Goal: Complete application form: Complete application form

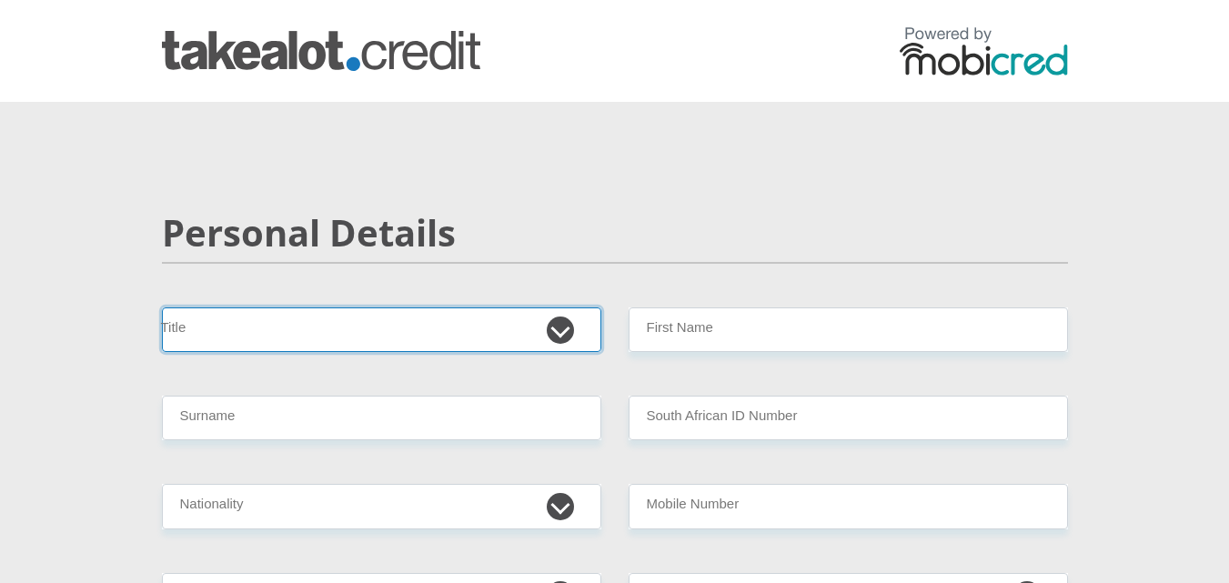
click at [378, 332] on select "Mr Ms Mrs Dr Other" at bounding box center [381, 330] width 439 height 45
select select "Mr"
click at [162, 308] on select "Mr Ms Mrs Dr Other" at bounding box center [381, 330] width 439 height 45
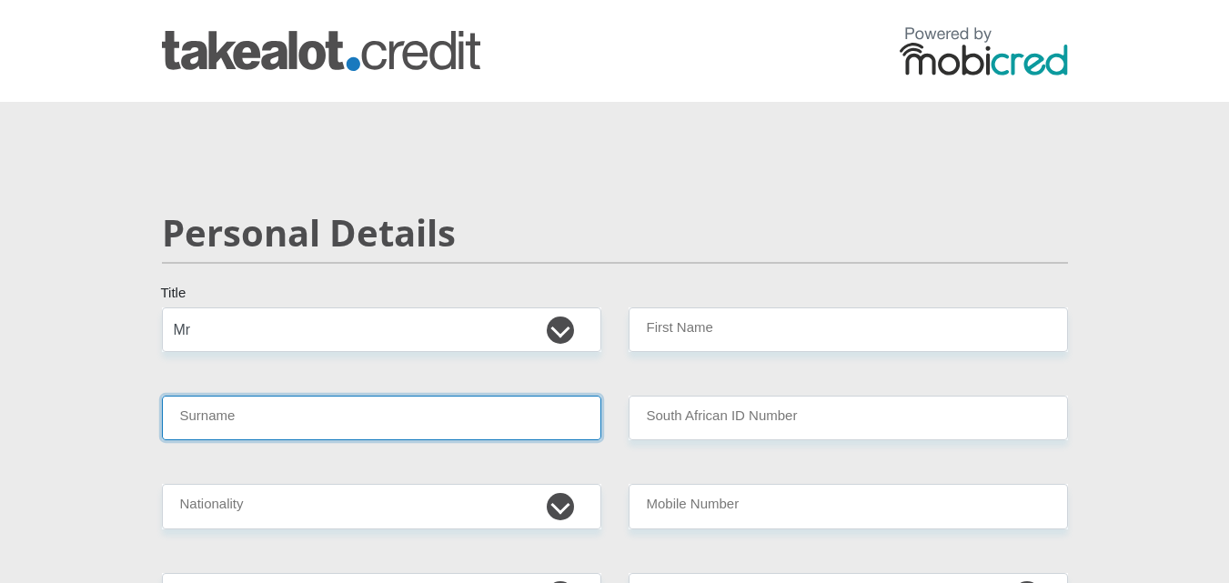
click at [333, 437] on input "Surname" at bounding box center [381, 418] width 439 height 45
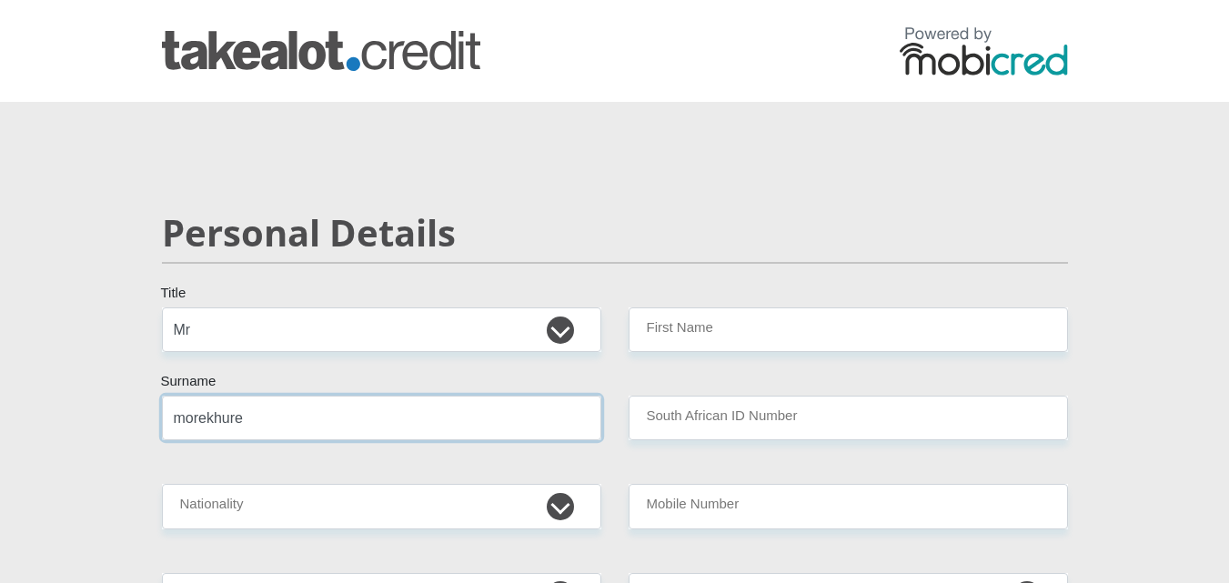
type input "morekhure"
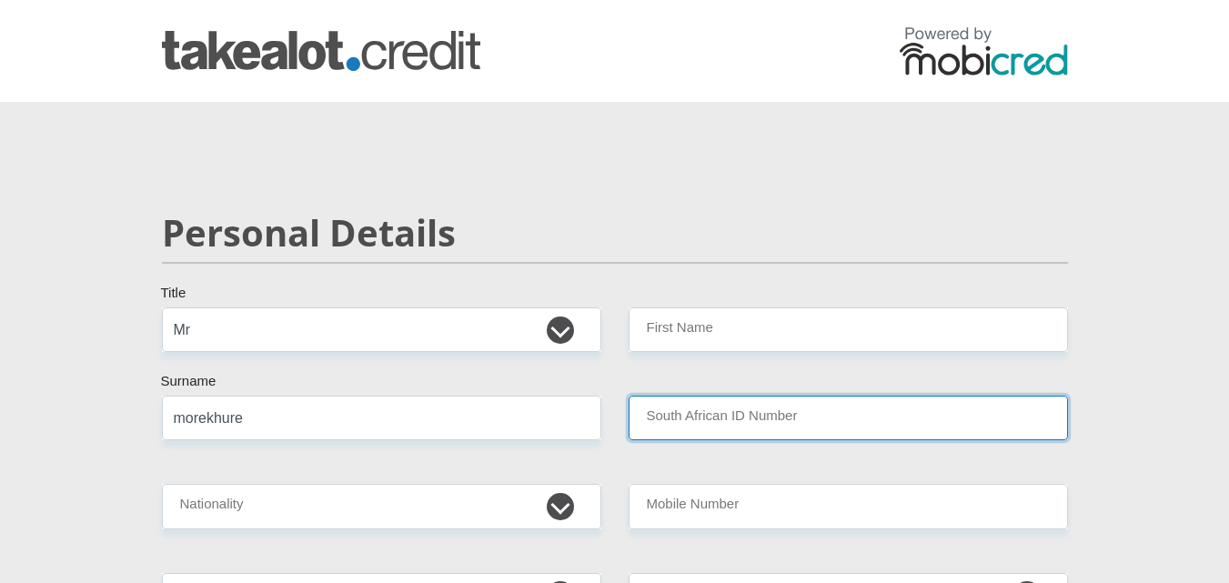
click at [743, 438] on input "South African ID Number" at bounding box center [848, 418] width 439 height 45
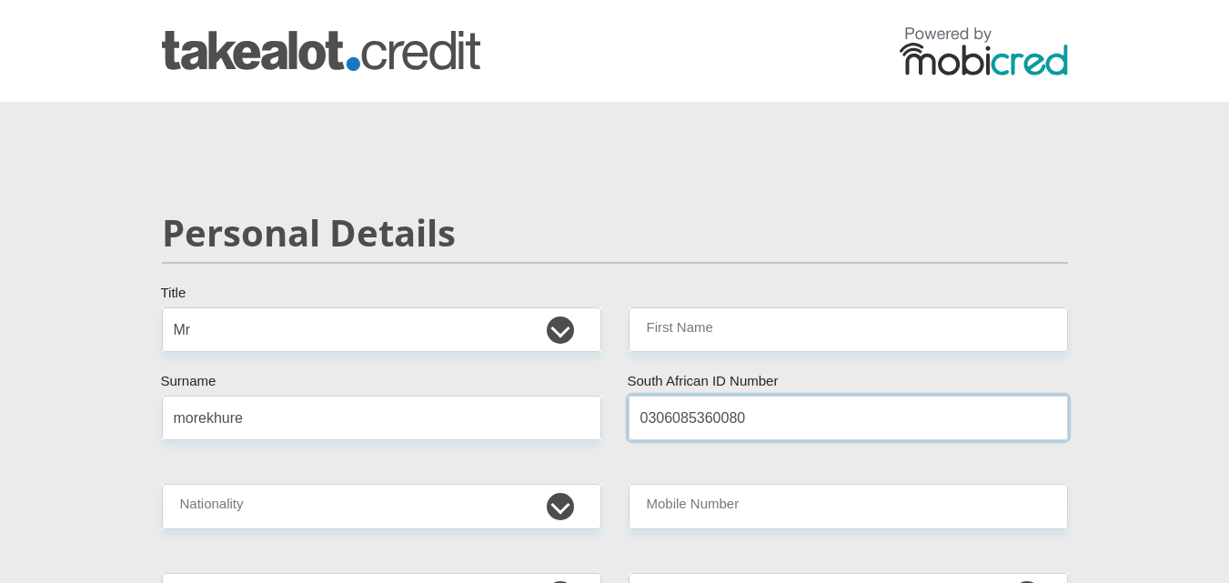
type input "0306085360080"
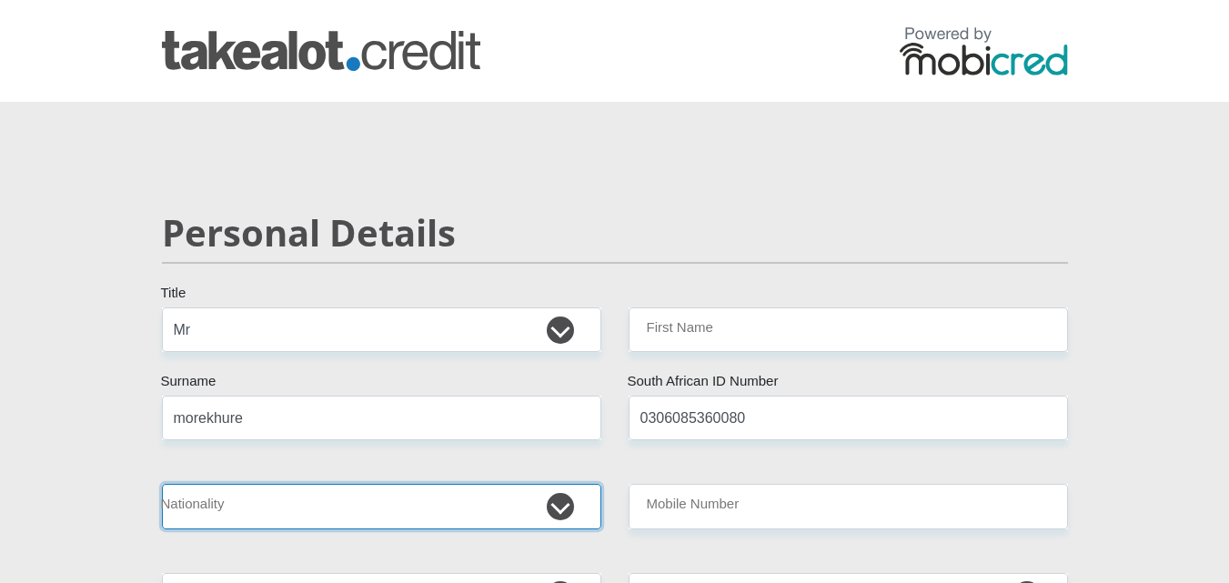
click at [513, 508] on select "[GEOGRAPHIC_DATA] [GEOGRAPHIC_DATA] [GEOGRAPHIC_DATA] [GEOGRAPHIC_DATA] [GEOGRA…" at bounding box center [381, 506] width 439 height 45
select select "ZAF"
click at [162, 484] on select "[GEOGRAPHIC_DATA] [GEOGRAPHIC_DATA] [GEOGRAPHIC_DATA] [GEOGRAPHIC_DATA] [GEOGRA…" at bounding box center [381, 506] width 439 height 45
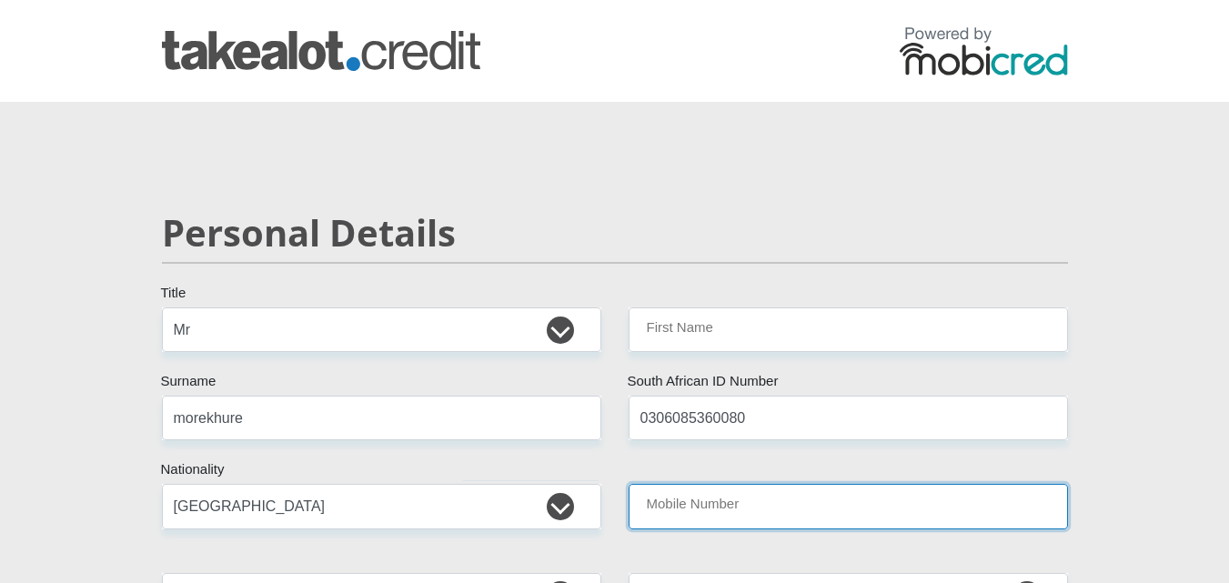
click at [872, 502] on input "Mobile Number" at bounding box center [848, 506] width 439 height 45
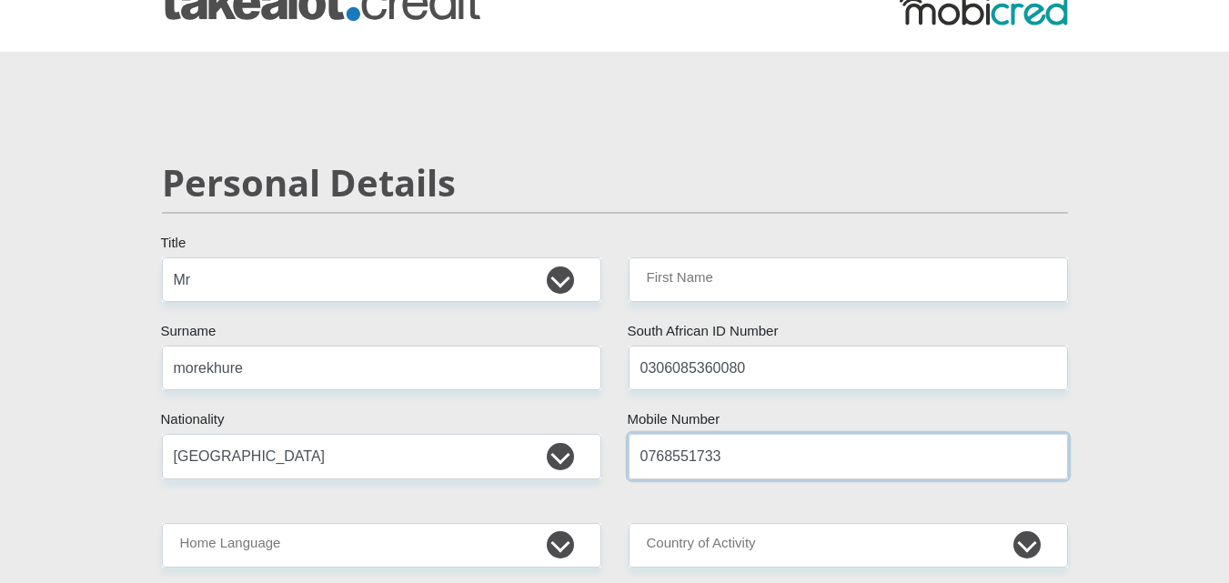
scroll to position [2, 0]
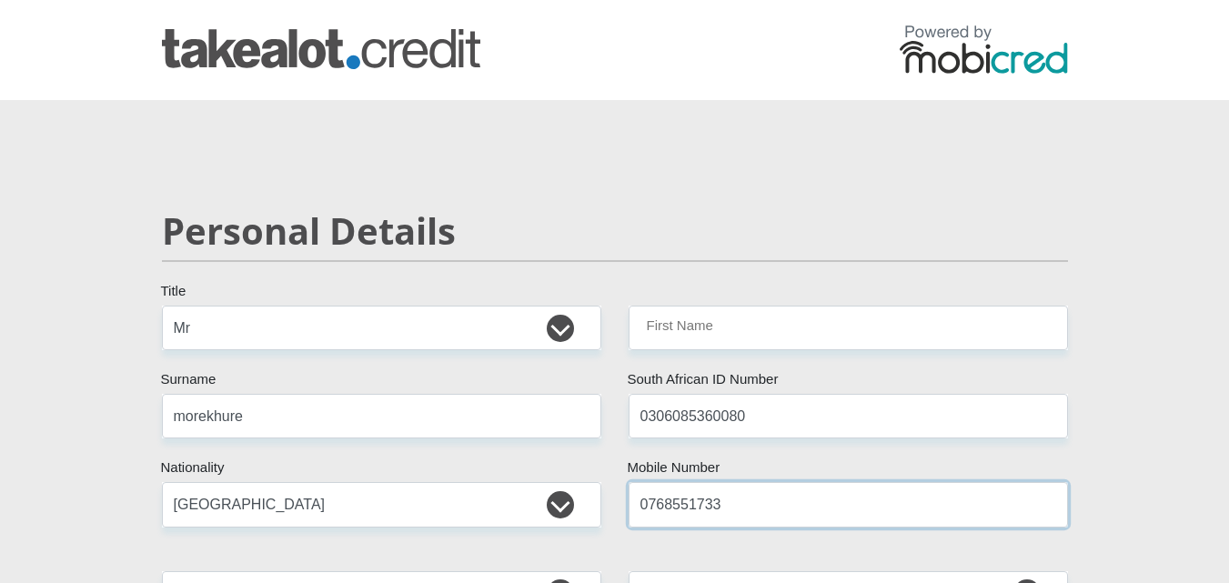
type input "0768551733"
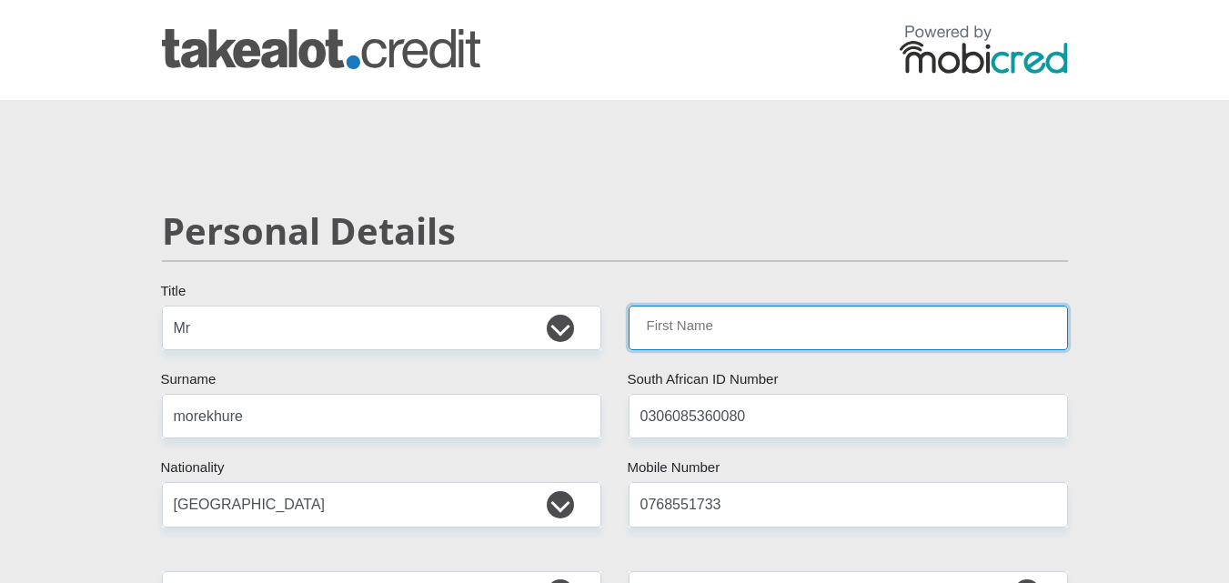
click at [814, 322] on input "First Name" at bounding box center [848, 328] width 439 height 45
type input "Lesego"
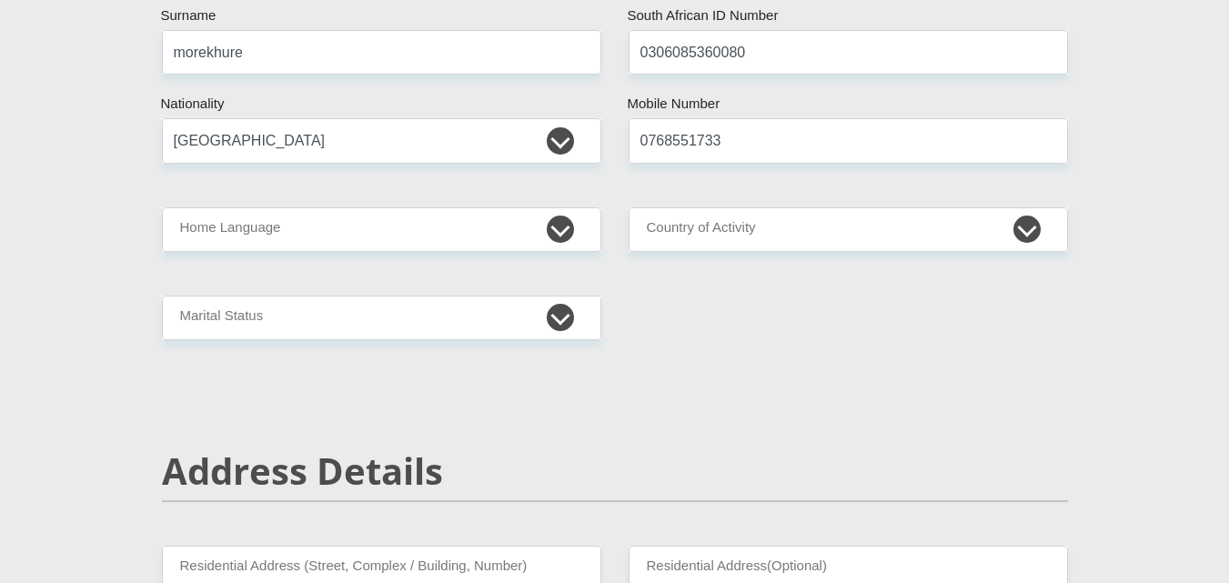
scroll to position [376, 0]
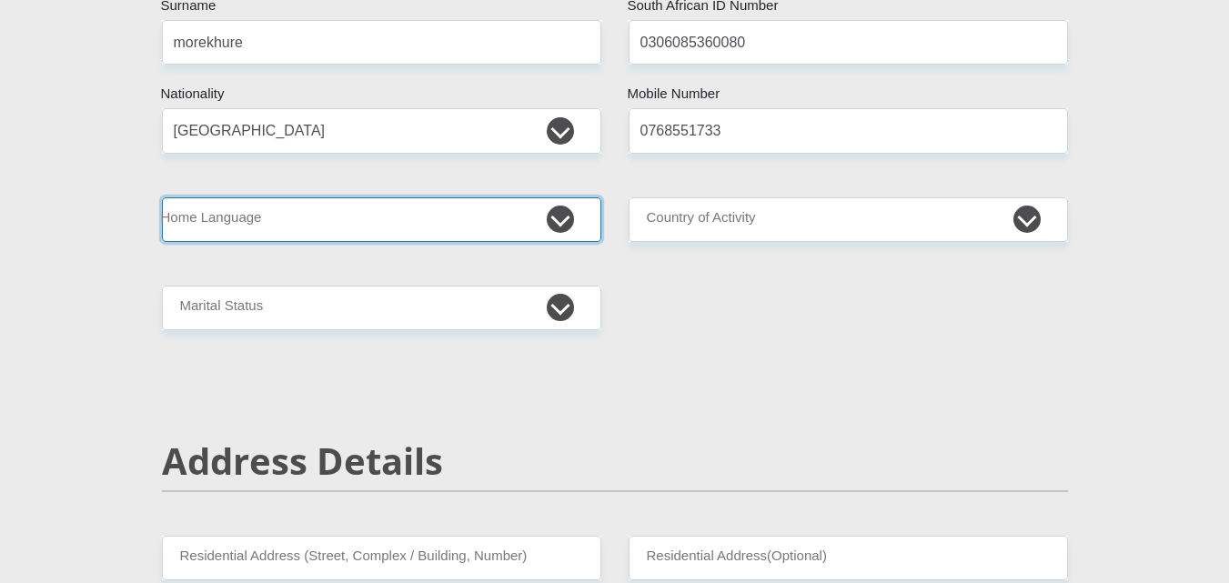
click at [514, 227] on select "Afrikaans English Sepedi South Ndebele Southern Sotho Swati Tsonga Tswana Venda…" at bounding box center [381, 219] width 439 height 45
select select "tsn"
click at [162, 197] on select "Afrikaans English Sepedi South Ndebele Southern Sotho Swati Tsonga Tswana Venda…" at bounding box center [381, 219] width 439 height 45
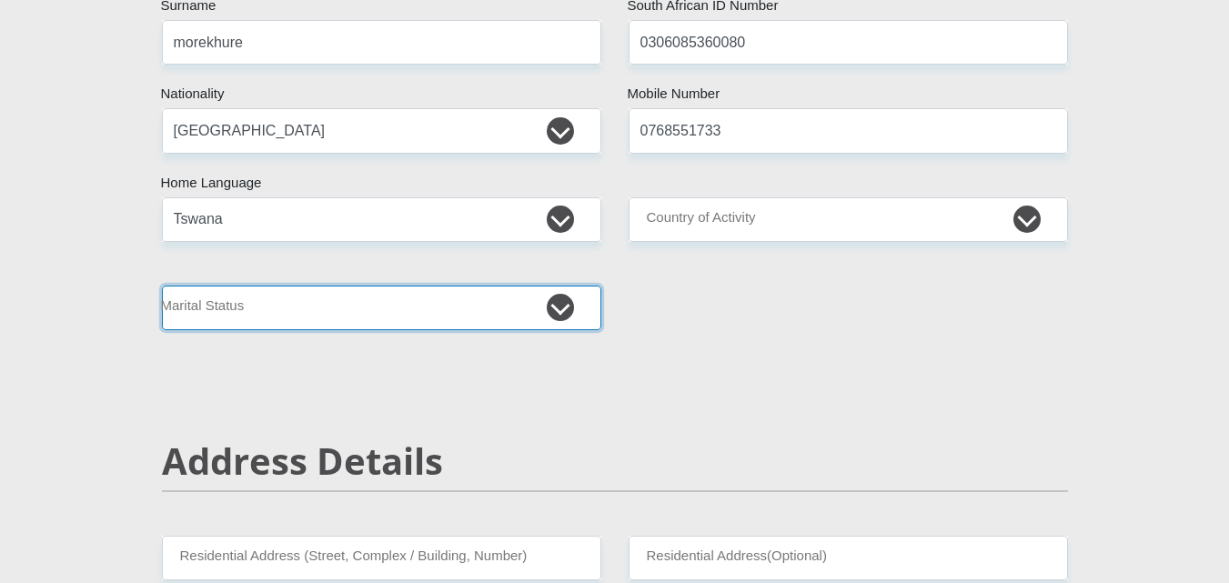
click at [489, 318] on select "Married ANC Single Divorced Widowed Married COP or Customary Law" at bounding box center [381, 308] width 439 height 45
select select "2"
click at [162, 286] on select "Married ANC Single Divorced Widowed Married COP or Customary Law" at bounding box center [381, 308] width 439 height 45
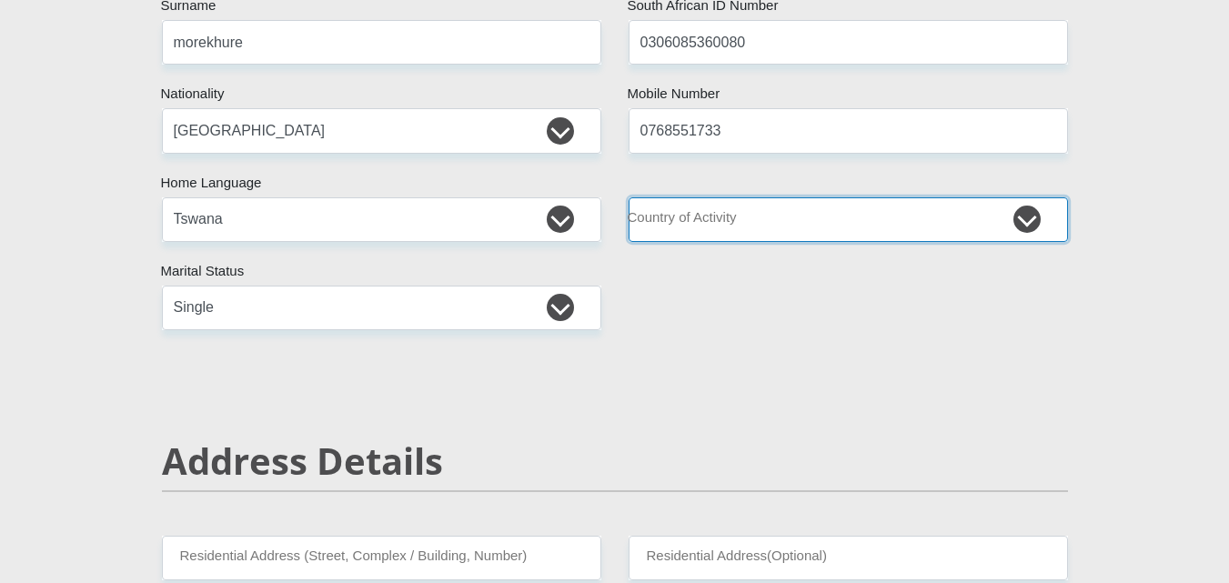
click at [877, 221] on select "South Africa Afghanistan Aland Islands Albania Algeria America Samoa American V…" at bounding box center [848, 219] width 439 height 45
select select "ZAF"
click at [629, 197] on select "South Africa Afghanistan Aland Islands Albania Algeria America Samoa American V…" at bounding box center [848, 219] width 439 height 45
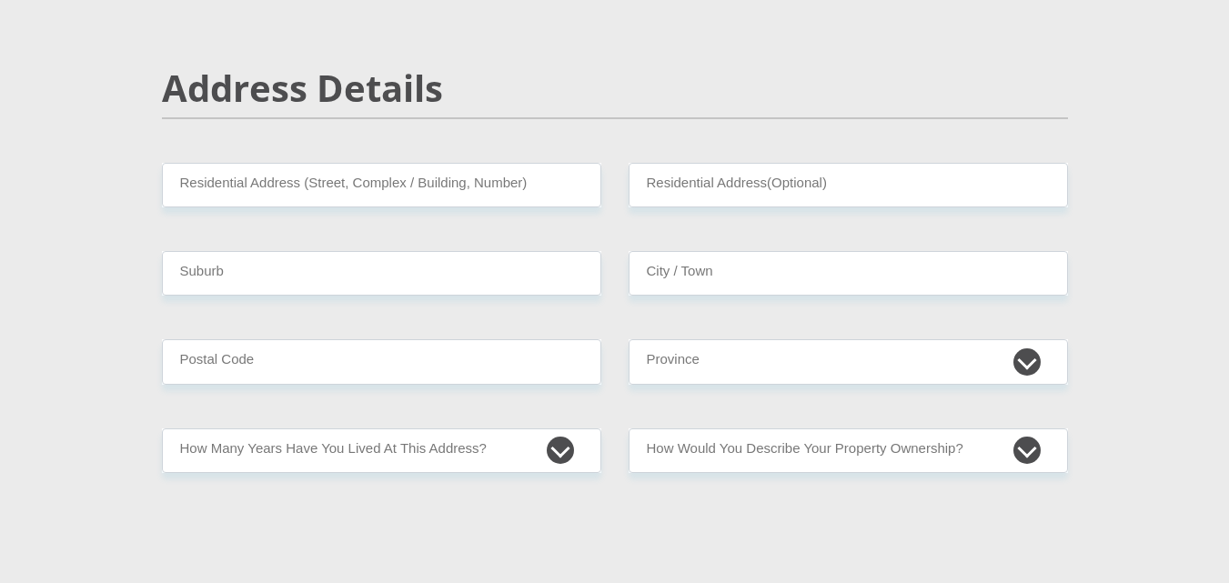
scroll to position [759, 0]
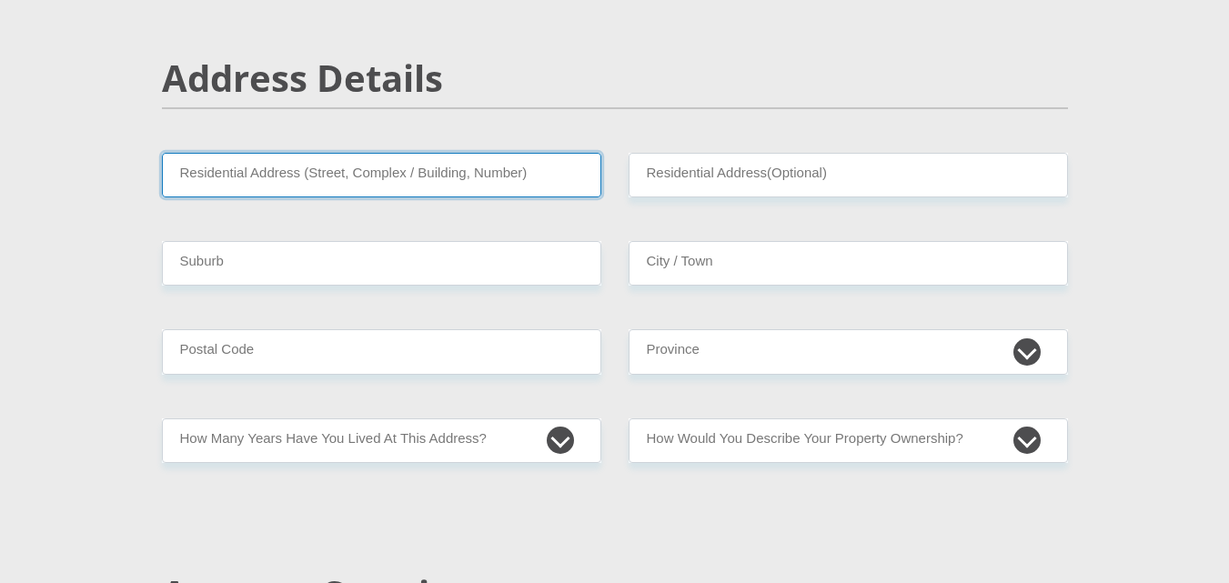
click at [388, 186] on input "Residential Address (Street, Complex / Building, Number)" at bounding box center [381, 175] width 439 height 45
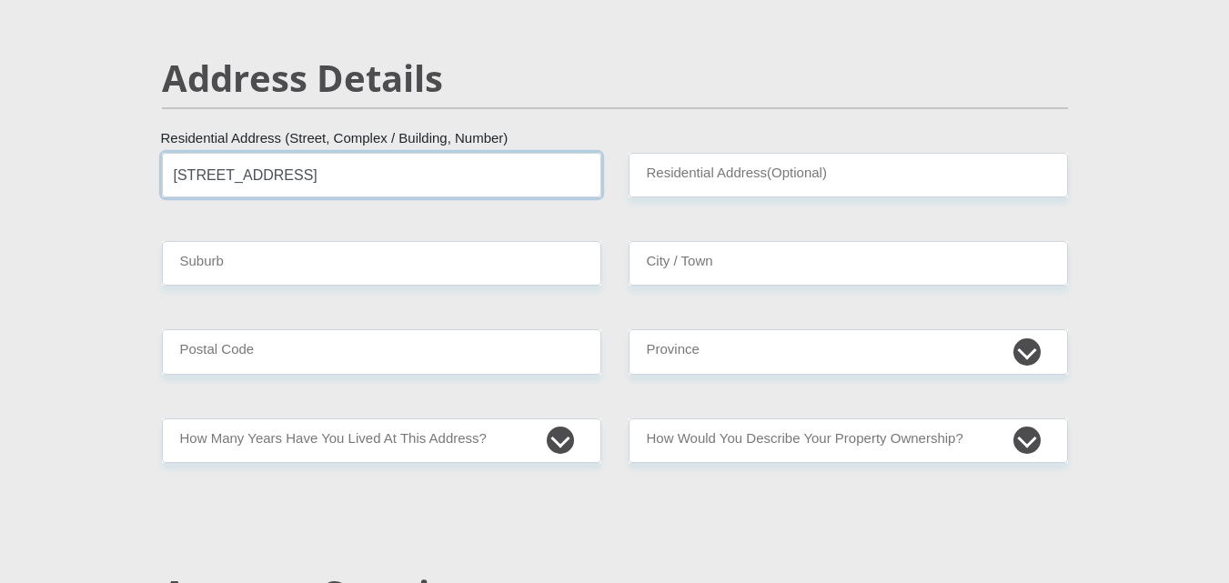
type input "63 callisto street"
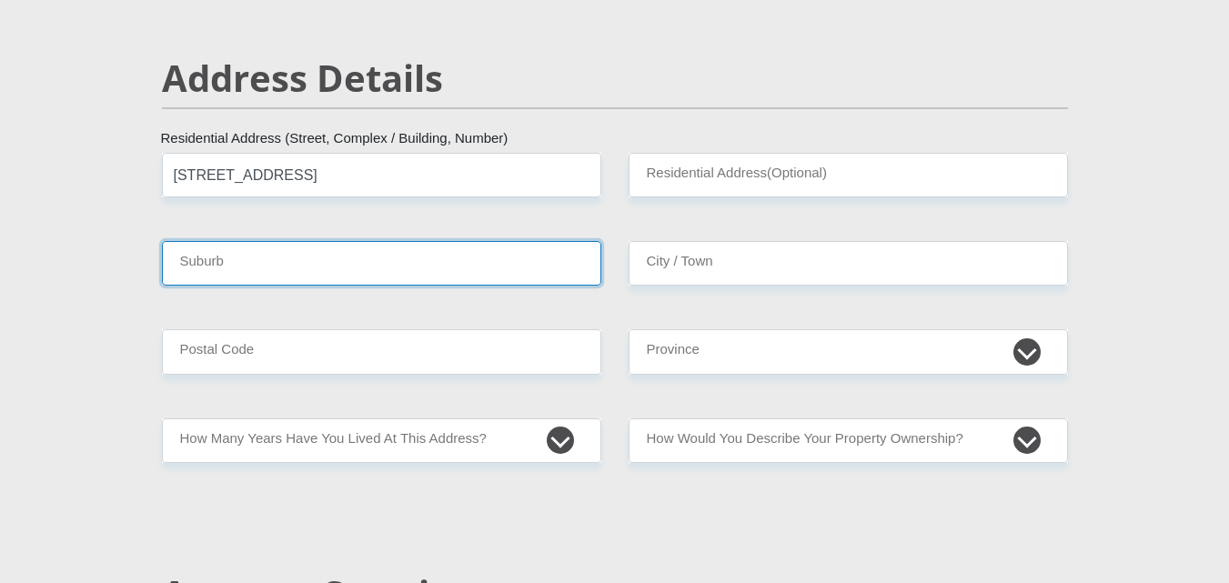
click at [407, 267] on input "Suburb" at bounding box center [381, 263] width 439 height 45
click at [320, 264] on input "Suburb" at bounding box center [381, 263] width 439 height 45
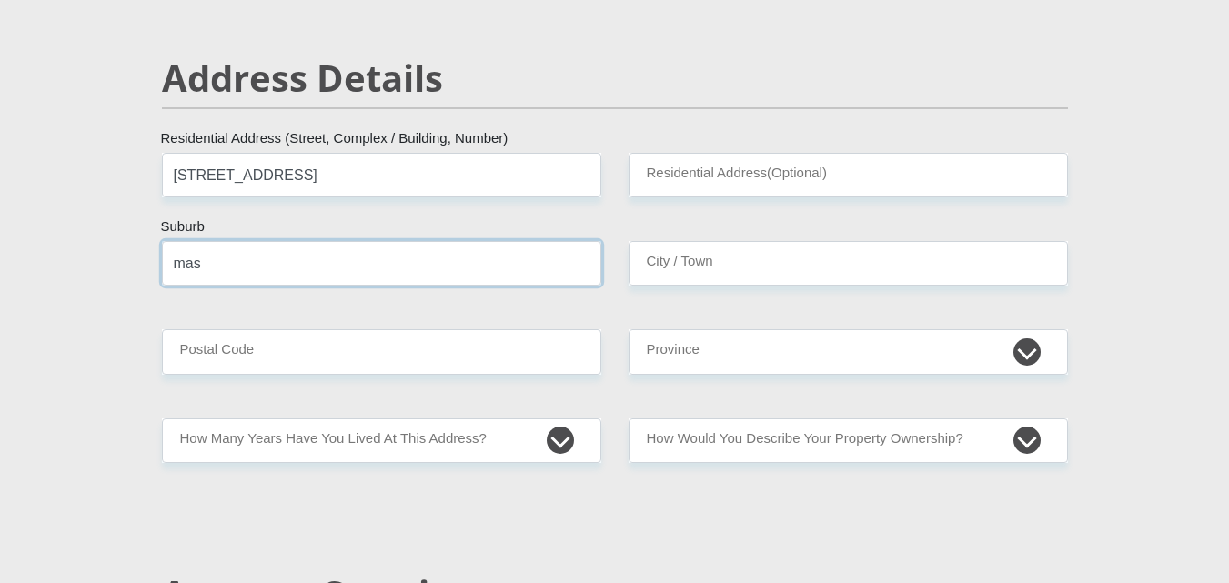
click at [320, 264] on input "mas" at bounding box center [381, 263] width 439 height 45
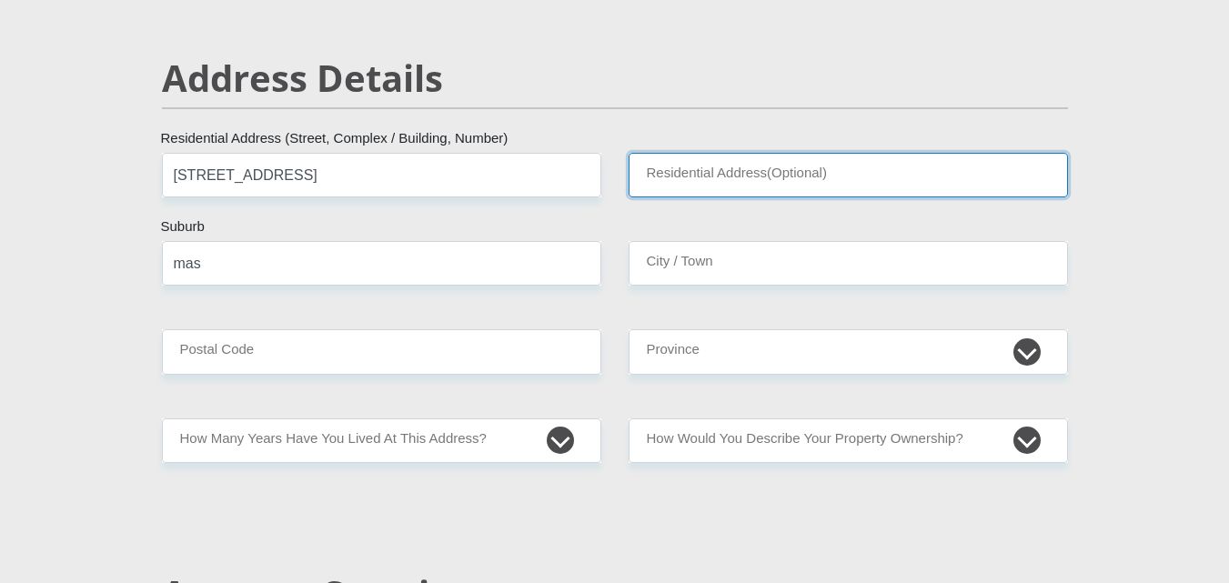
click at [791, 154] on input "Residential Address(Optional)" at bounding box center [848, 175] width 439 height 45
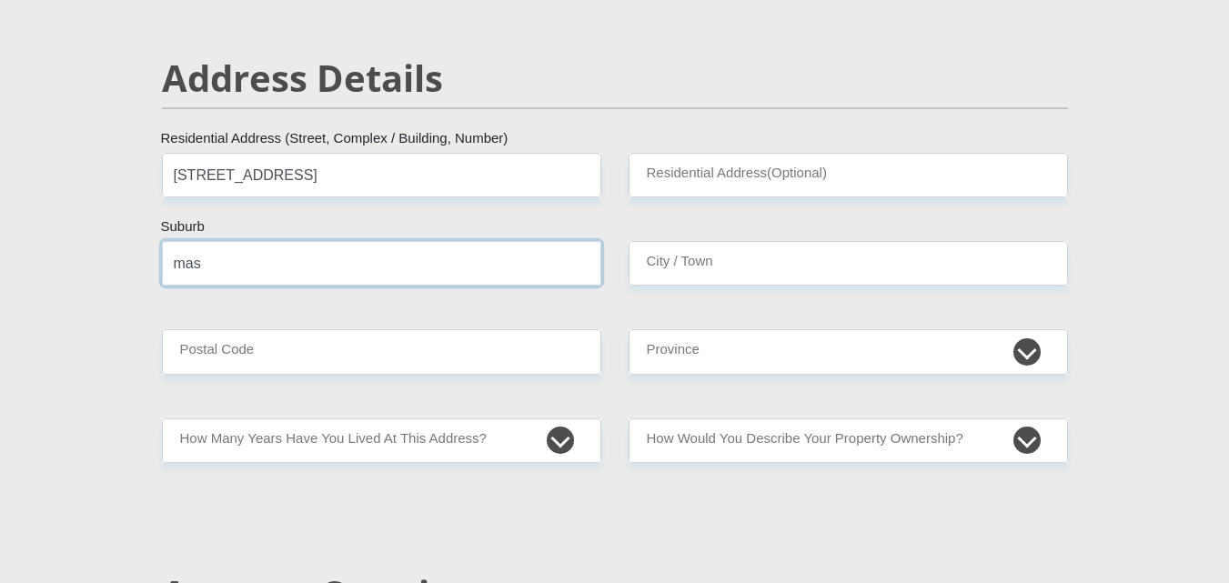
click at [381, 260] on input "mas" at bounding box center [381, 263] width 439 height 45
type input "mashemong"
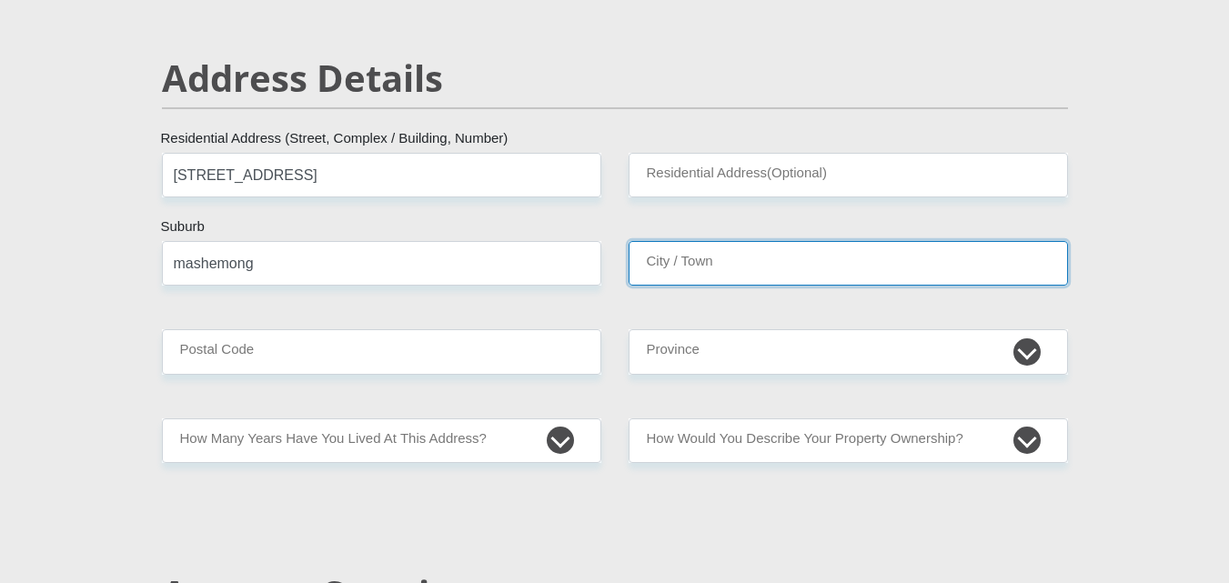
click at [700, 271] on input "City / Town" at bounding box center [848, 263] width 439 height 45
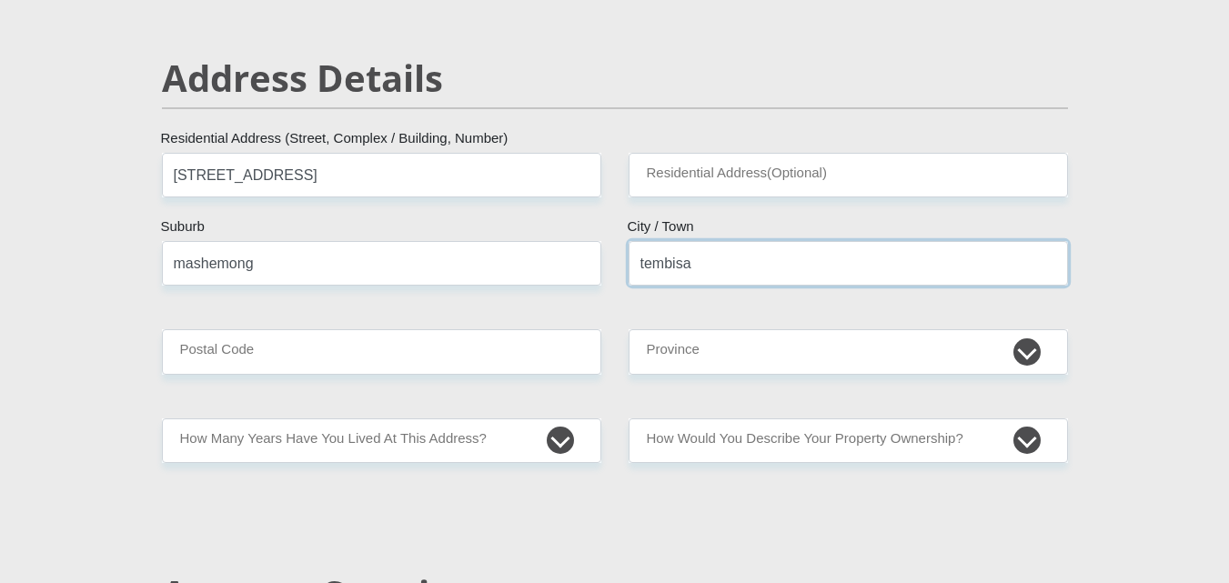
type input "tembisa"
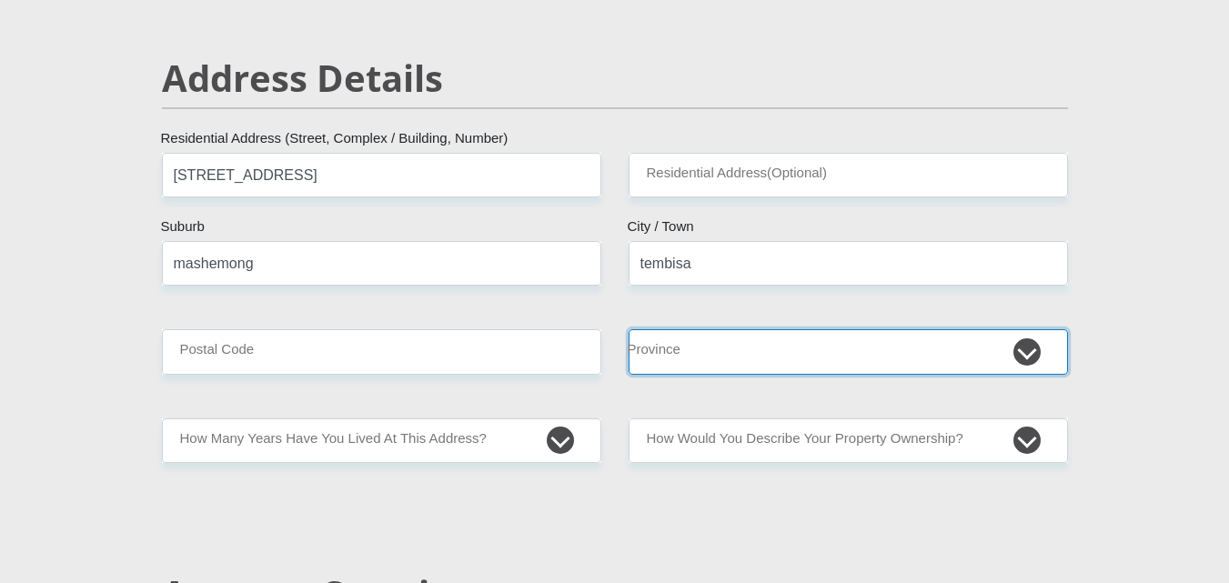
click at [681, 350] on select "Eastern Cape Free State Gauteng KwaZulu-Natal Limpopo Mpumalanga Northern Cape …" at bounding box center [848, 351] width 439 height 45
select select "Gauteng"
click at [629, 329] on select "Eastern Cape Free State Gauteng KwaZulu-Natal Limpopo Mpumalanga Northern Cape …" at bounding box center [848, 351] width 439 height 45
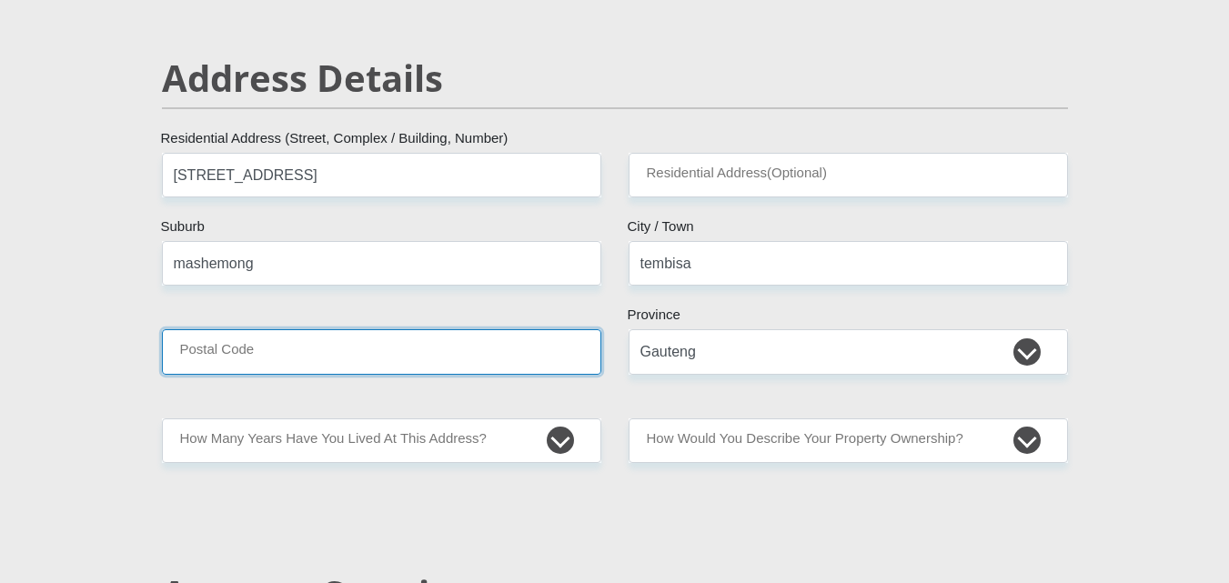
click at [466, 340] on input "Postal Code" at bounding box center [381, 351] width 439 height 45
type input "163"
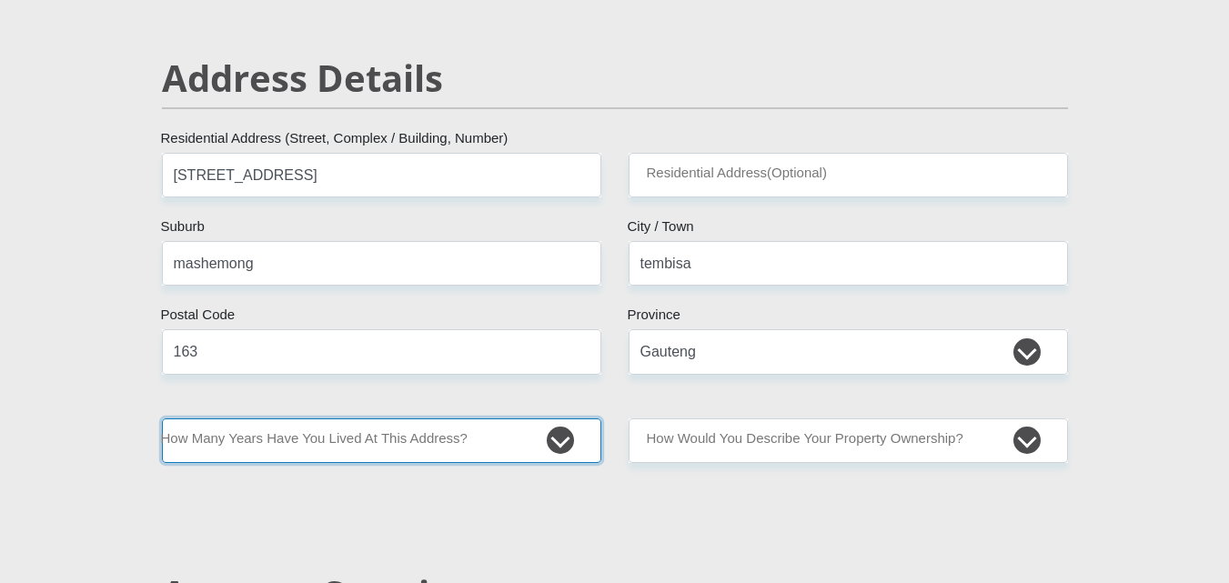
click at [550, 432] on select "less than 1 year 1-3 years 3-5 years 5+ years" at bounding box center [381, 441] width 439 height 45
select select "5"
click at [162, 419] on select "less than 1 year 1-3 years 3-5 years 5+ years" at bounding box center [381, 441] width 439 height 45
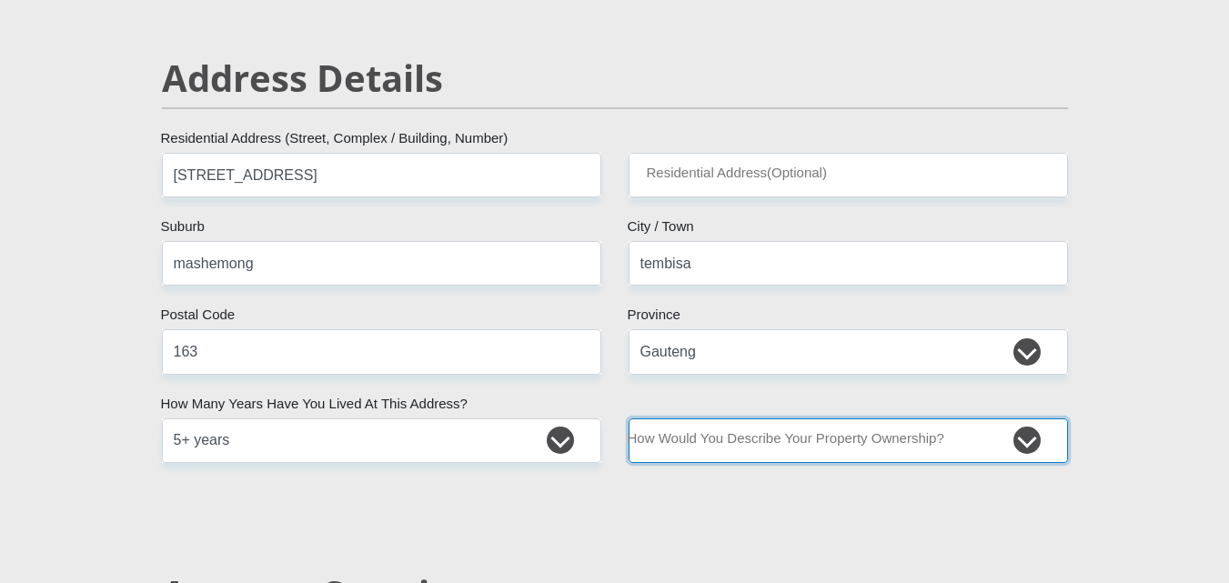
click at [1044, 452] on select "Owned Rented Family Owned Company Dwelling" at bounding box center [848, 441] width 439 height 45
select select "Rented"
click at [629, 419] on select "Owned Rented Family Owned Company Dwelling" at bounding box center [848, 441] width 439 height 45
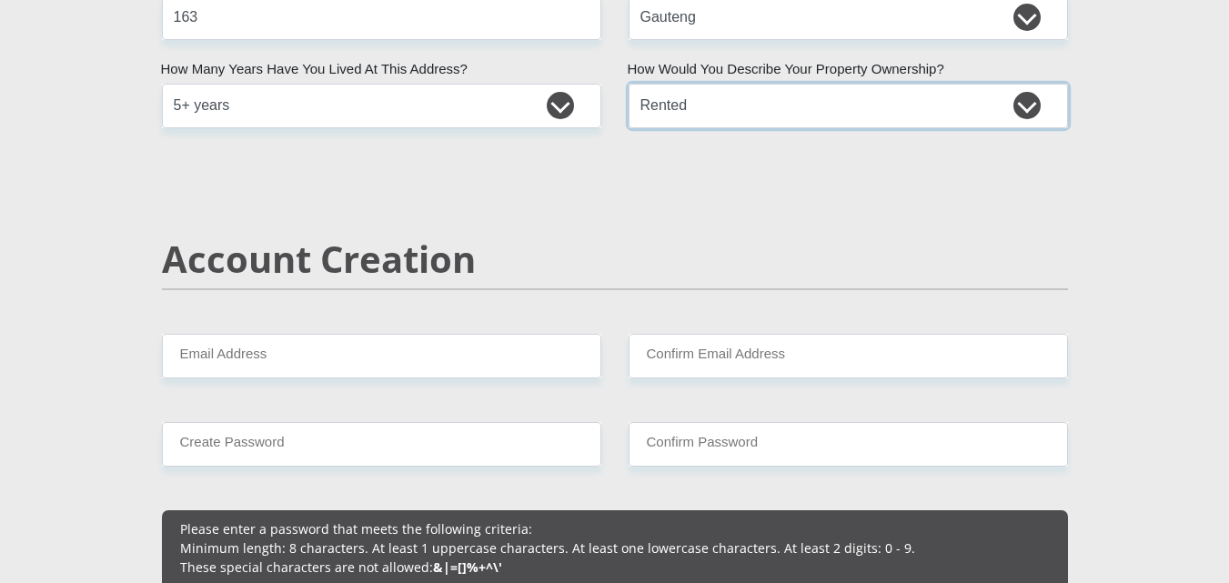
scroll to position [1113, 0]
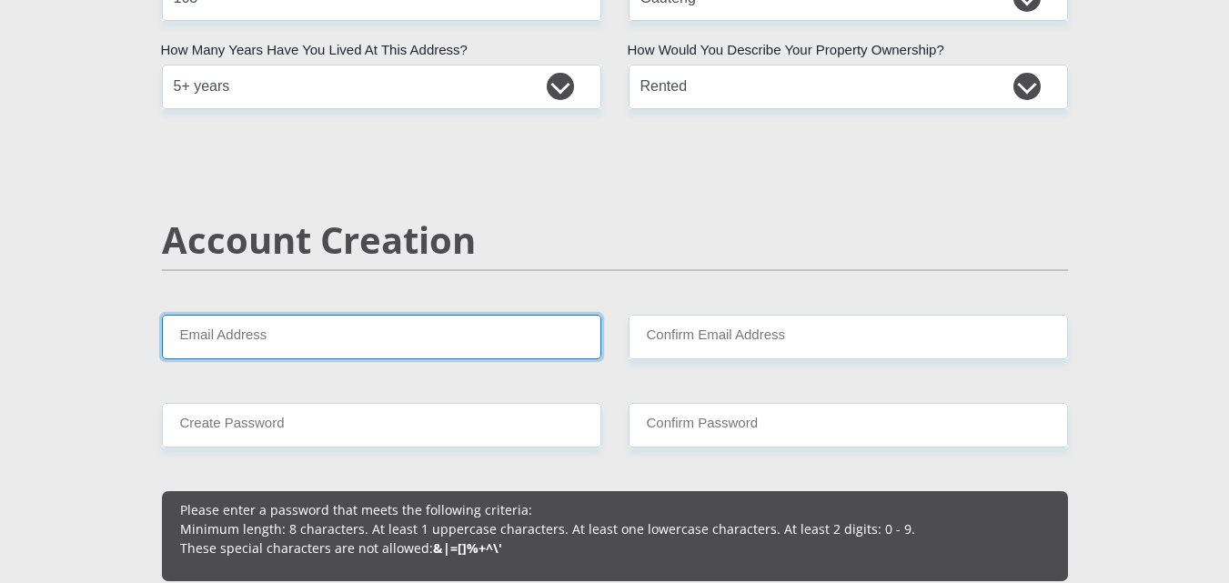
click at [442, 342] on input "Email Address" at bounding box center [381, 337] width 439 height 45
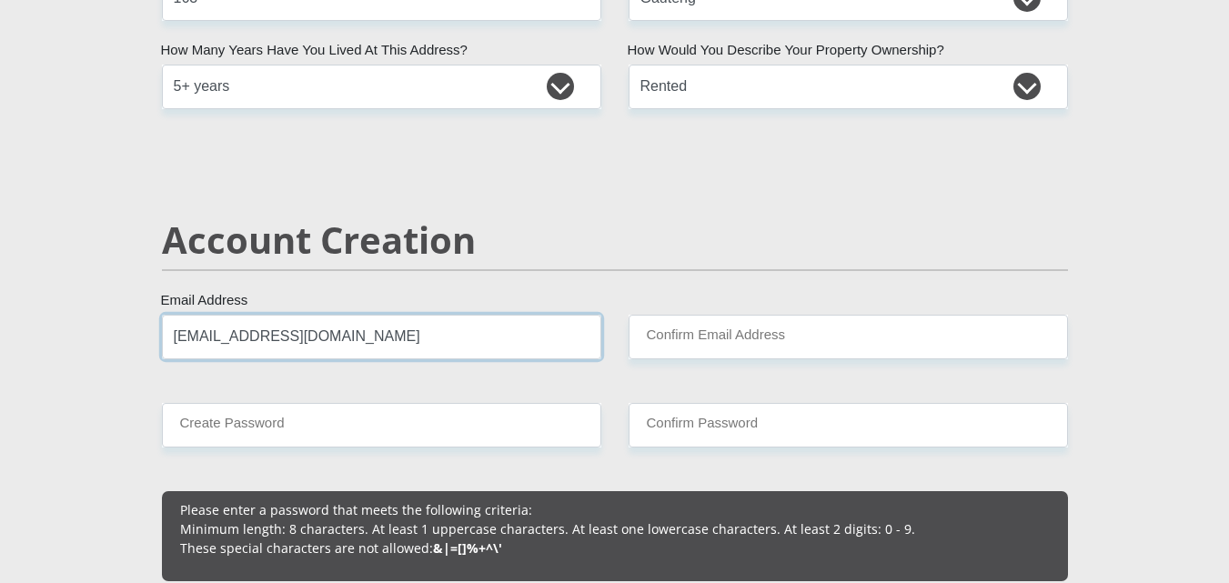
type input "[EMAIL_ADDRESS][DOMAIN_NAME]"
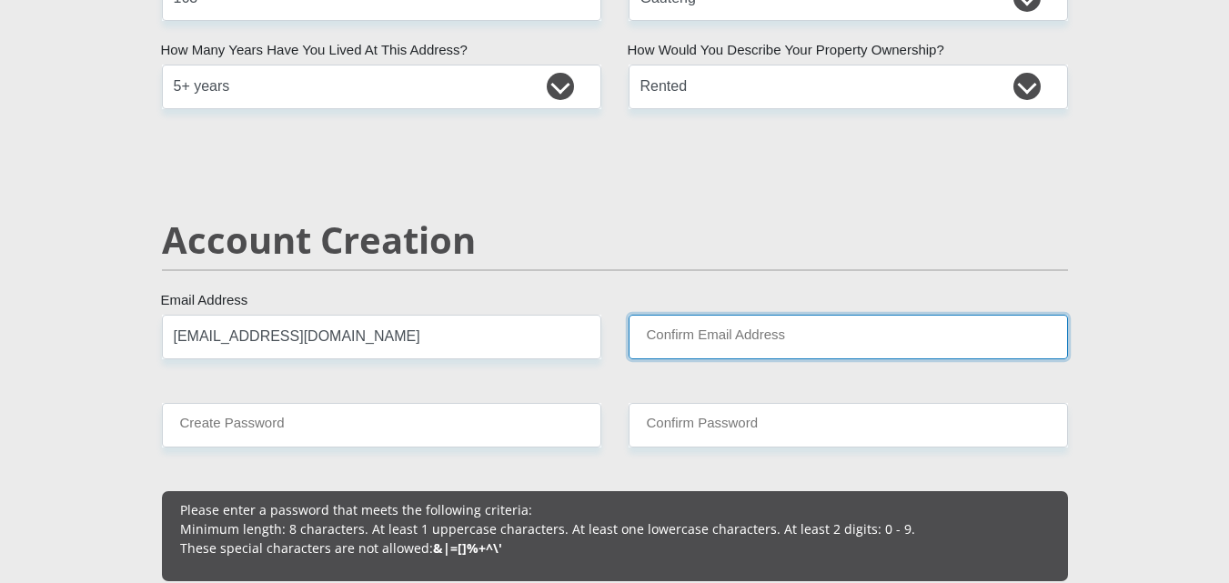
click at [770, 330] on input "Confirm Email Address" at bounding box center [848, 337] width 439 height 45
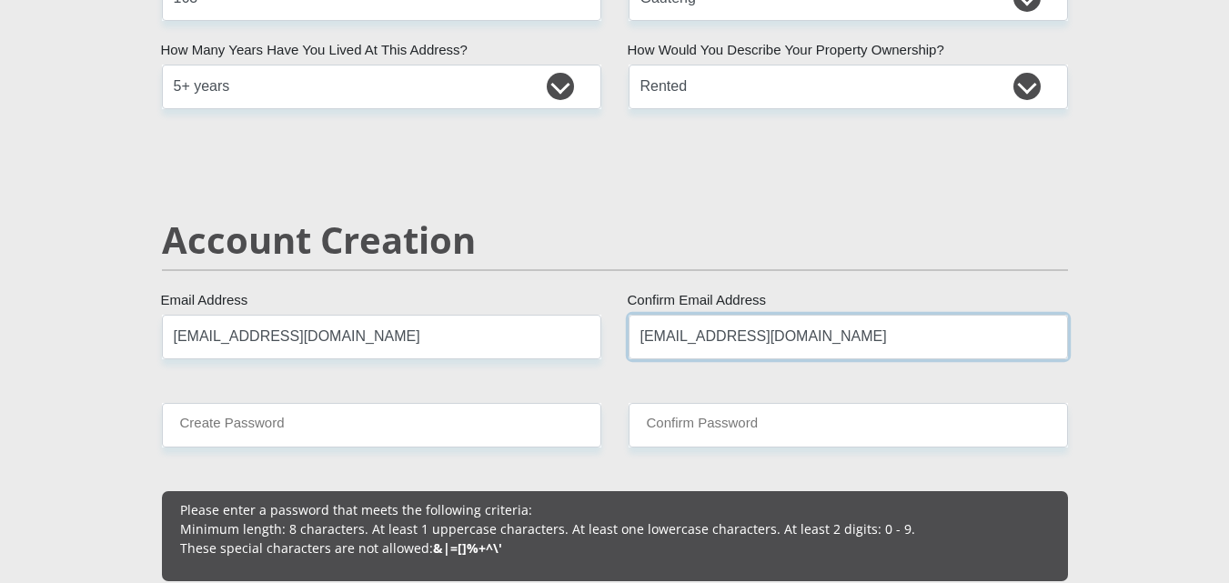
type input "[EMAIL_ADDRESS][DOMAIN_NAME]"
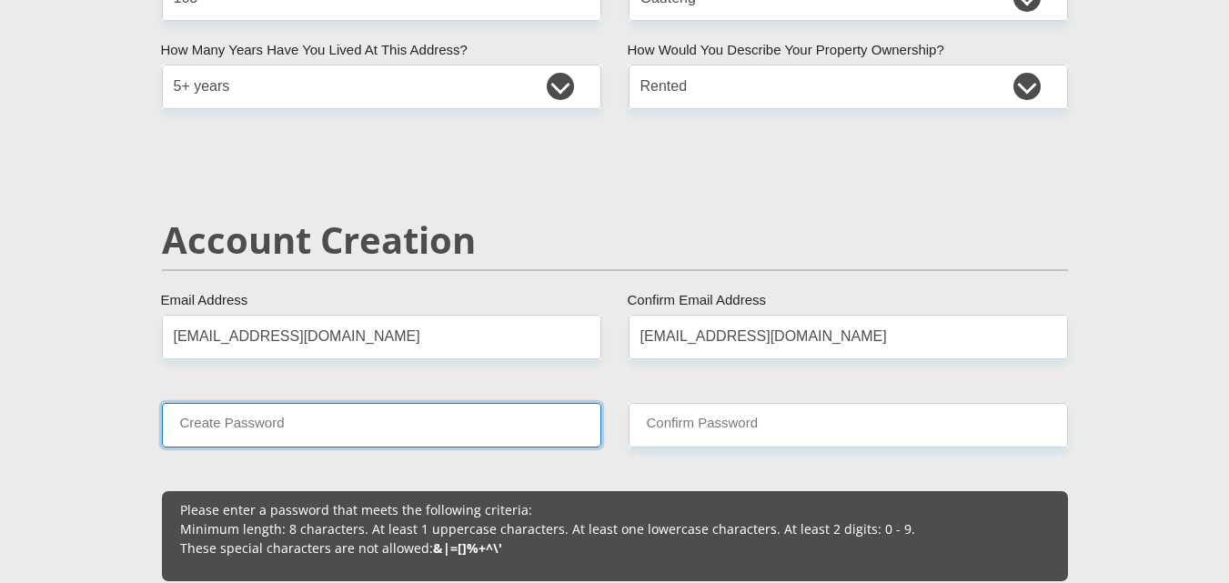
click at [529, 437] on input "Create Password" at bounding box center [381, 425] width 439 height 45
type input "Matlakala55"
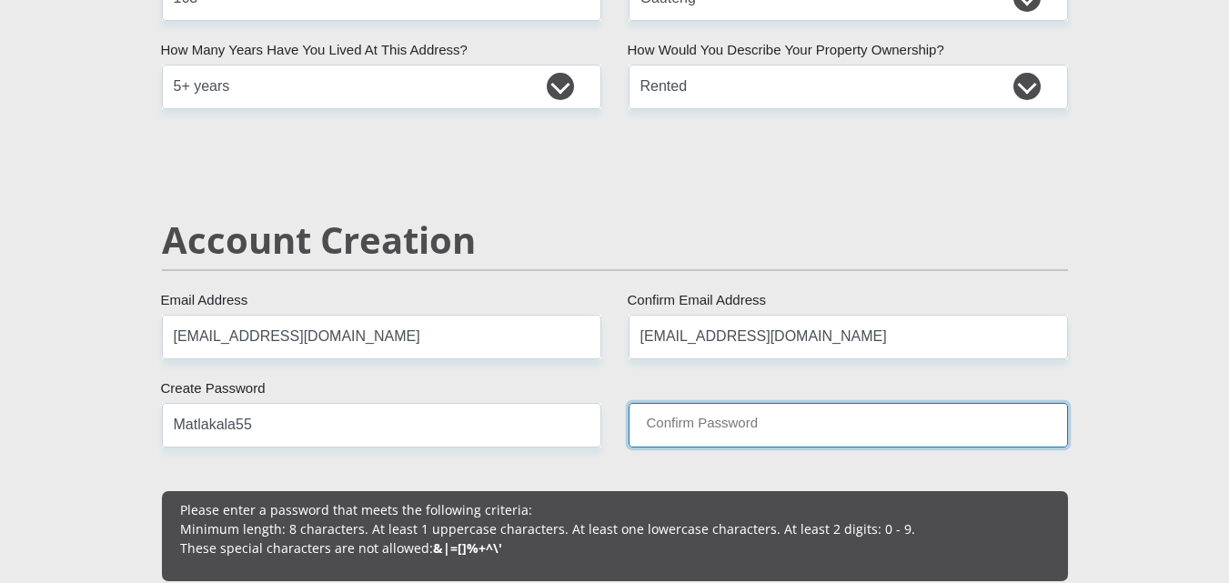
click at [735, 438] on input "Confirm Password" at bounding box center [848, 425] width 439 height 45
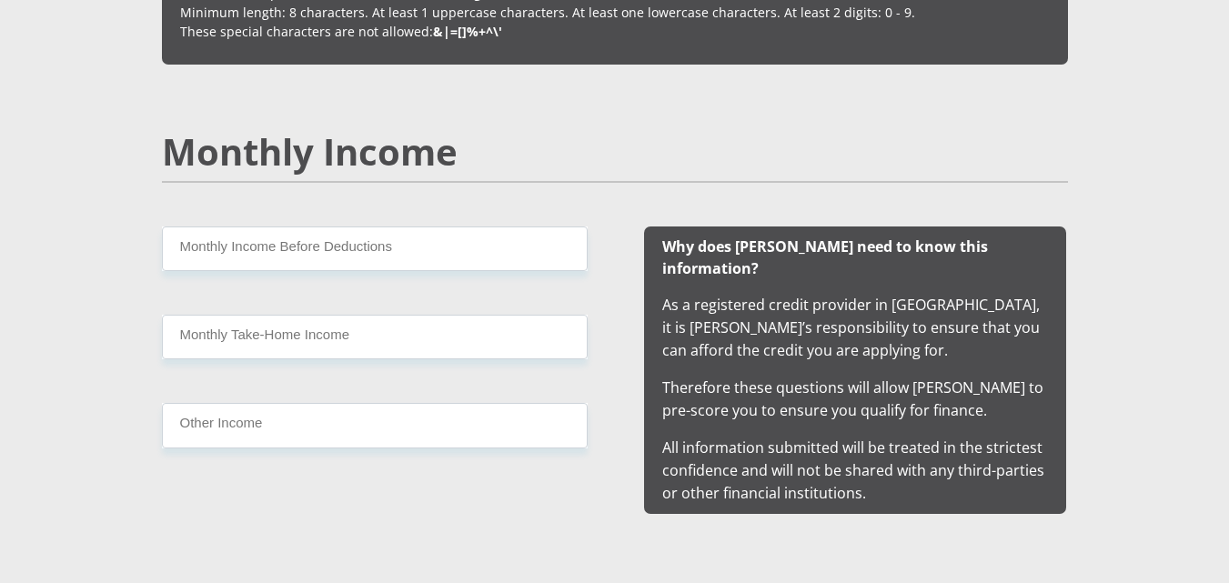
scroll to position [1668, 0]
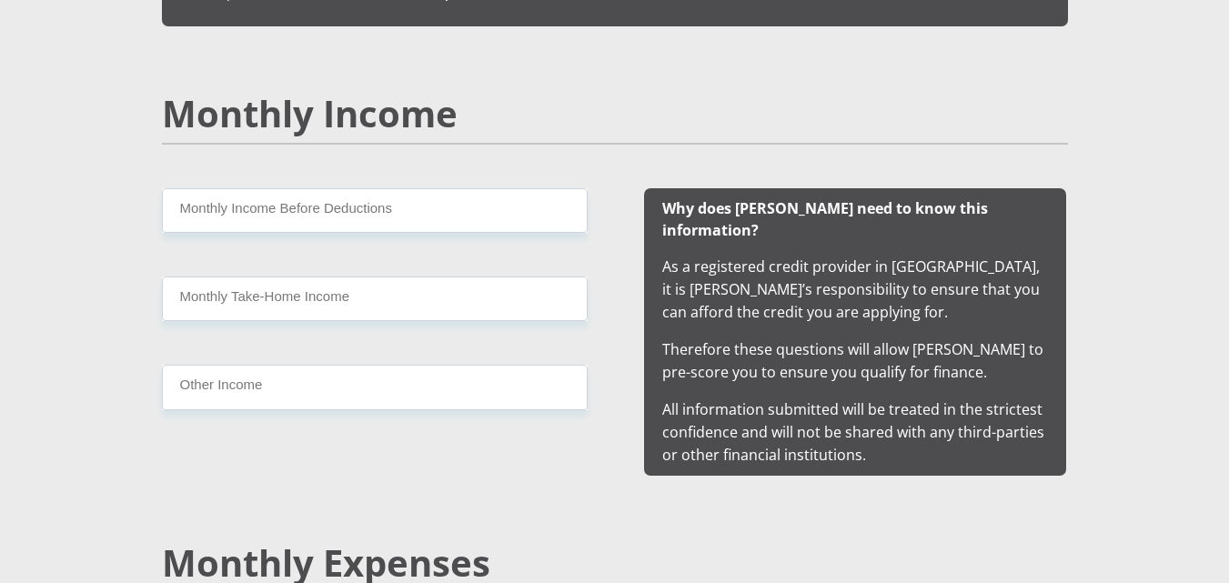
type input "Matlakala55"
click at [908, 226] on div "Why does Mobicred need to know this information? As a registered credit provide…" at bounding box center [855, 332] width 422 height 288
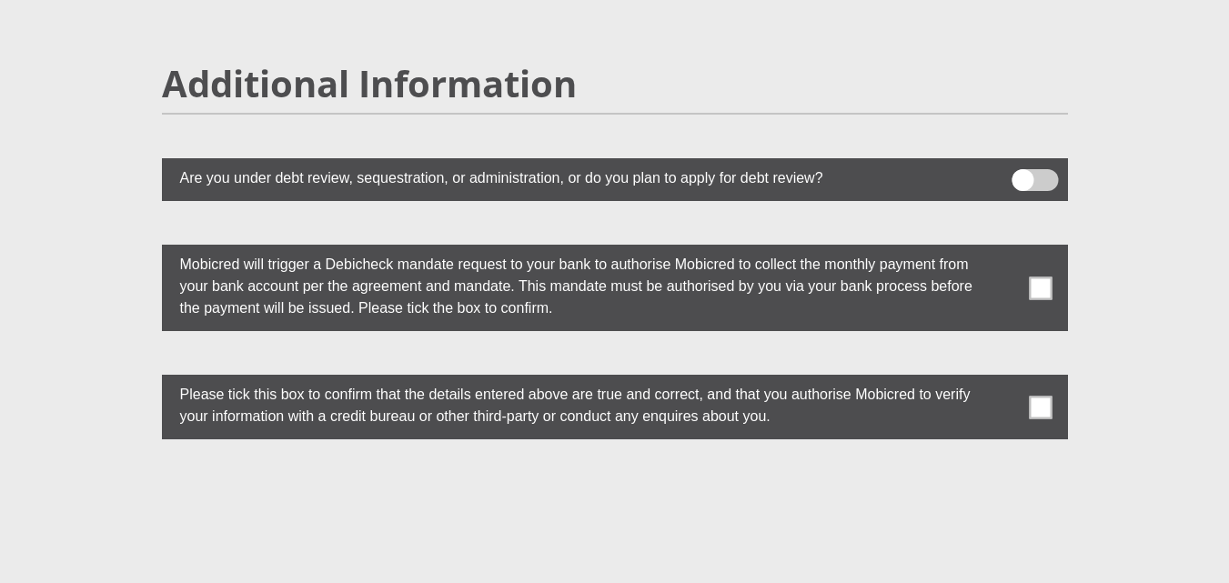
scroll to position [4952, 0]
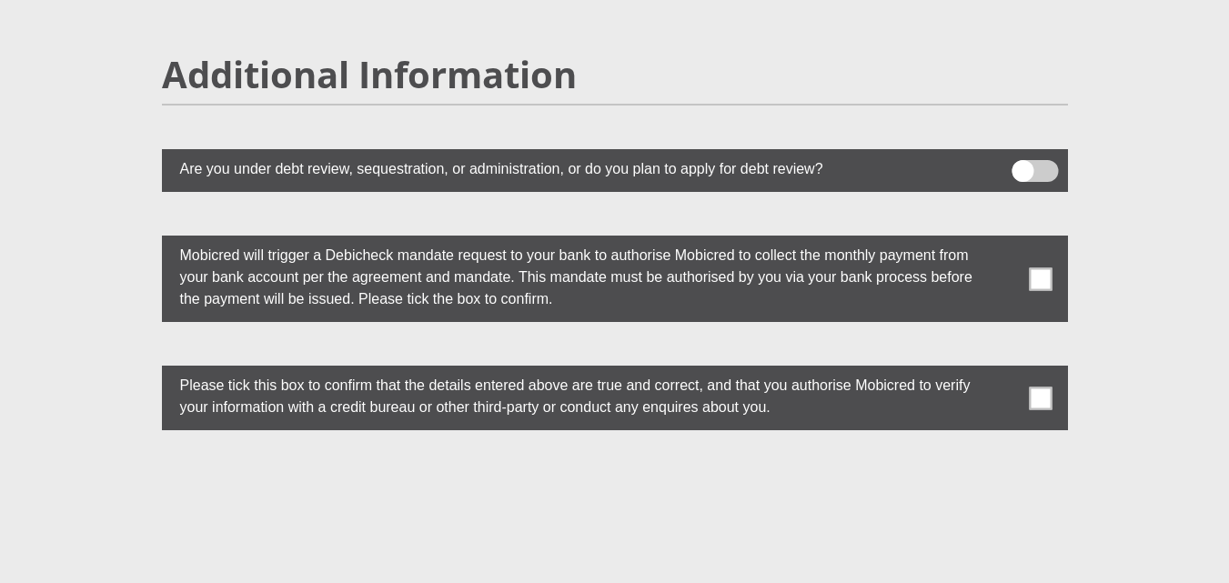
click at [1043, 267] on span at bounding box center [1040, 278] width 23 height 23
click at [1004, 240] on input "checkbox" at bounding box center [1004, 240] width 0 height 0
click at [1035, 387] on span at bounding box center [1040, 398] width 23 height 23
click at [1004, 370] on input "checkbox" at bounding box center [1004, 370] width 0 height 0
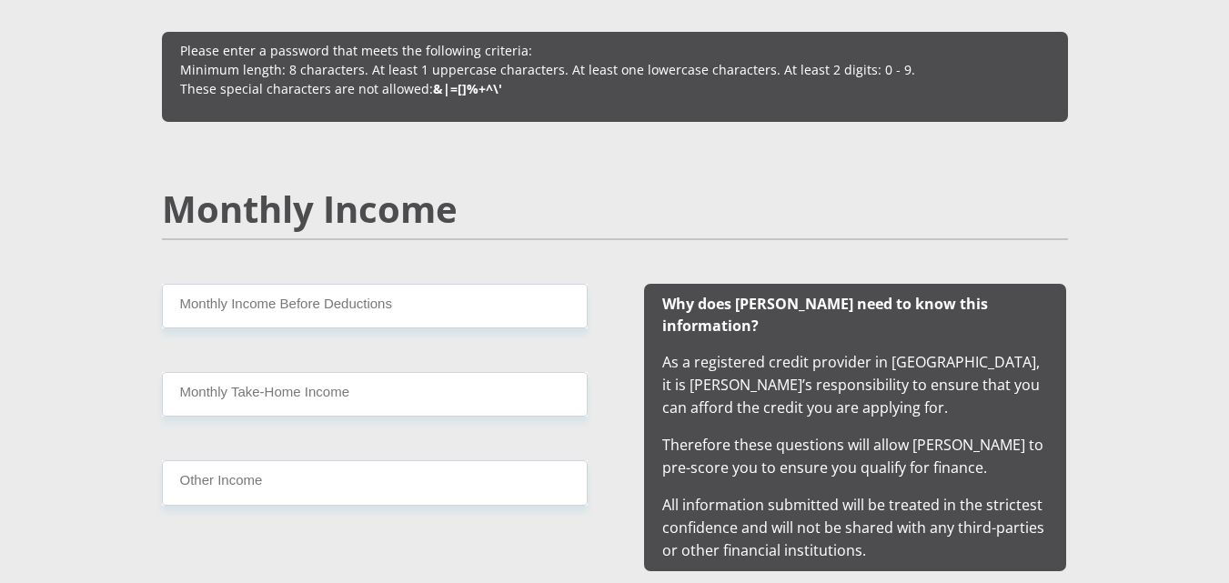
scroll to position [1591, 0]
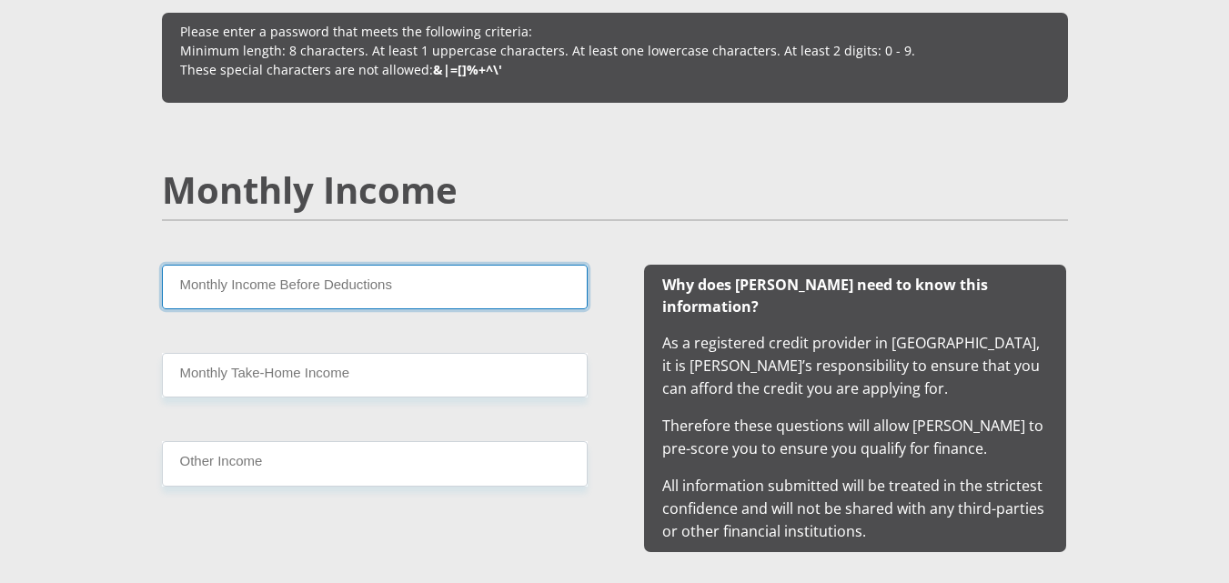
click at [389, 288] on input "Monthly Income Before Deductions" at bounding box center [375, 287] width 426 height 45
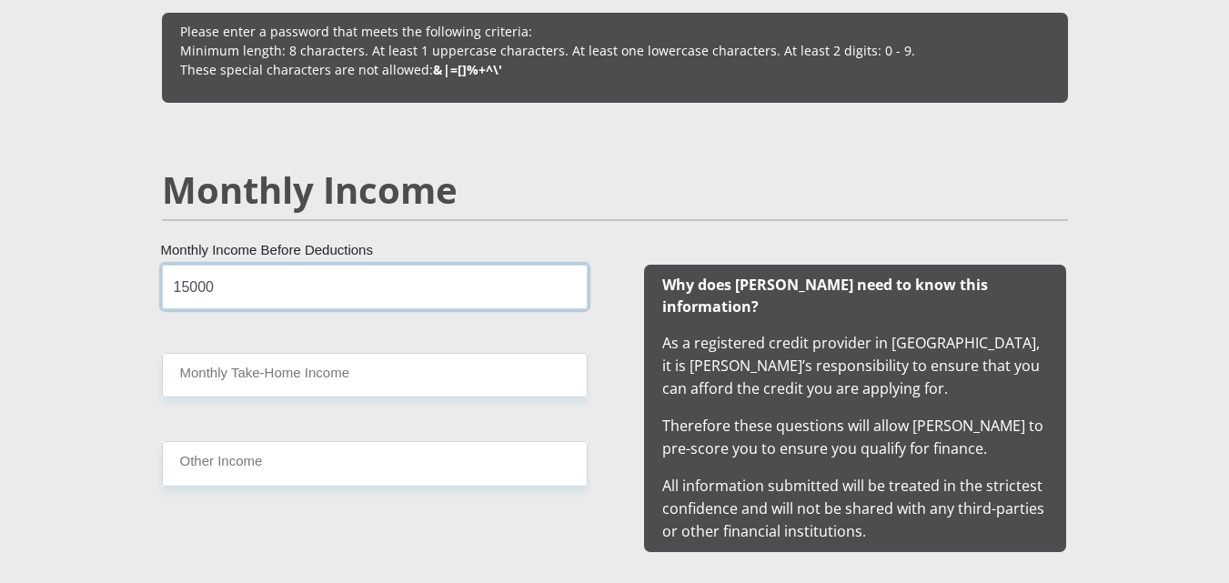
type input "15000"
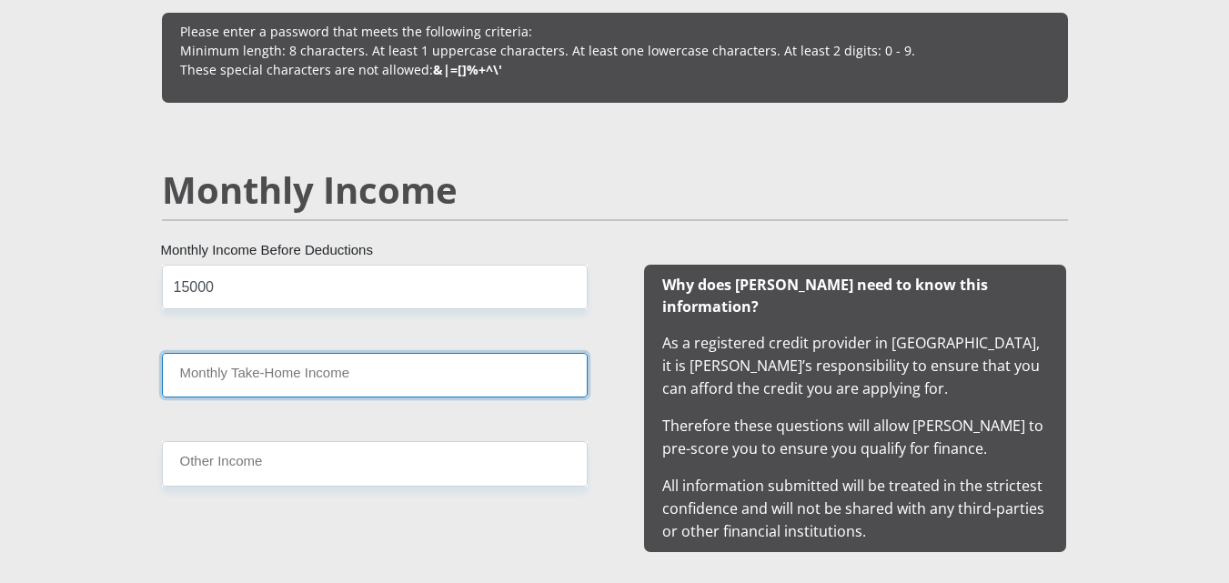
click at [338, 378] on input "Monthly Take-Home Income" at bounding box center [375, 375] width 426 height 45
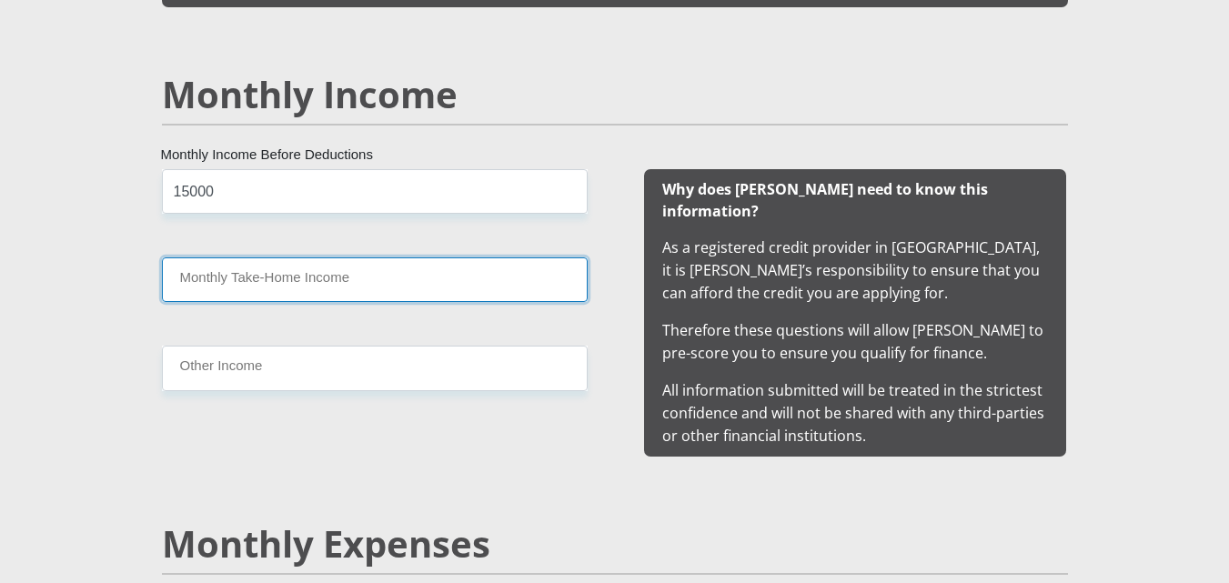
scroll to position [1649, 0]
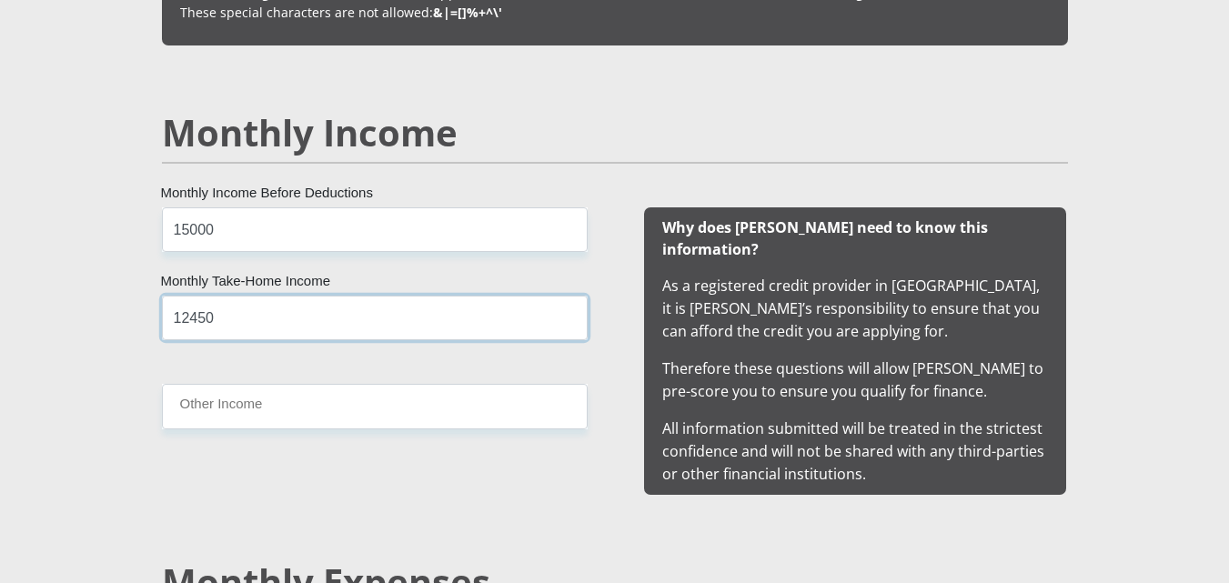
type input "12450"
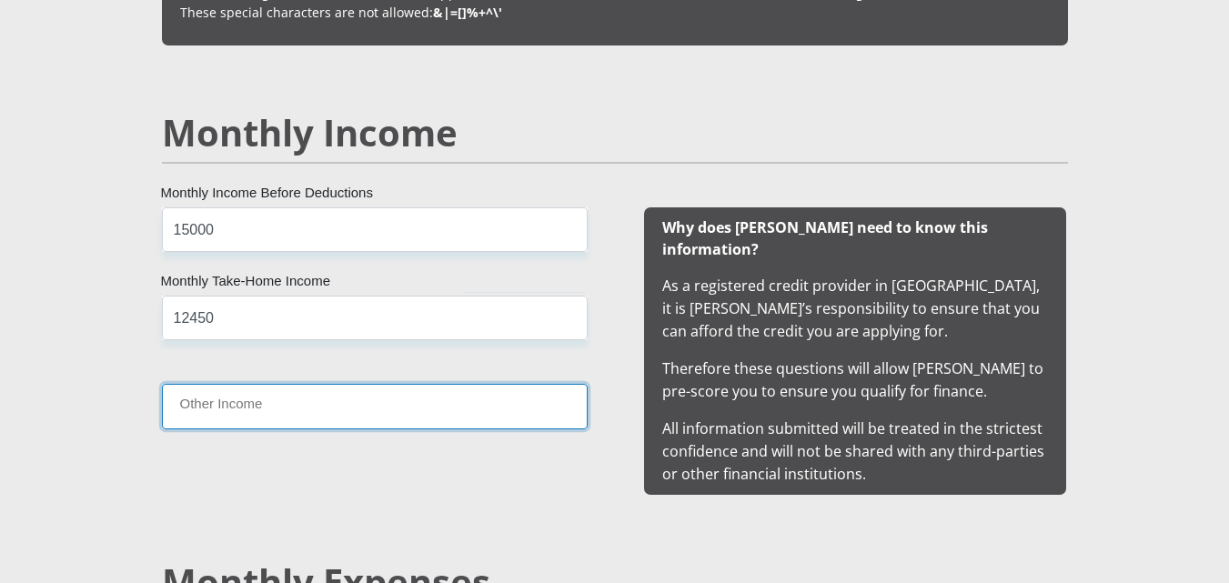
click at [393, 416] on input "Other Income" at bounding box center [375, 406] width 426 height 45
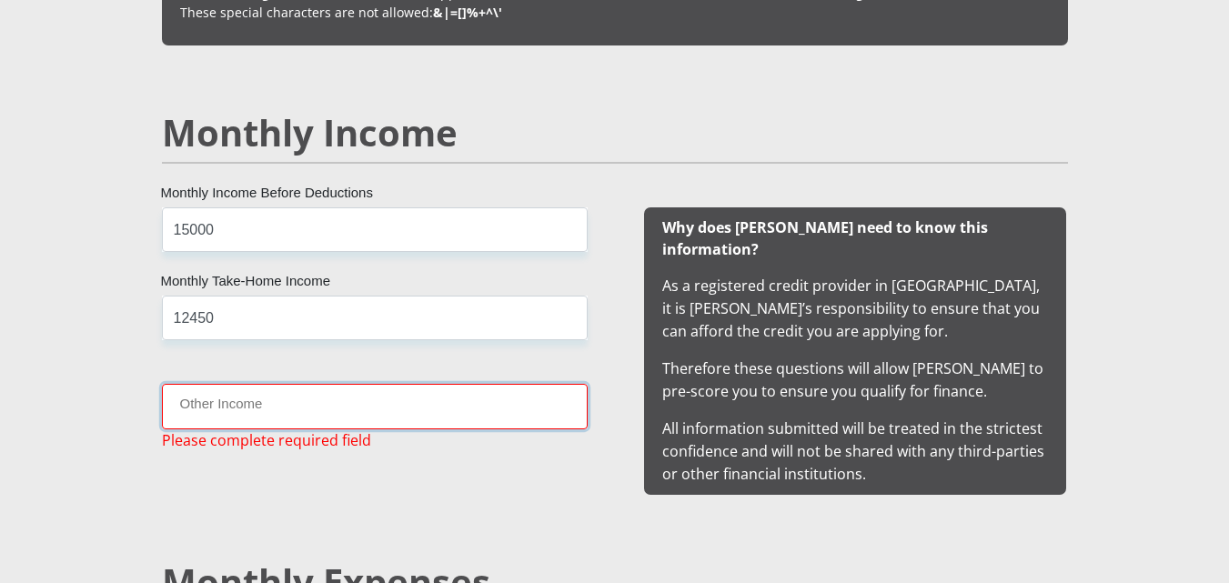
click at [425, 409] on input "Other Income" at bounding box center [375, 406] width 426 height 45
click at [462, 376] on div "15000 Monthly Income Before Deductions 12450 Monthly Take-Home Income Other Inc…" at bounding box center [375, 351] width 480 height 288
click at [373, 419] on input "Other Income" at bounding box center [375, 406] width 426 height 45
click at [398, 313] on input "12450" at bounding box center [375, 318] width 426 height 45
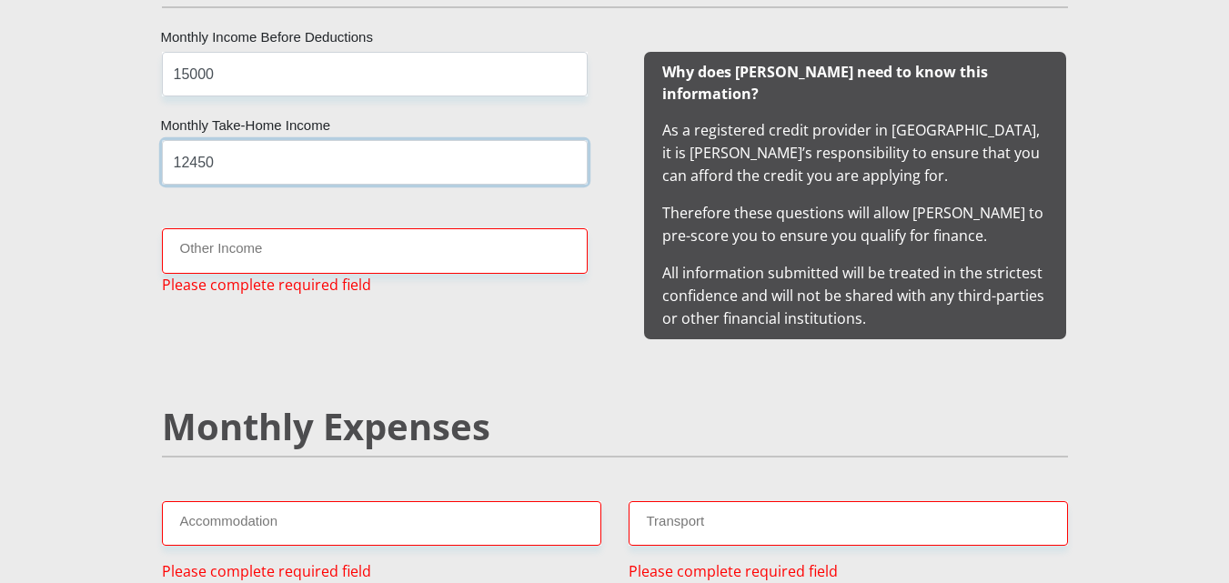
scroll to position [1805, 0]
click at [506, 303] on div "15000 Monthly Income Before Deductions 12450 Monthly Take-Home Income Other Inc…" at bounding box center [375, 195] width 480 height 288
click at [425, 250] on input "Other Income" at bounding box center [375, 249] width 426 height 45
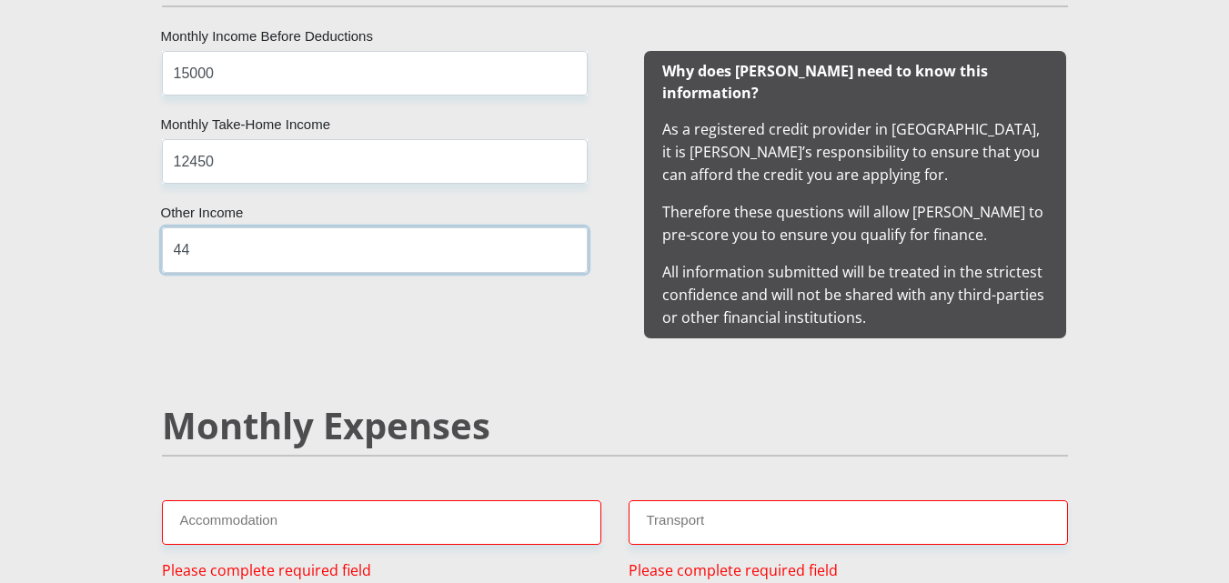
type input "4"
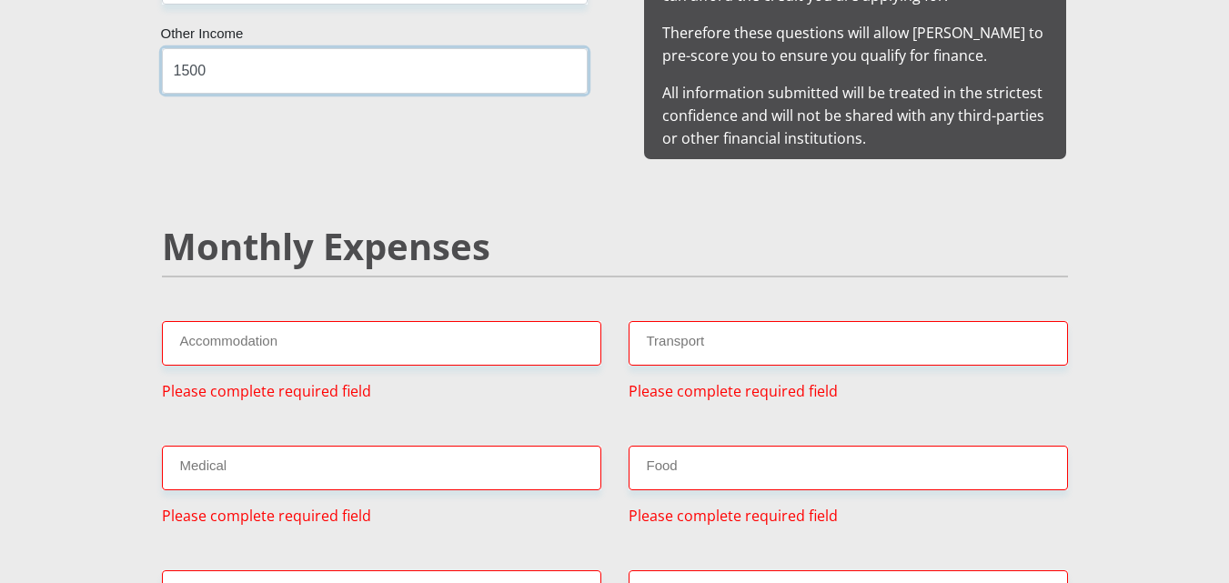
scroll to position [2034, 0]
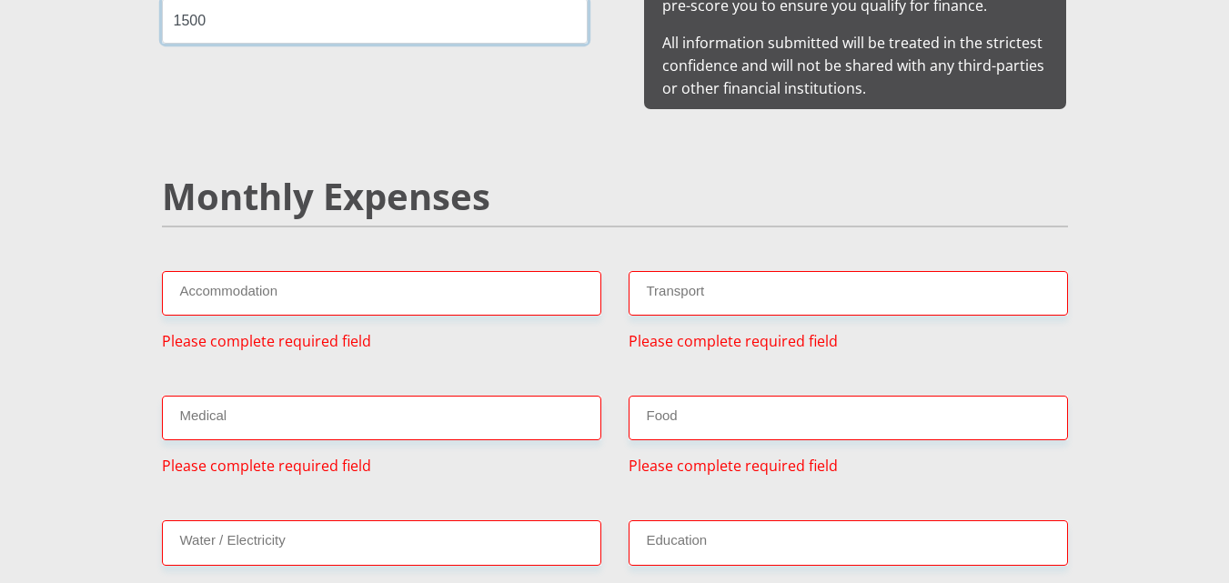
type input "1500"
click at [746, 276] on input "Transport" at bounding box center [848, 293] width 439 height 45
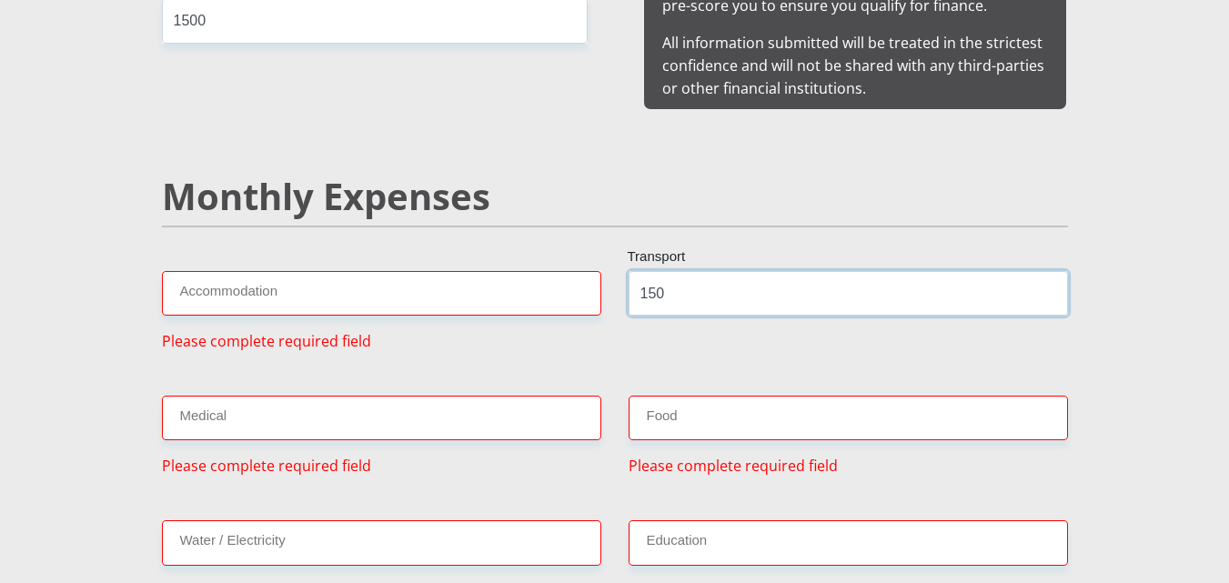
type input "150"
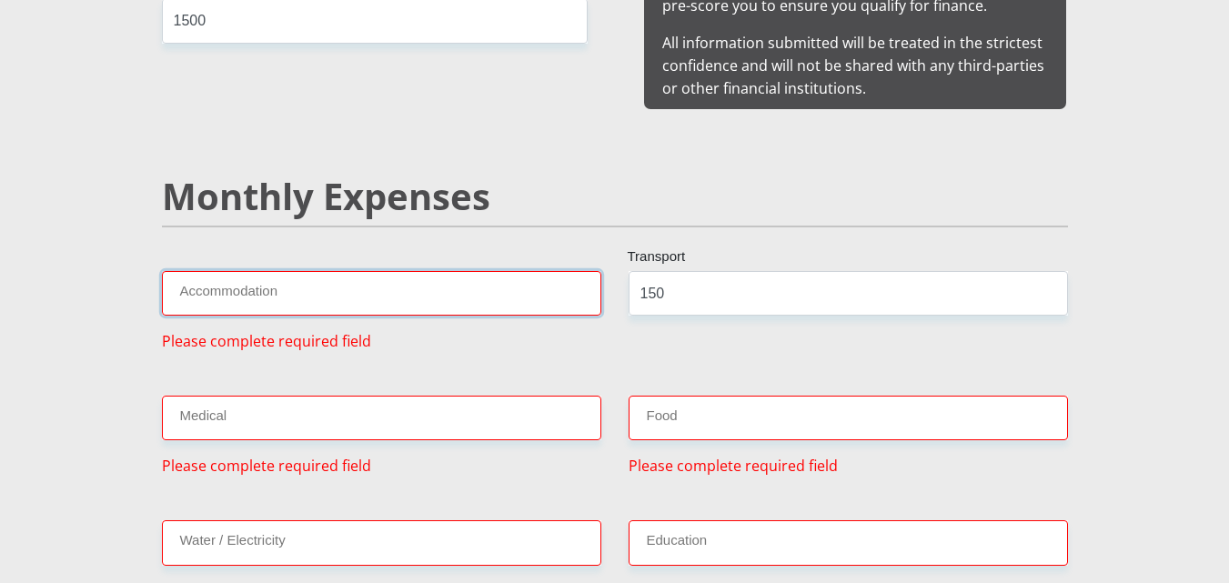
click at [403, 281] on input "Accommodation" at bounding box center [381, 293] width 439 height 45
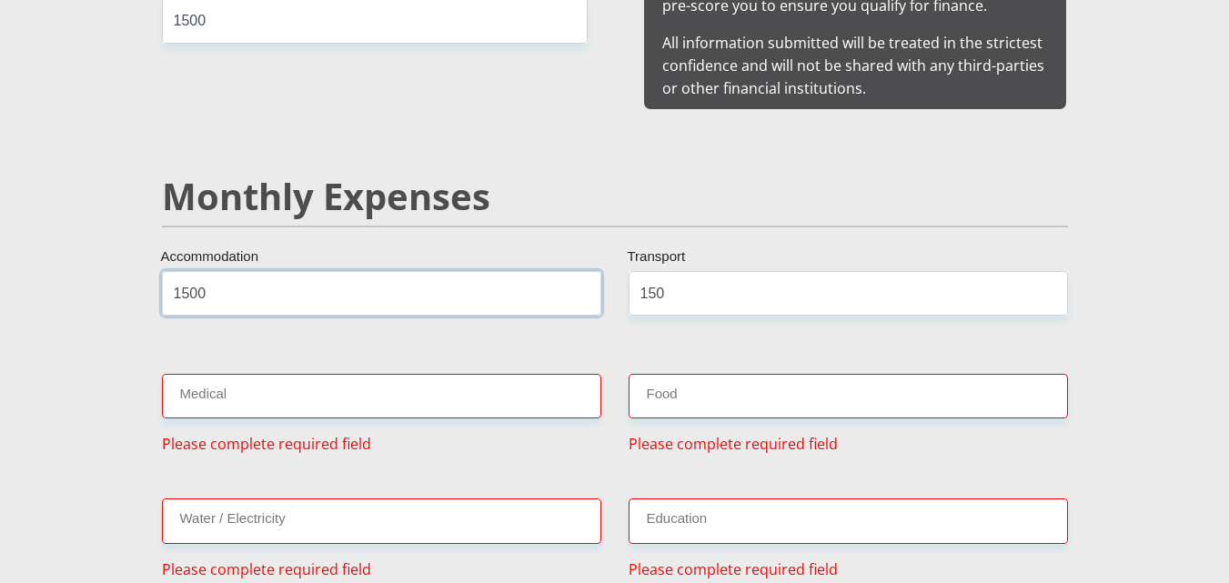
type input "1500"
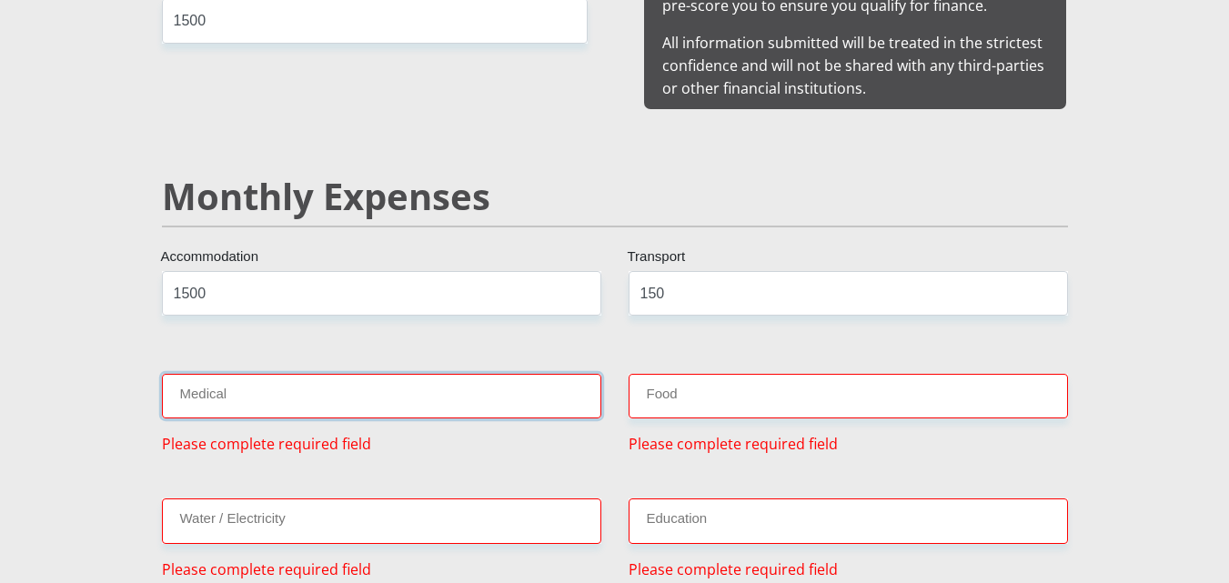
click at [398, 378] on input "Medical" at bounding box center [381, 396] width 439 height 45
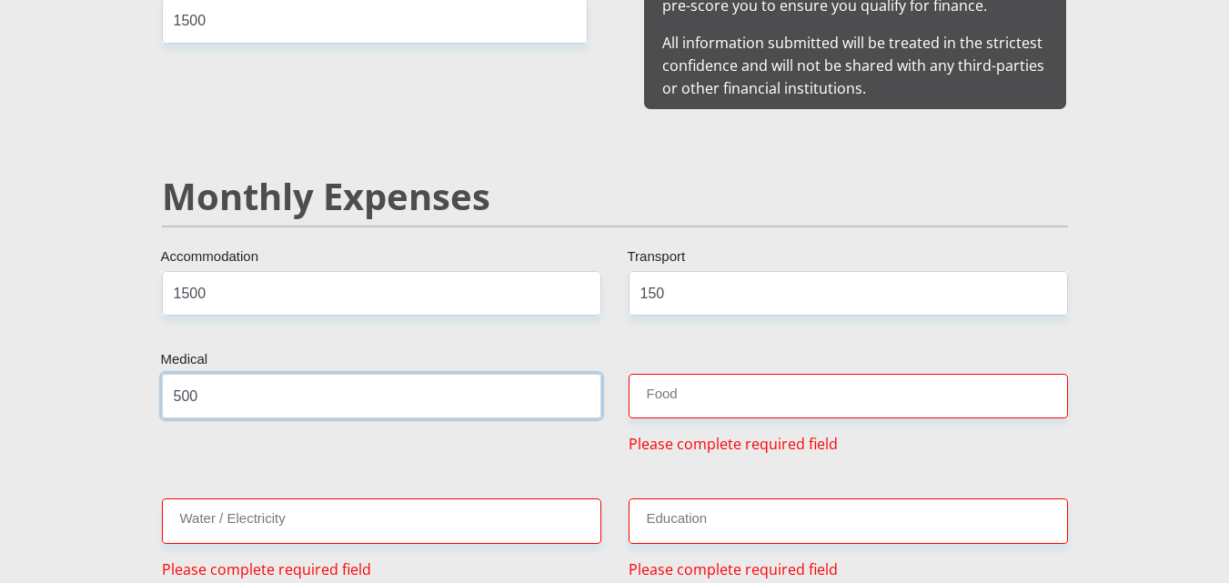
type input "500"
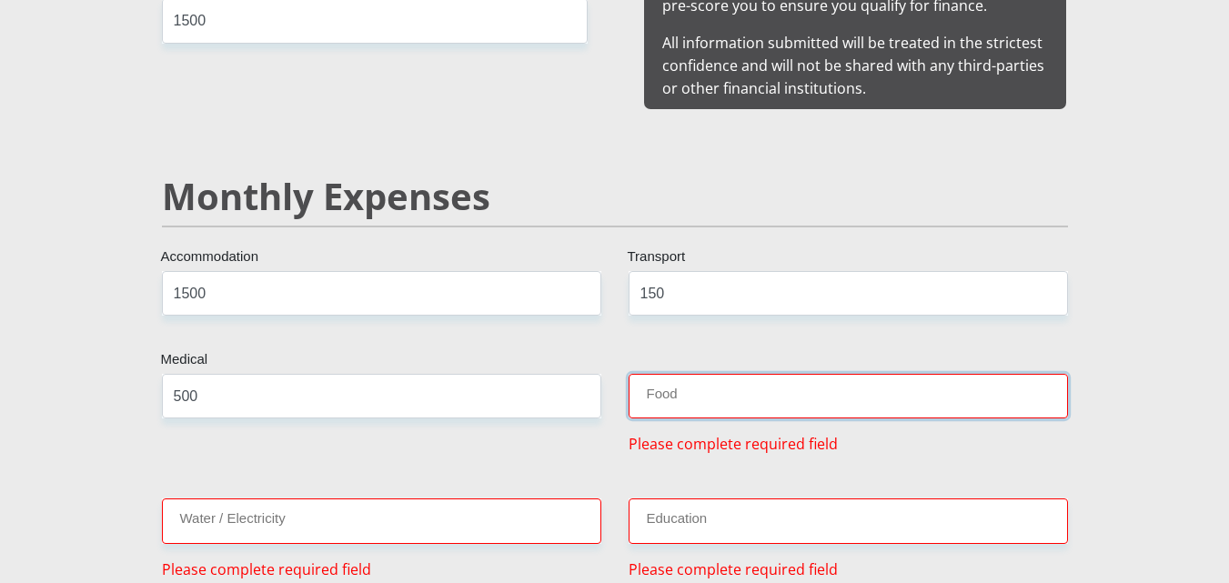
click at [724, 374] on input "Food" at bounding box center [848, 396] width 439 height 45
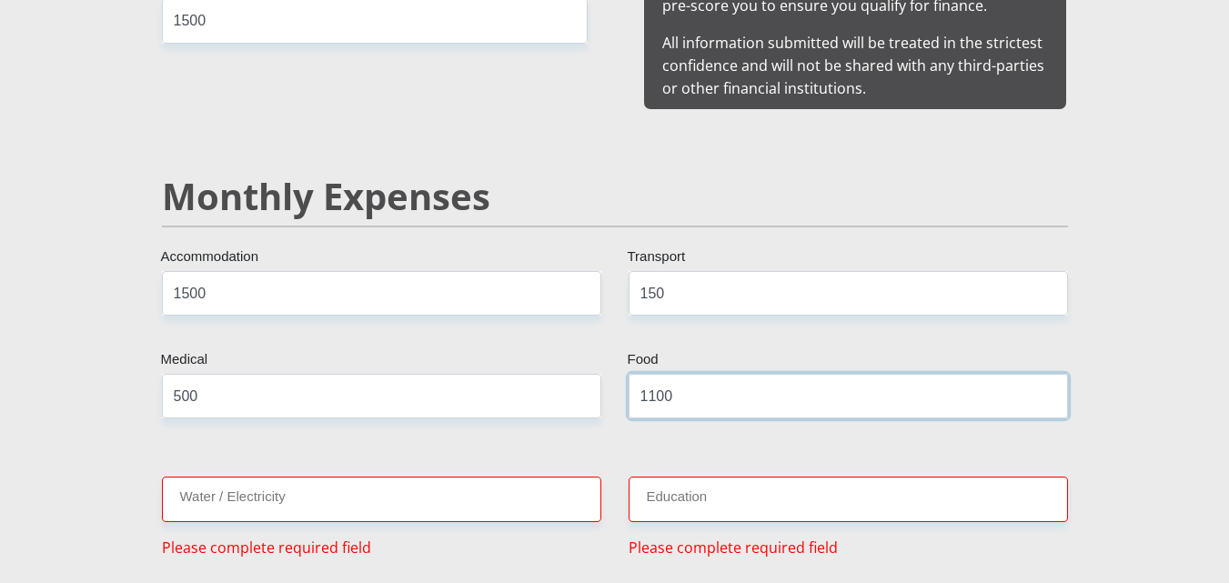
type input "1100"
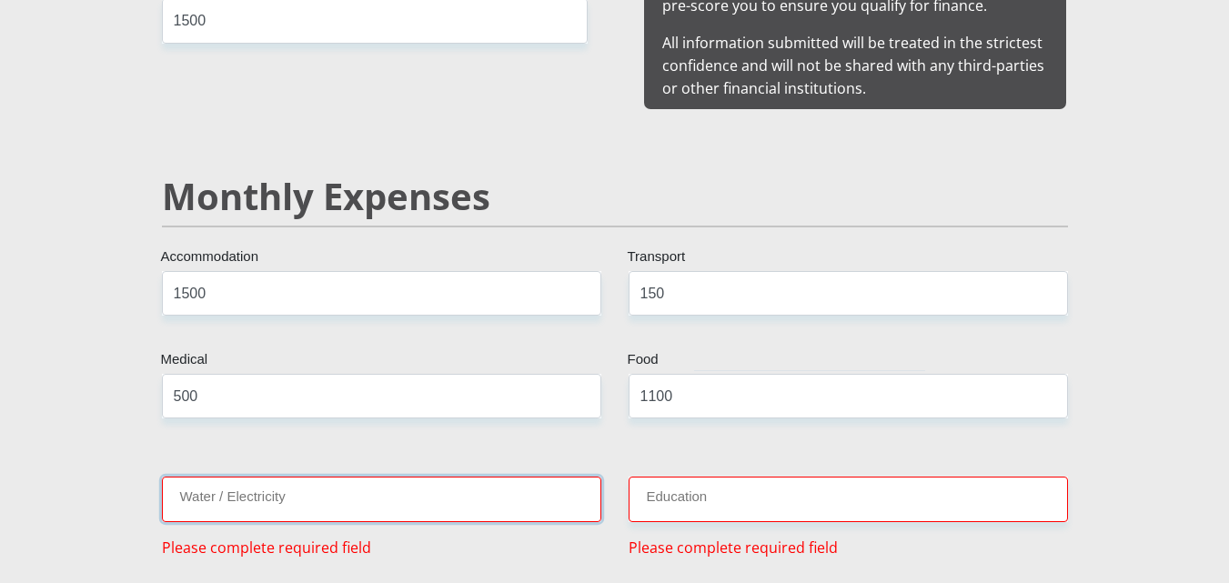
click at [487, 477] on input "Water / Electricity" at bounding box center [381, 499] width 439 height 45
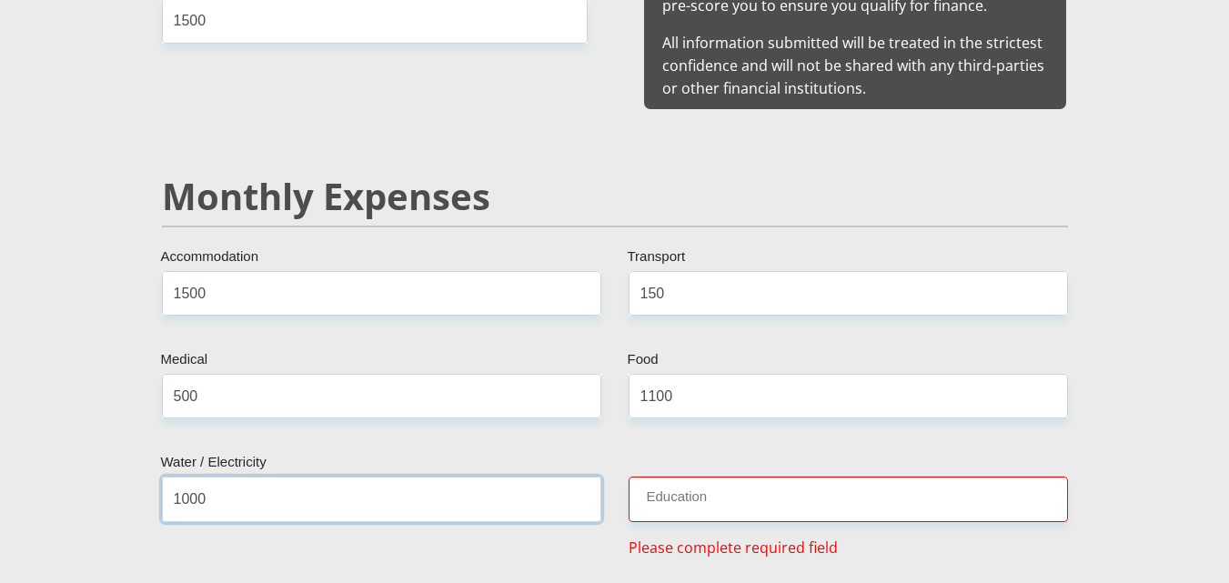
type input "1000"
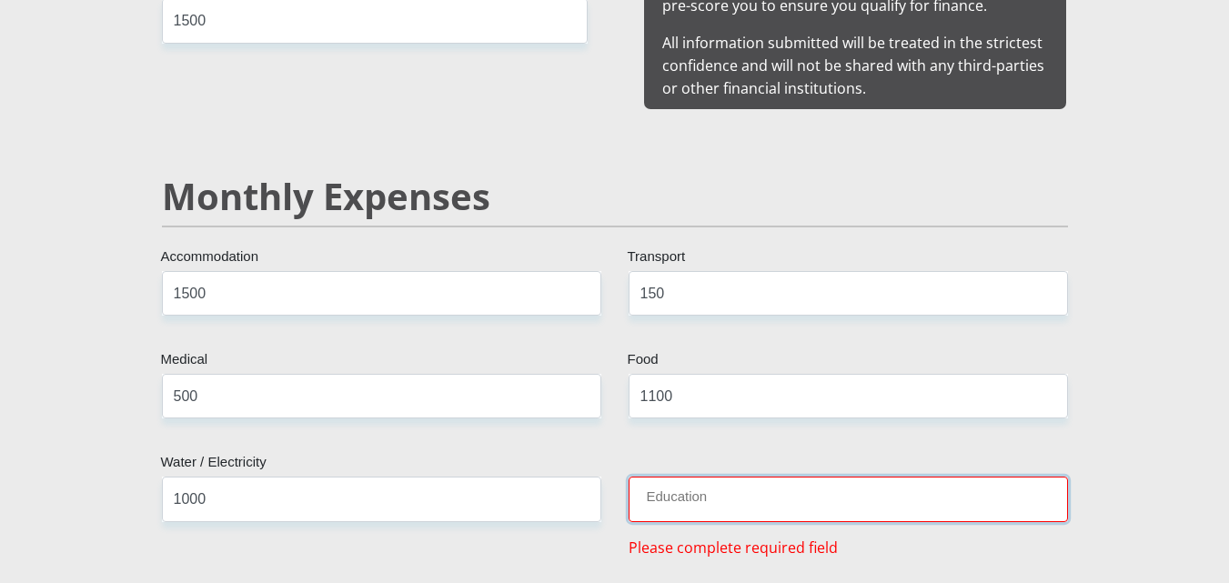
click at [808, 478] on input "Education" at bounding box center [848, 499] width 439 height 45
type input "2"
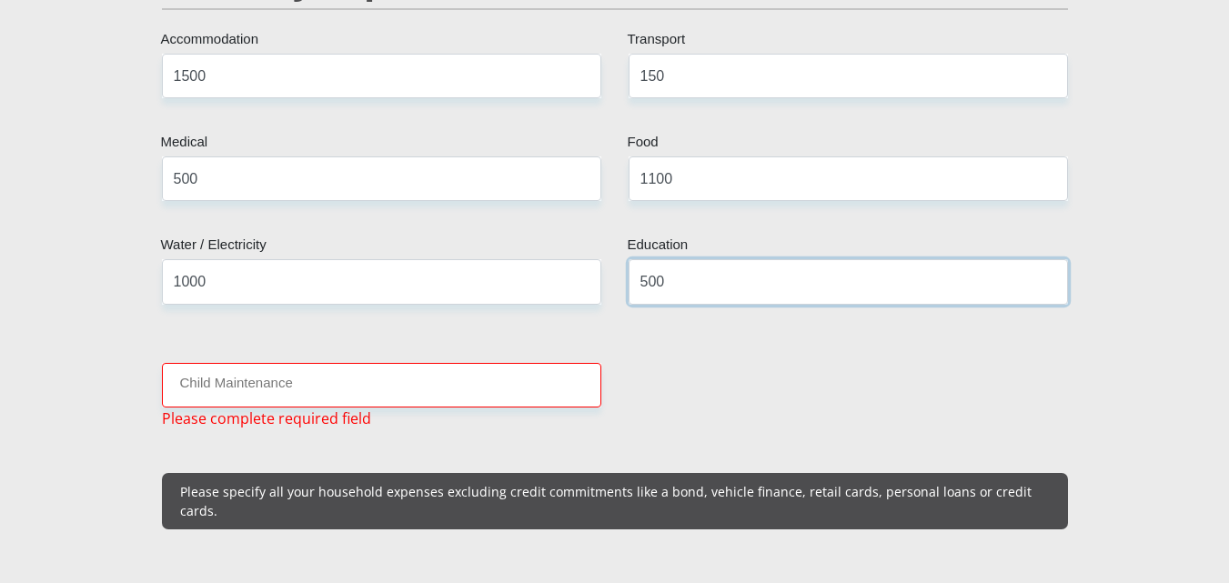
scroll to position [2301, 0]
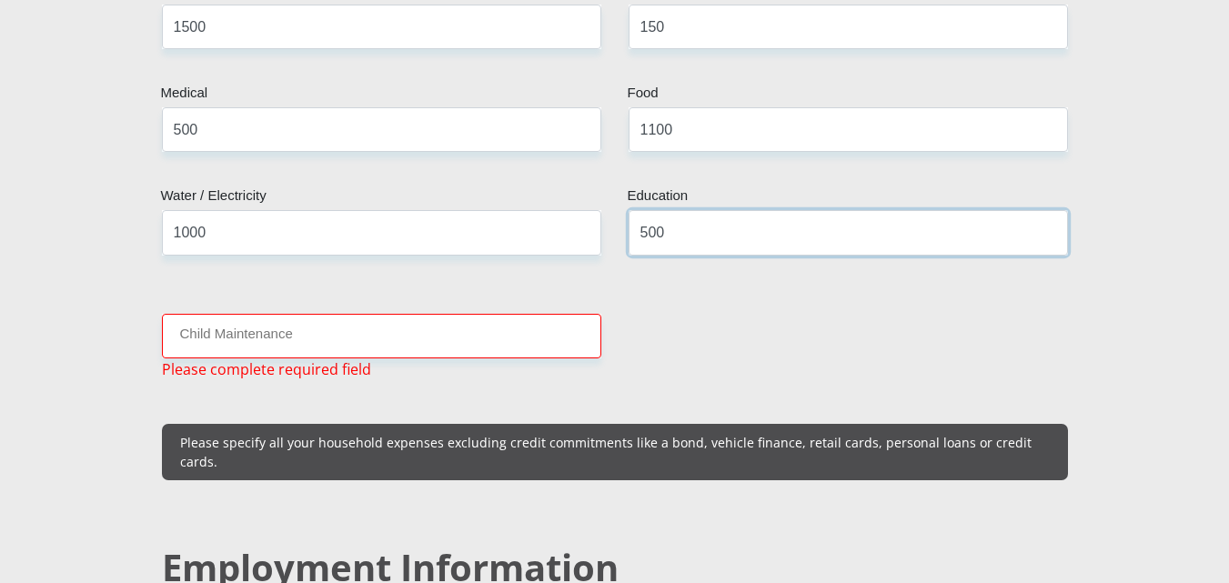
type input "500"
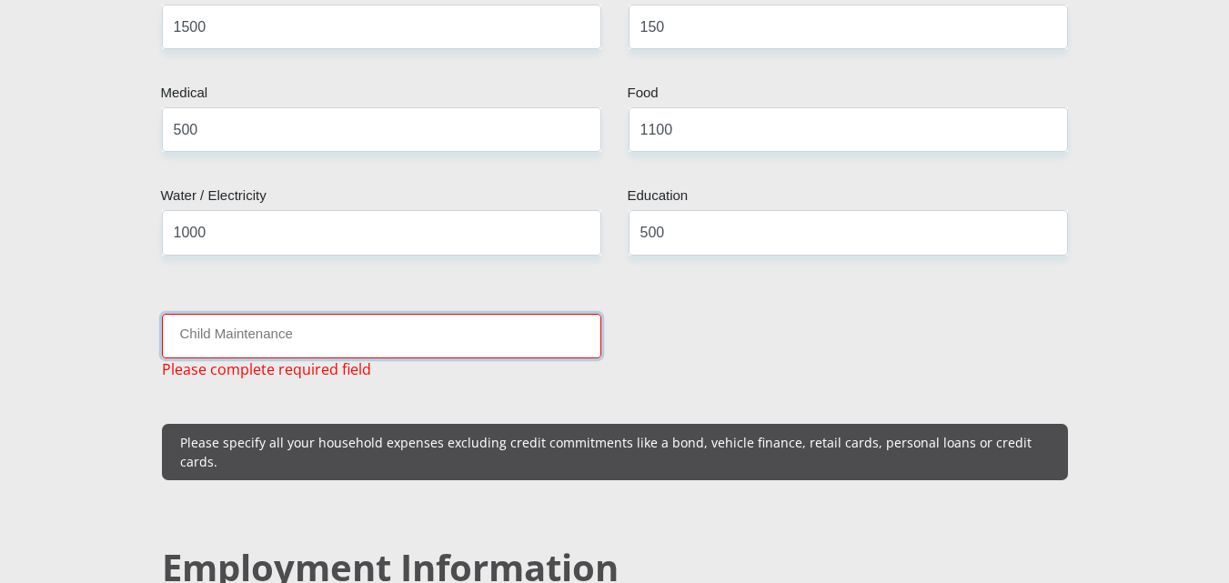
click at [466, 322] on input "Child Maintenance" at bounding box center [381, 336] width 439 height 45
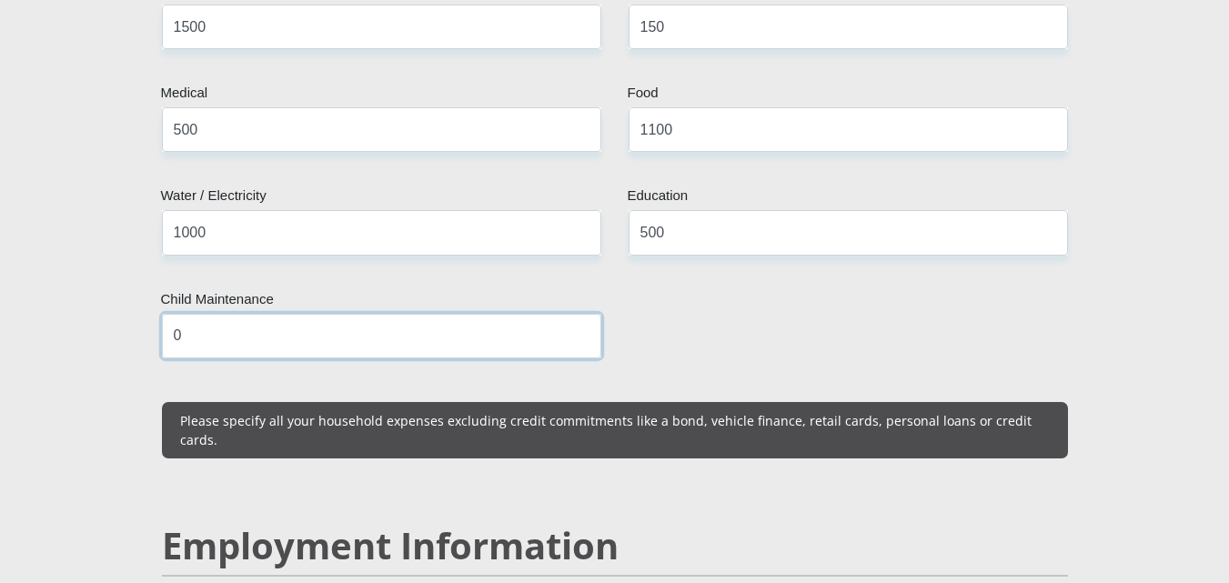
type input "0"
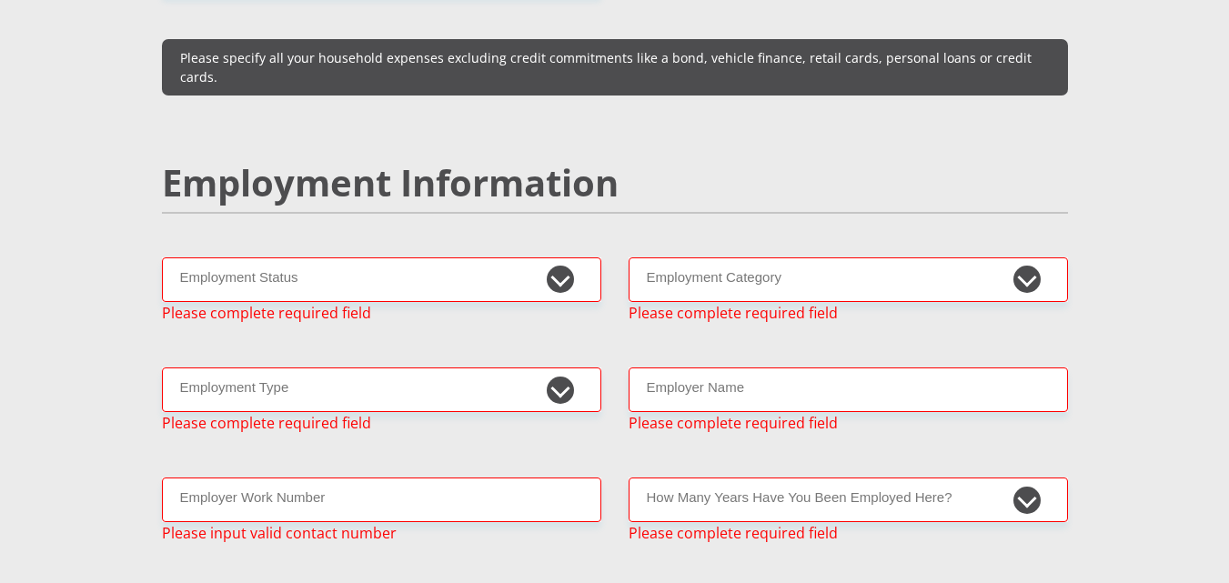
scroll to position [2693, 0]
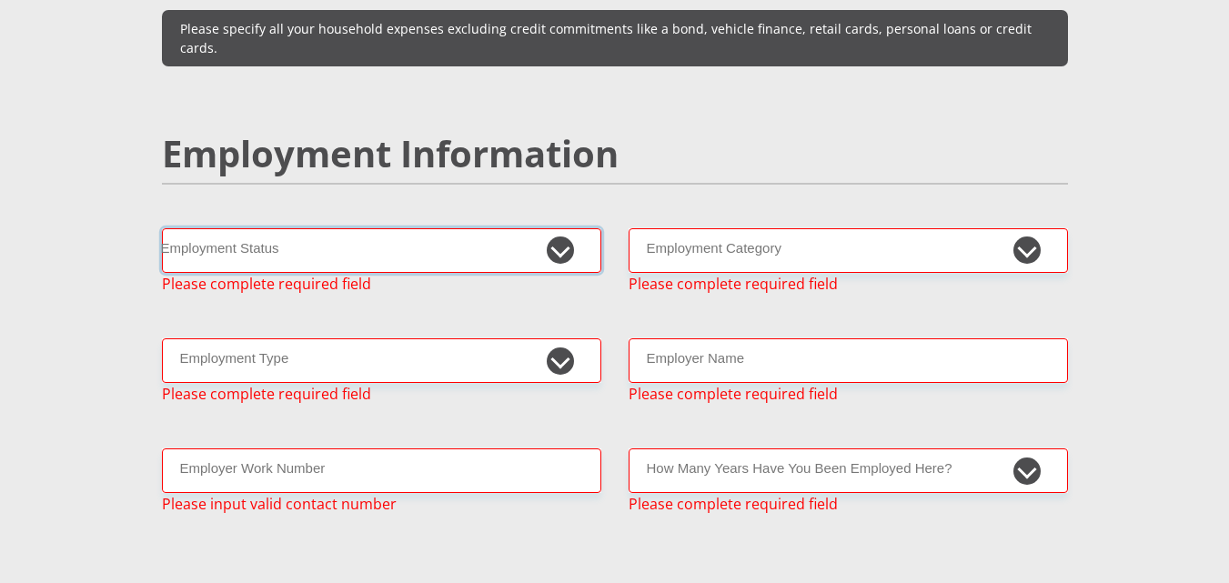
click at [563, 228] on select "Permanent/Full-time Part-time/Casual Contract Worker Self-Employed Housewife Re…" at bounding box center [381, 250] width 439 height 45
select select "4"
click at [162, 228] on select "Permanent/Full-time Part-time/Casual Contract Worker Self-Employed Housewife Re…" at bounding box center [381, 250] width 439 height 45
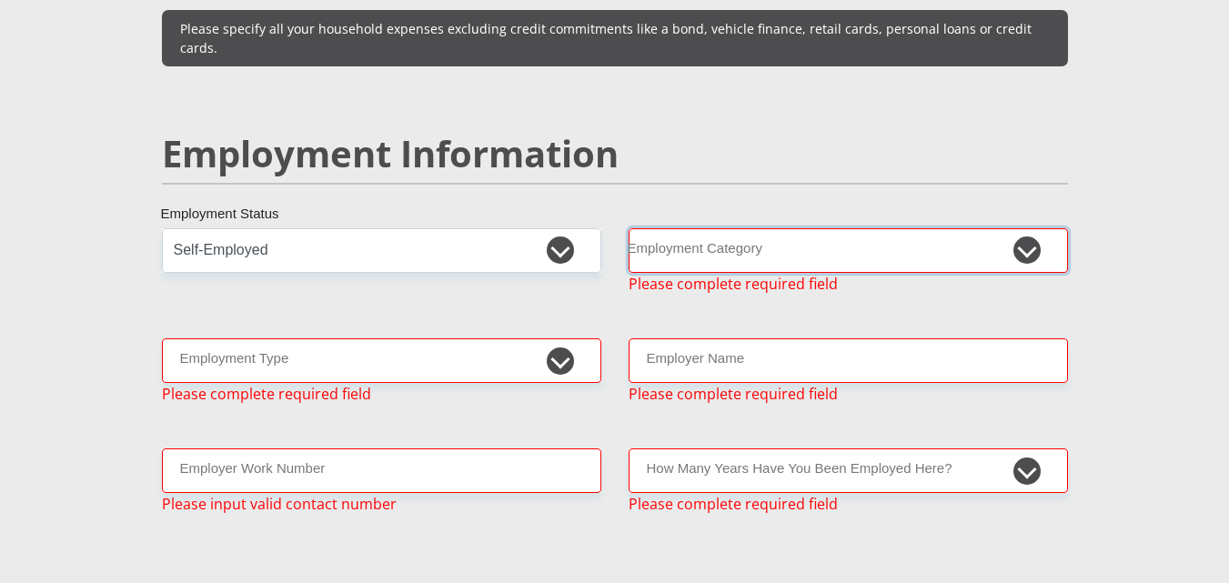
click at [983, 228] on select "AGRICULTURE ALCOHOL & TOBACCO CONSTRUCTION MATERIALS METALLURGY EQUIPMENT FOR R…" at bounding box center [848, 250] width 439 height 45
click at [570, 228] on select "Permanent/Full-time Part-time/Casual Contract Worker Self-Employed Housewife Re…" at bounding box center [381, 250] width 439 height 45
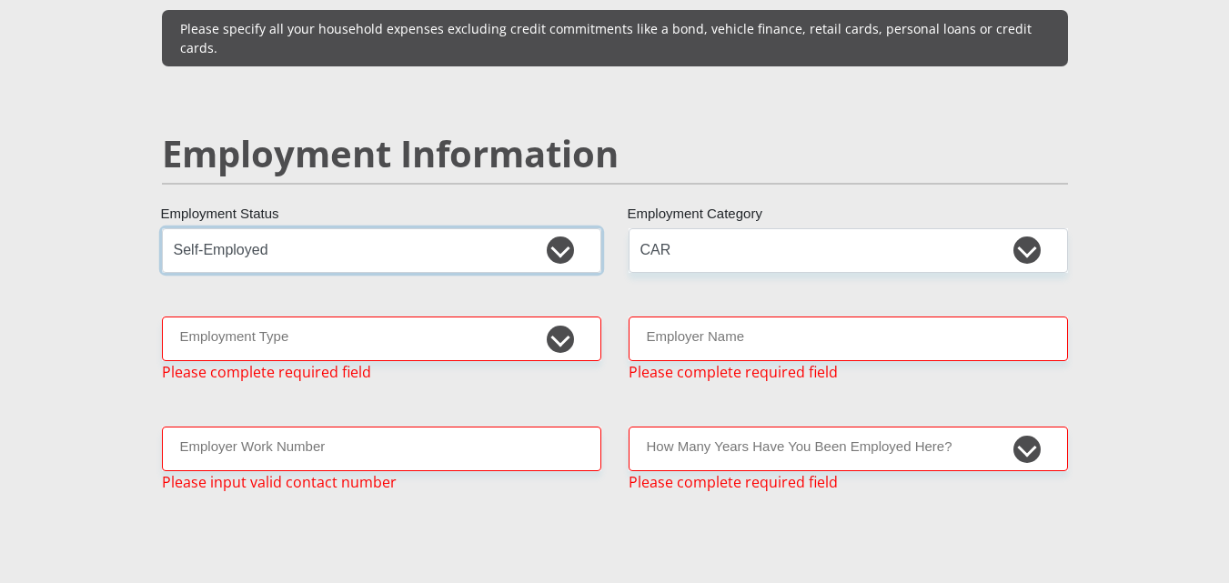
click at [162, 228] on select "Permanent/Full-time Part-time/Casual Contract Worker Self-Employed Housewife Re…" at bounding box center [381, 250] width 439 height 45
click at [1048, 228] on select "AGRICULTURE ALCOHOL & TOBACCO CONSTRUCTION MATERIALS METALLURGY EQUIPMENT FOR R…" at bounding box center [848, 250] width 439 height 45
select select "14"
click at [629, 228] on select "AGRICULTURE ALCOHOL & TOBACCO CONSTRUCTION MATERIALS METALLURGY EQUIPMENT FOR R…" at bounding box center [848, 250] width 439 height 45
click at [563, 317] on select "College/Lecturer Craft Seller Creative Driver Executive Farmer Forces - Non Com…" at bounding box center [381, 339] width 439 height 45
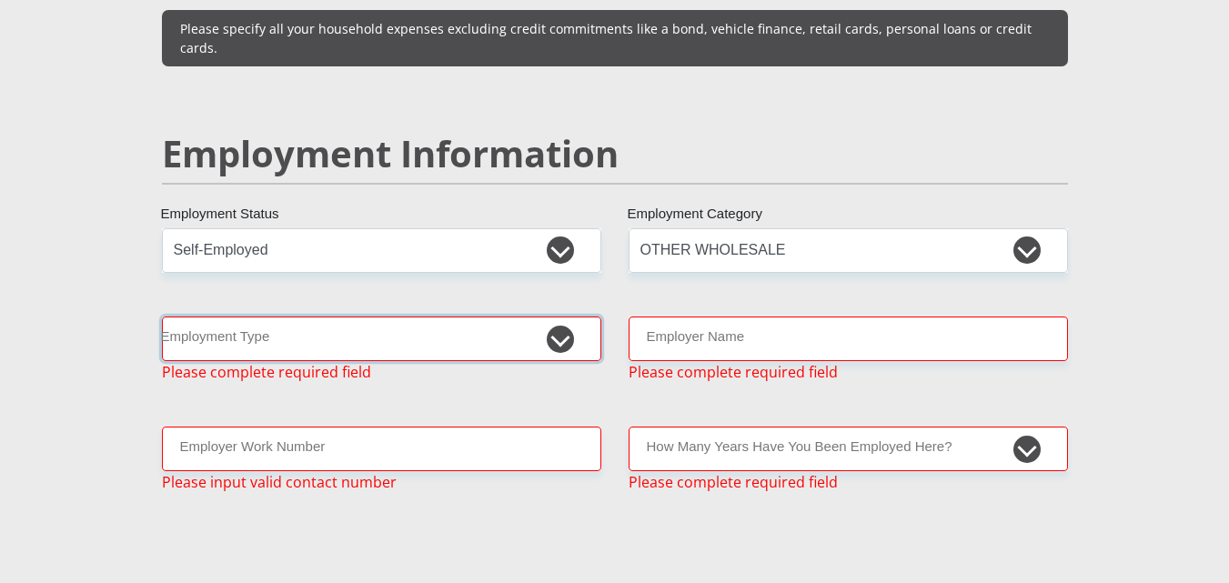
select select "Creative"
click at [162, 317] on select "College/Lecturer Craft Seller Creative Driver Executive Farmer Forces - Non Com…" at bounding box center [381, 339] width 439 height 45
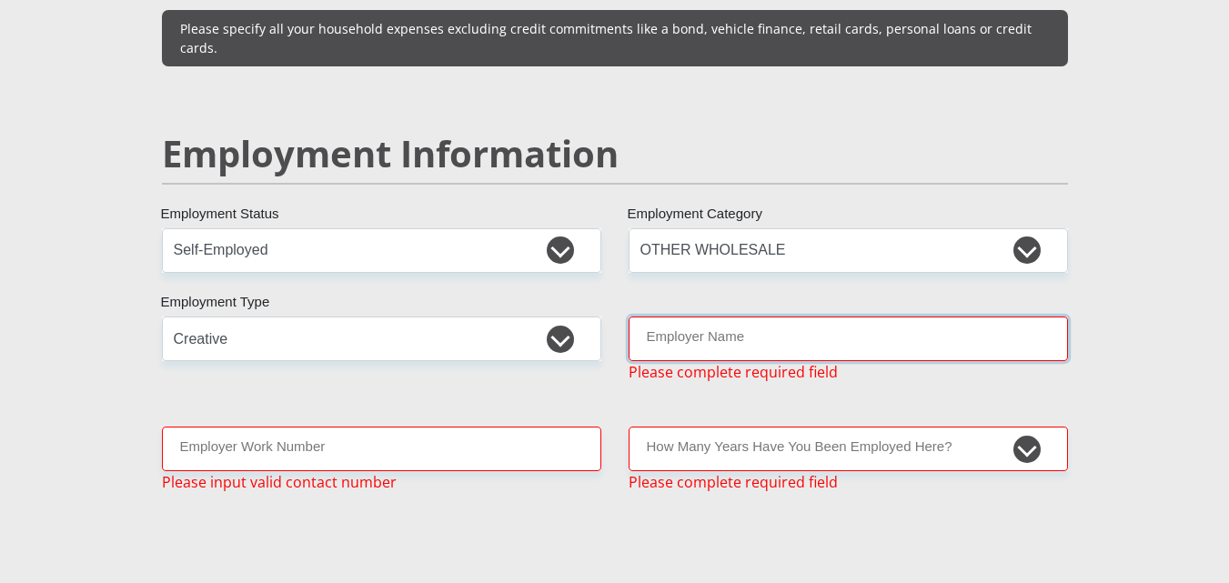
click at [789, 317] on input "Employer Name" at bounding box center [848, 339] width 439 height 45
click at [564, 228] on select "Permanent/Full-time Part-time/Casual Contract Worker Self-Employed Housewife Re…" at bounding box center [381, 250] width 439 height 45
click at [742, 361] on span "Please complete required field" at bounding box center [733, 372] width 209 height 22
click at [1015, 228] on select "AGRICULTURE ALCOHOL & TOBACCO CONSTRUCTION MATERIALS METALLURGY EQUIPMENT FOR R…" at bounding box center [848, 250] width 439 height 45
click at [589, 254] on div "Mr Ms Mrs Dr Other Title Lesego First Name morekhure Surname 0306085360080 Sout…" at bounding box center [614, 274] width 933 height 5321
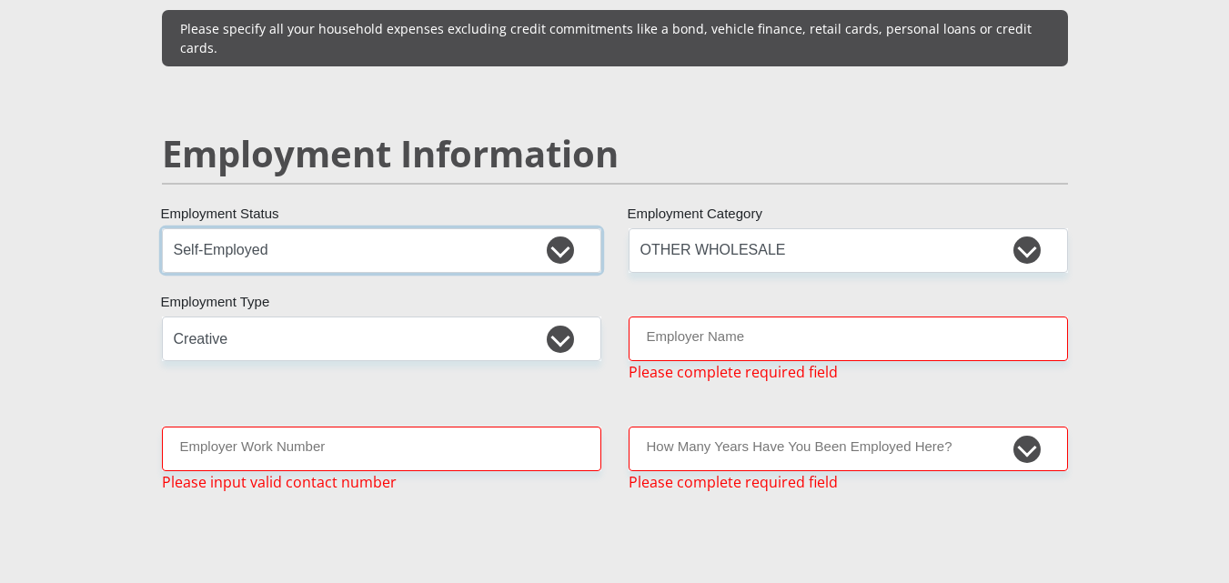
click at [557, 228] on select "Permanent/Full-time Part-time/Casual Contract Worker Self-Employed Housewife Re…" at bounding box center [381, 250] width 439 height 45
click at [162, 228] on select "Permanent/Full-time Part-time/Casual Contract Worker Self-Employed Housewife Re…" at bounding box center [381, 250] width 439 height 45
click at [500, 262] on div "Mr Ms Mrs Dr Other Title Lesego First Name morekhure Surname 0306085360080 Sout…" at bounding box center [614, 274] width 933 height 5321
click at [566, 228] on select "Permanent/Full-time Part-time/Casual Contract Worker Self-Employed Housewife Re…" at bounding box center [381, 250] width 439 height 45
select select "4"
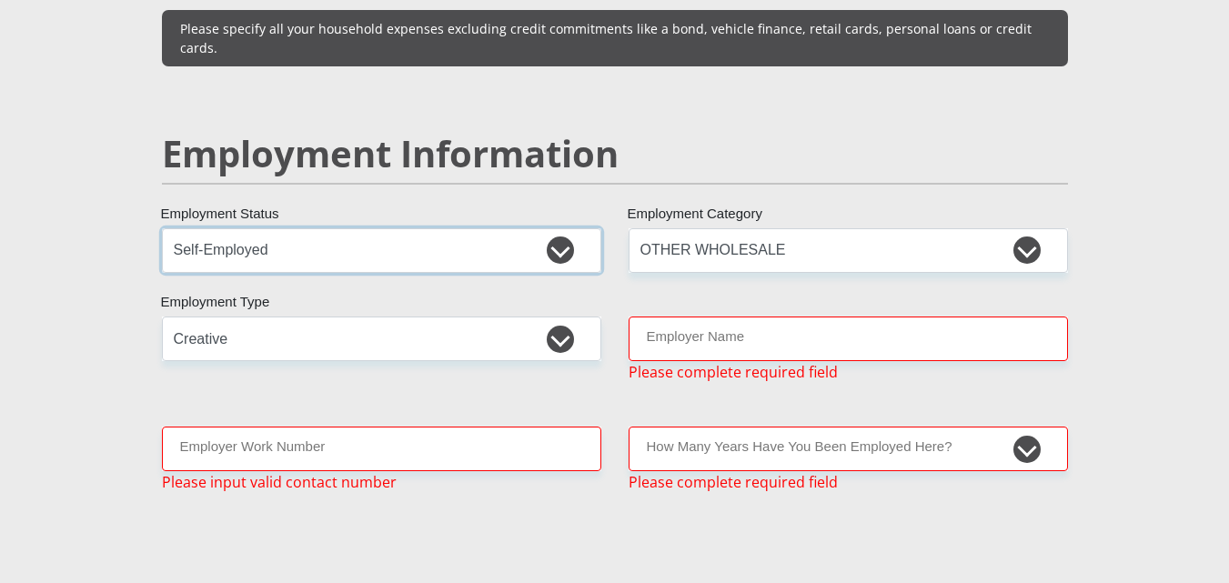
click at [162, 228] on select "Permanent/Full-time Part-time/Casual Contract Worker Self-Employed Housewife Re…" at bounding box center [381, 250] width 439 height 45
click at [821, 267] on div "Mr Ms Mrs Dr Other Title Lesego First Name morekhure Surname 0306085360080 Sout…" at bounding box center [614, 274] width 933 height 5321
click at [422, 427] on input "Employer Work Number" at bounding box center [381, 449] width 439 height 45
type input "0"
type input "n"
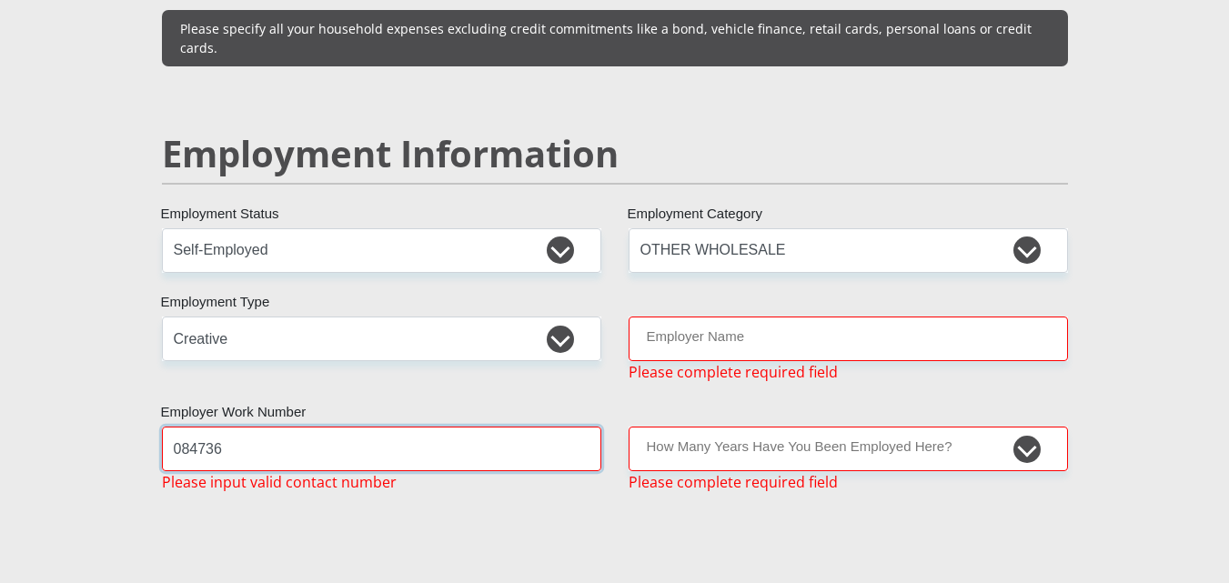
type input "084736"
click at [573, 228] on select "Permanent/Full-time Part-time/Casual Contract Worker Self-Employed Housewife Re…" at bounding box center [381, 250] width 439 height 45
select select "1"
click at [162, 228] on select "Permanent/Full-time Part-time/Casual Contract Worker Self-Employed Housewife Re…" at bounding box center [381, 250] width 439 height 45
click at [1039, 228] on select "AGRICULTURE ALCOHOL & TOBACCO CONSTRUCTION MATERIALS METALLURGY EQUIPMENT FOR R…" at bounding box center [848, 250] width 439 height 45
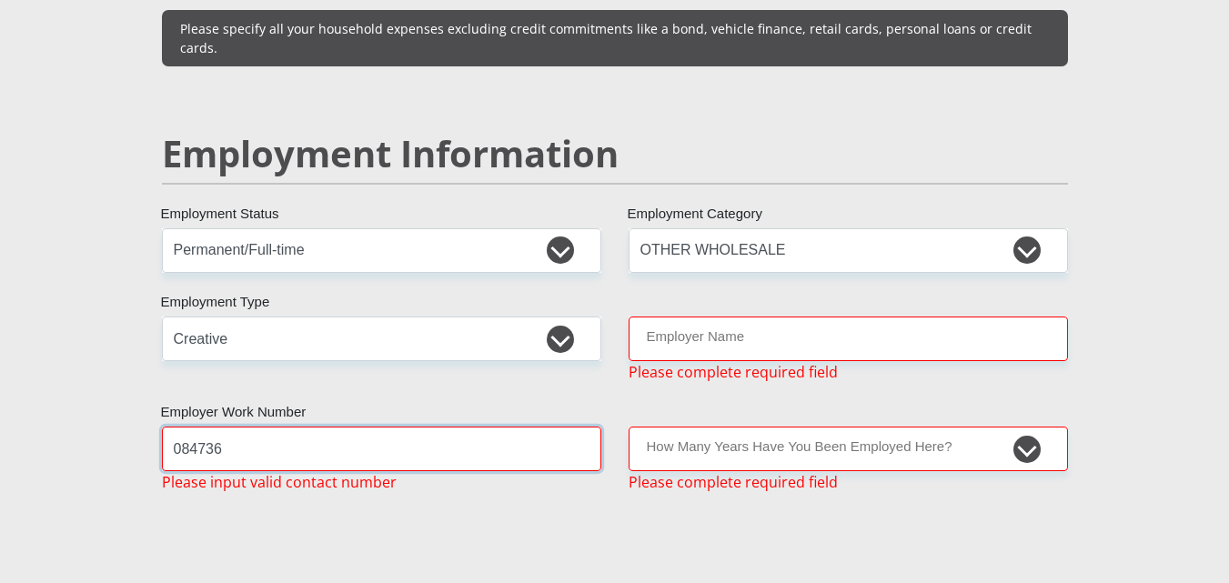
click at [314, 427] on input "084736" at bounding box center [381, 449] width 439 height 45
type input "0"
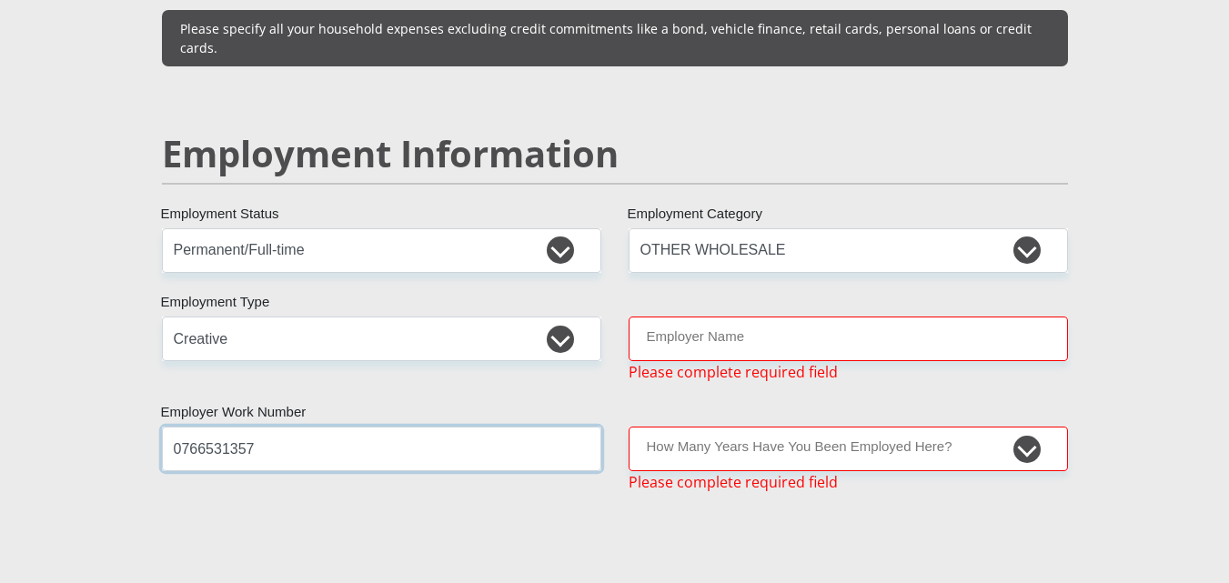
type input "0766531357"
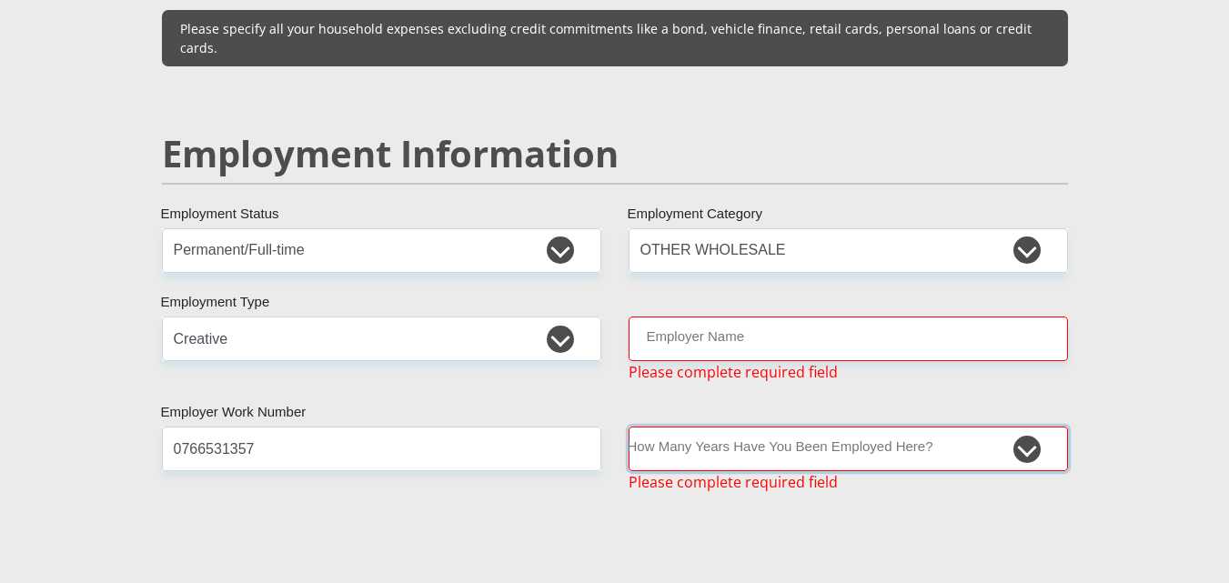
click at [1026, 427] on select "less than 1 year 1-3 years 3-5 years 5+ years" at bounding box center [848, 449] width 439 height 45
select select "60"
click at [629, 427] on select "less than 1 year 1-3 years 3-5 years 5+ years" at bounding box center [848, 449] width 439 height 45
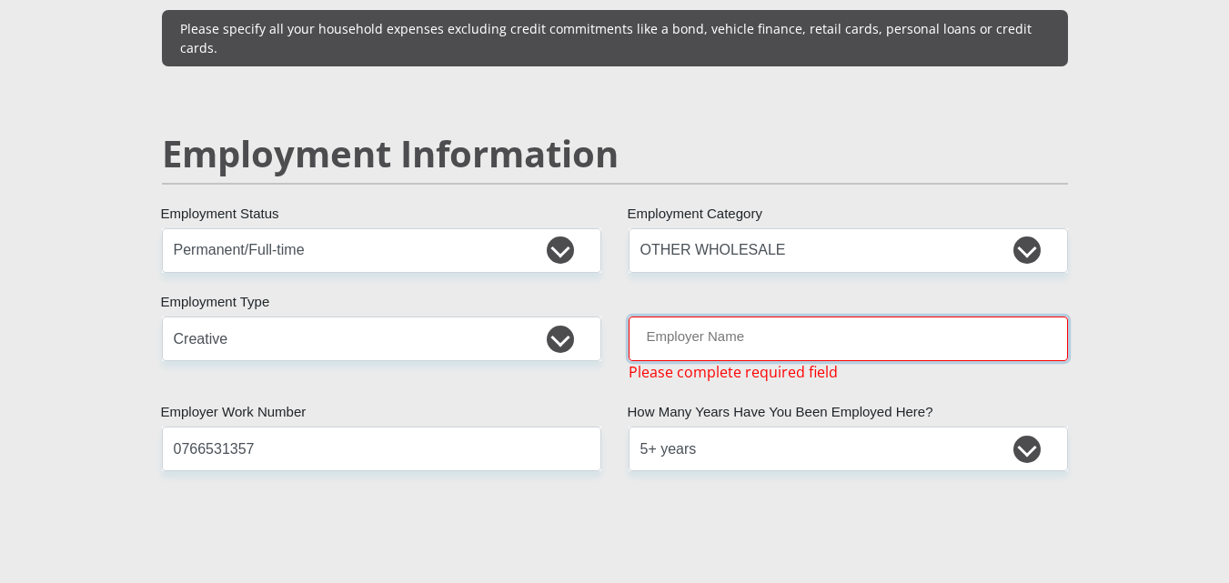
click at [814, 317] on input "Employer Name" at bounding box center [848, 339] width 439 height 45
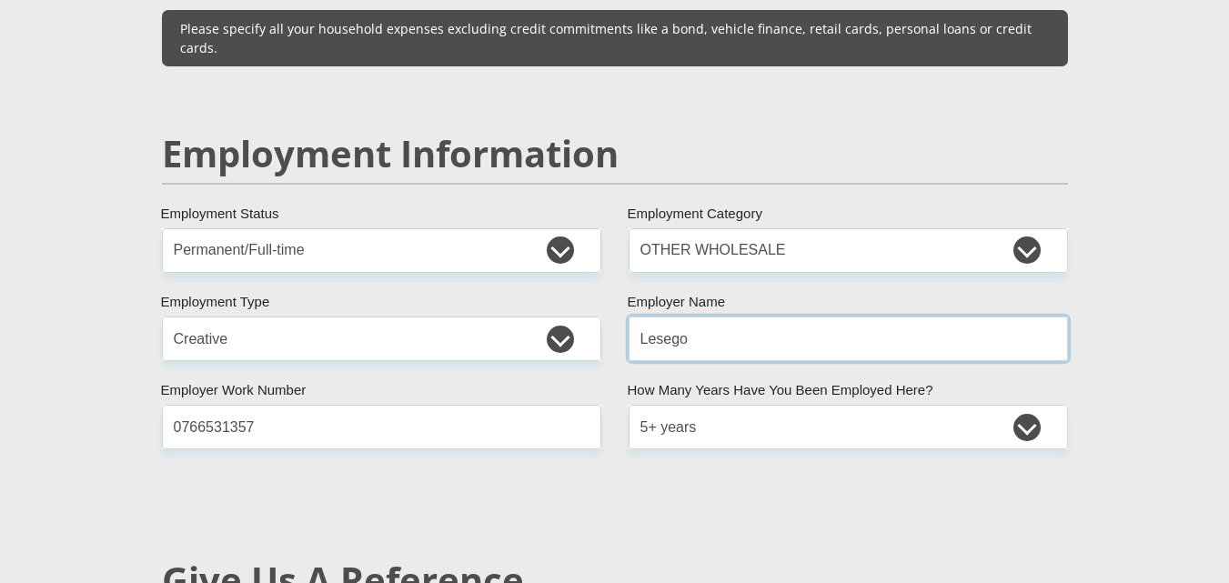
type input "Lesego"
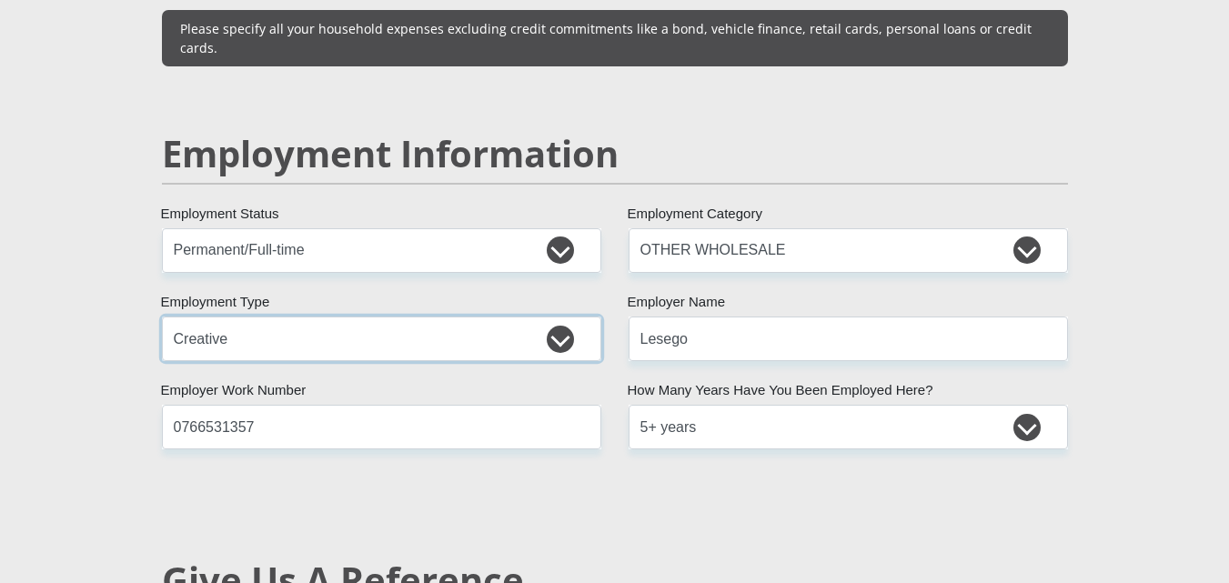
click at [533, 317] on select "College/Lecturer Craft Seller Creative Driver Executive Farmer Forces - Non Com…" at bounding box center [381, 339] width 439 height 45
select select "Social Worker"
click at [162, 317] on select "College/Lecturer Craft Seller Creative Driver Executive Farmer Forces - Non Com…" at bounding box center [381, 339] width 439 height 45
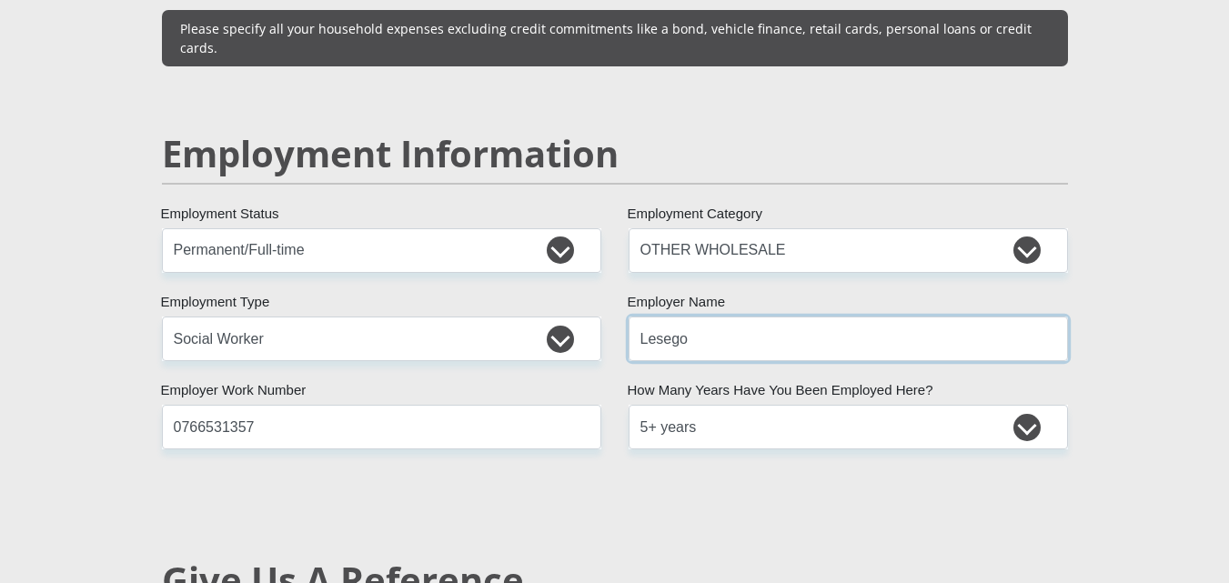
click at [828, 317] on input "Lesego" at bounding box center [848, 339] width 439 height 45
type input "LesegoWellnessCounselors"
click at [1167, 368] on section "Personal Details Mr Ms Mrs Dr Other Title Lesego First Name morekhure Surname 0…" at bounding box center [614, 266] width 1229 height 5715
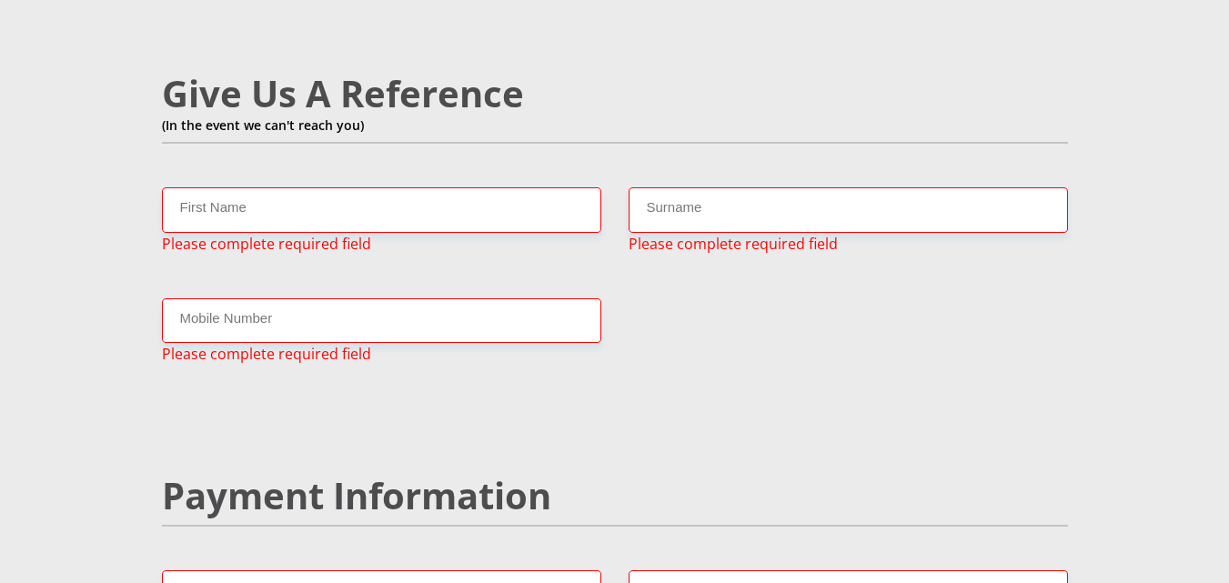
scroll to position [3209, 0]
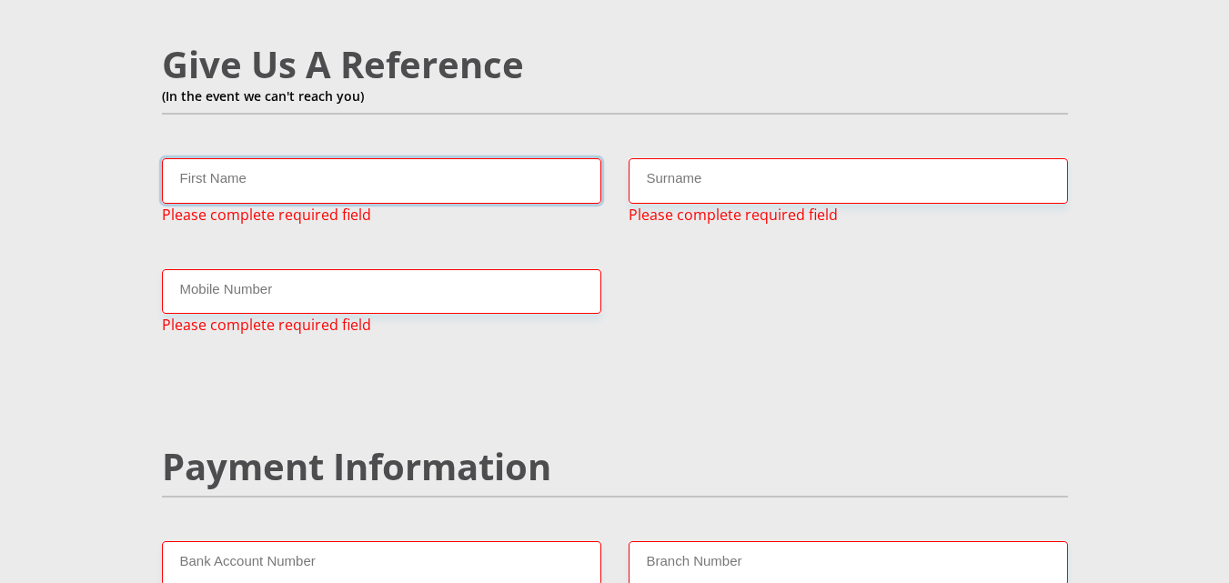
click at [477, 158] on input "First Name" at bounding box center [381, 180] width 439 height 45
type input "f"
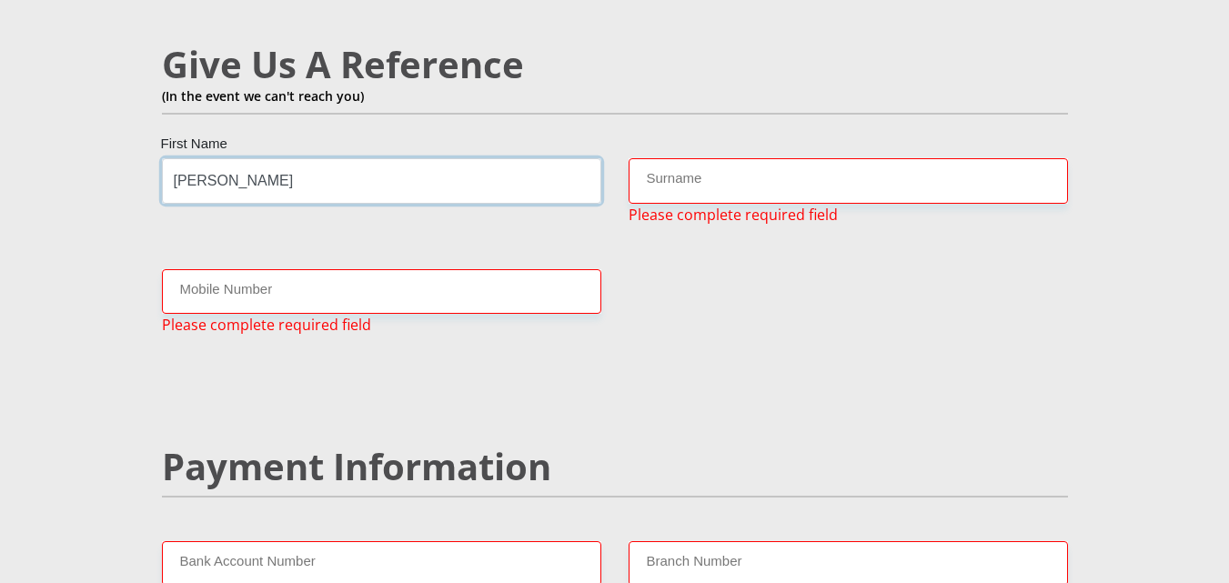
type input "kate"
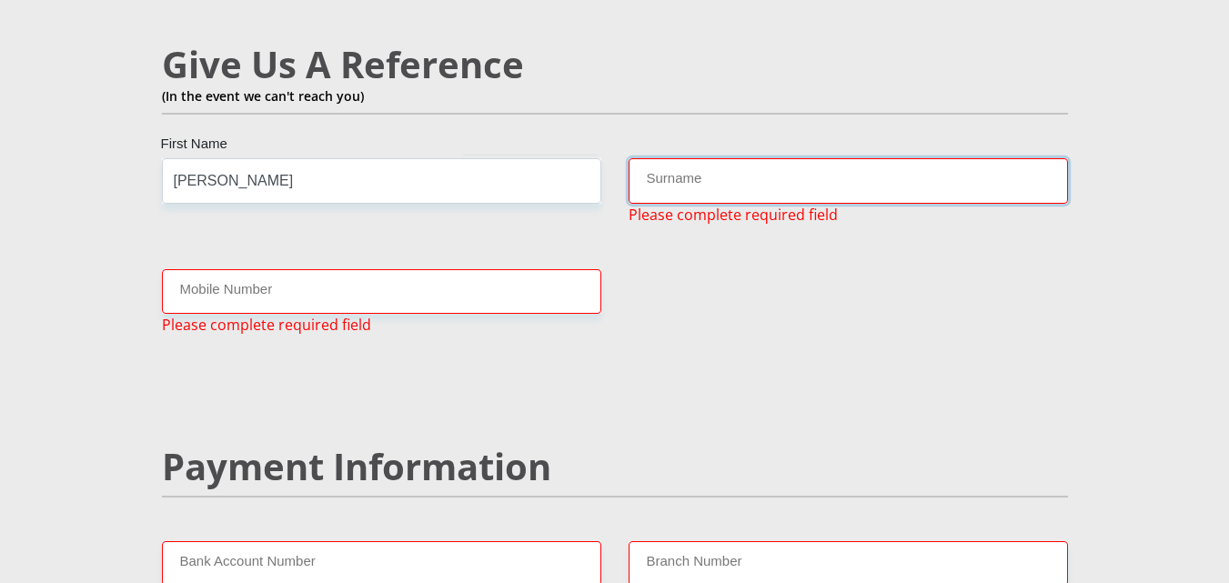
click at [706, 158] on input "Surname" at bounding box center [848, 180] width 439 height 45
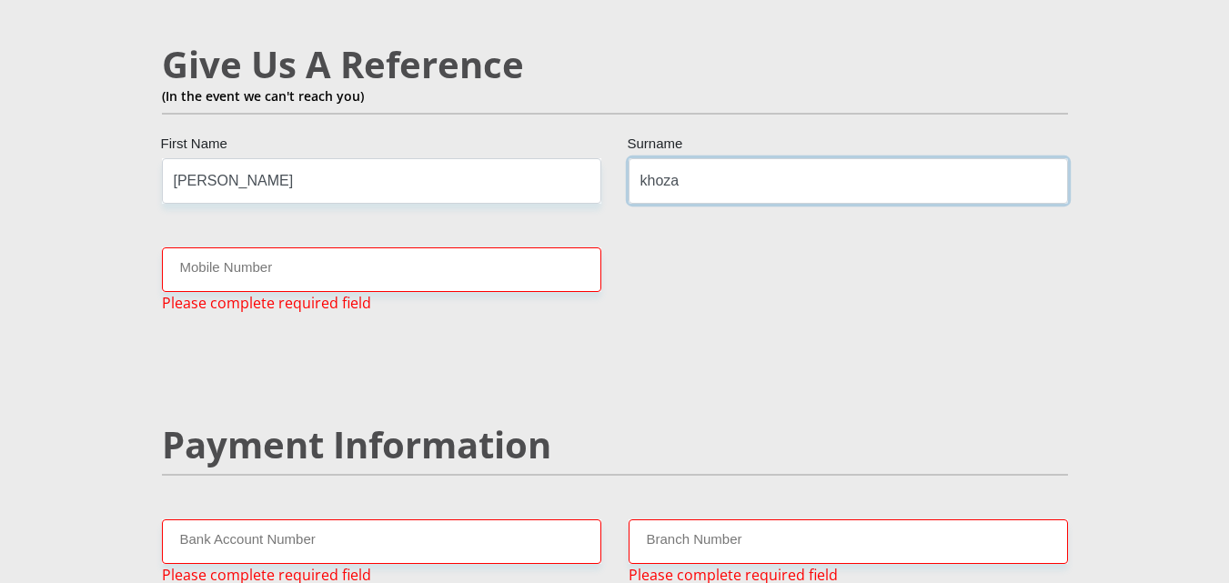
type input "khoza"
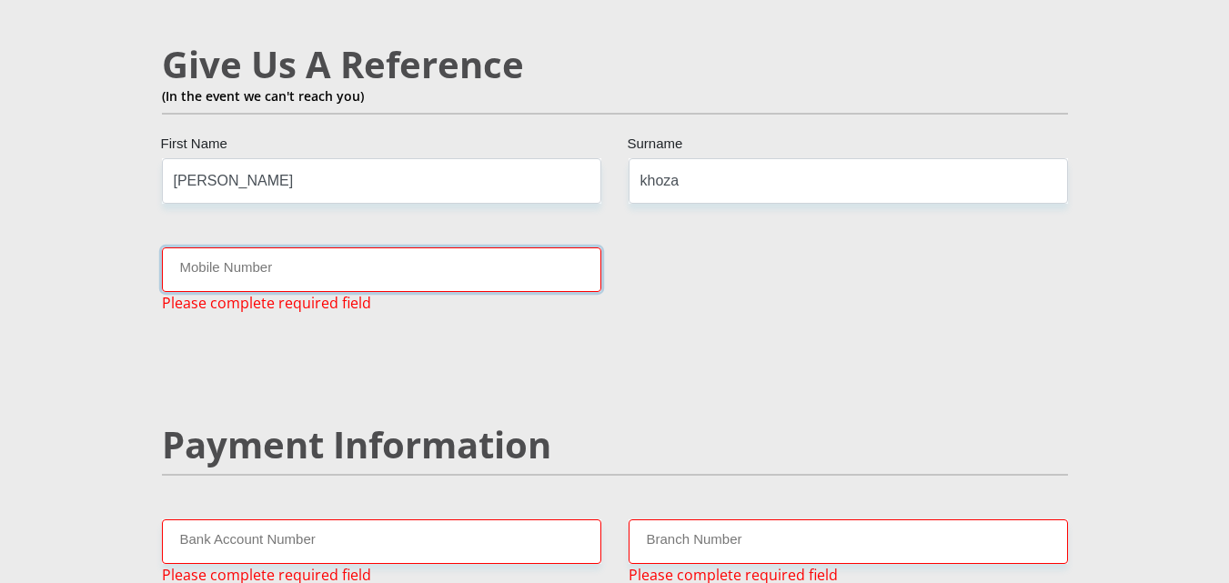
click at [517, 247] on input "Mobile Number" at bounding box center [381, 269] width 439 height 45
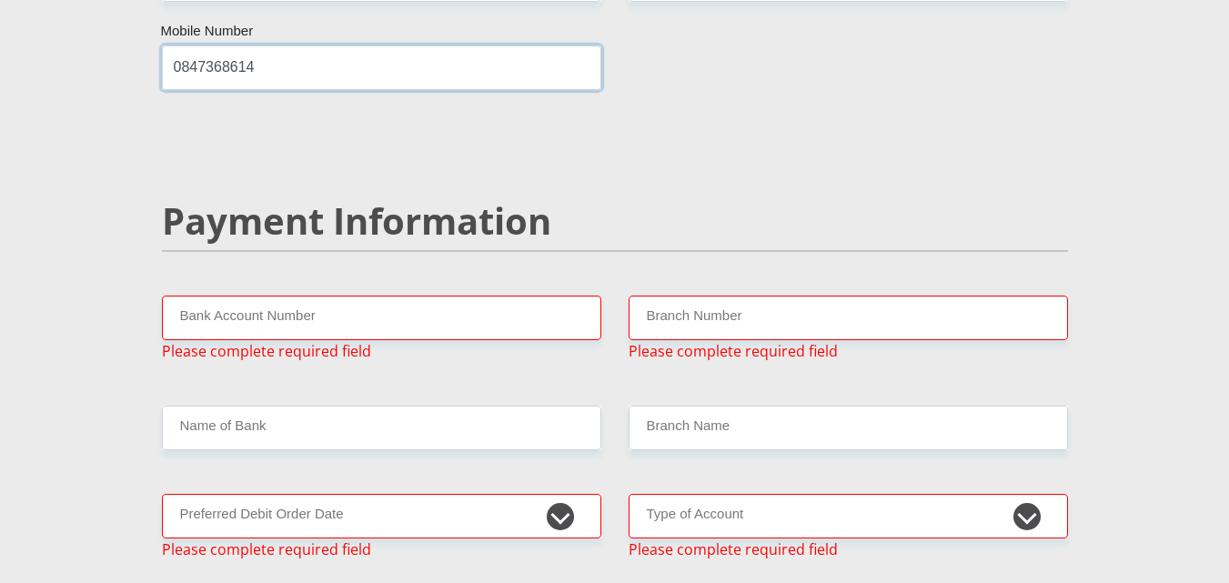
scroll to position [3421, 0]
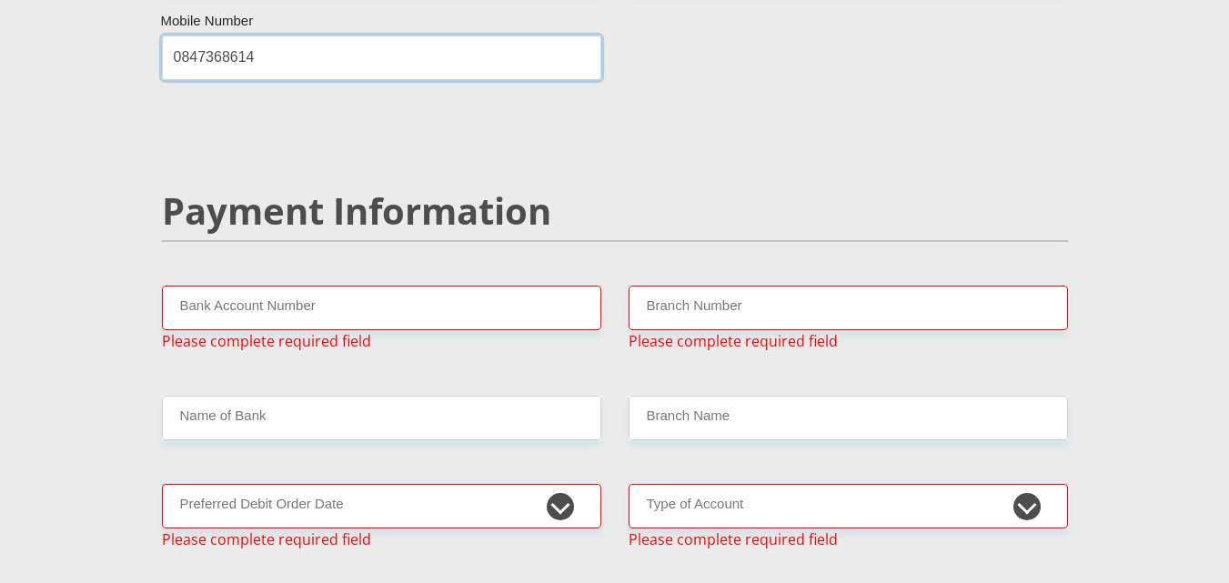
type input "0847368614"
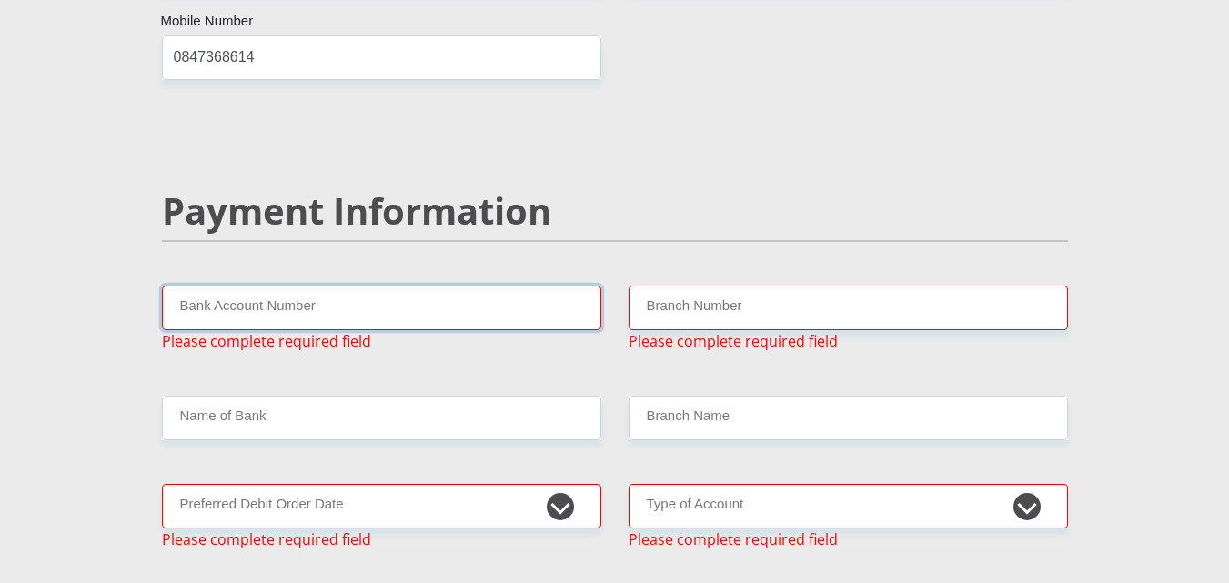
click at [477, 286] on input "Bank Account Number" at bounding box center [381, 308] width 439 height 45
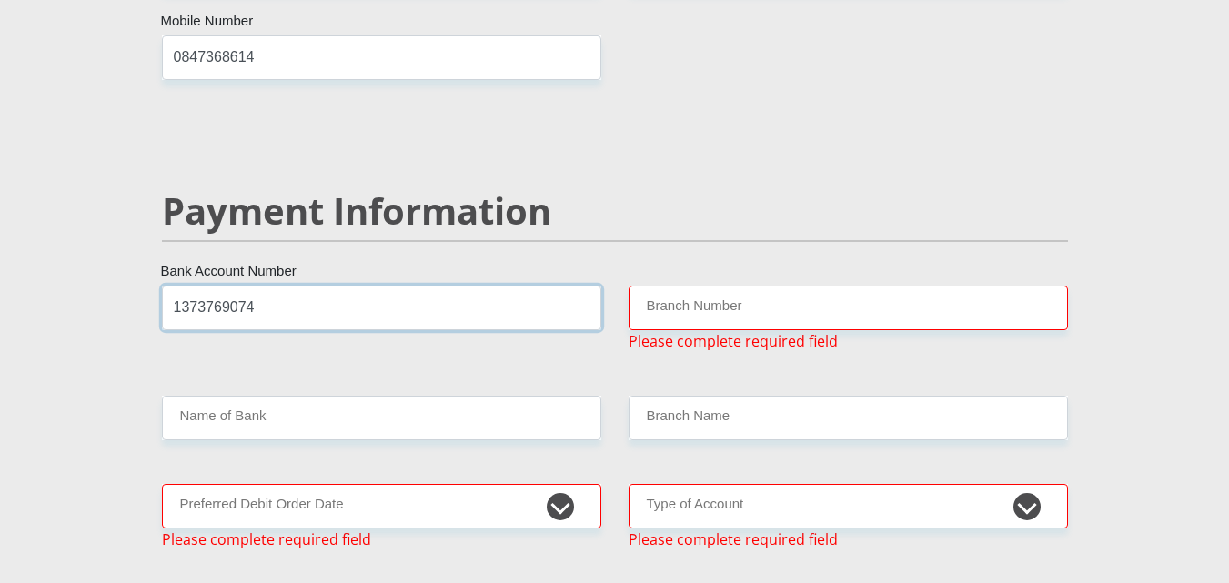
type input "1373769074"
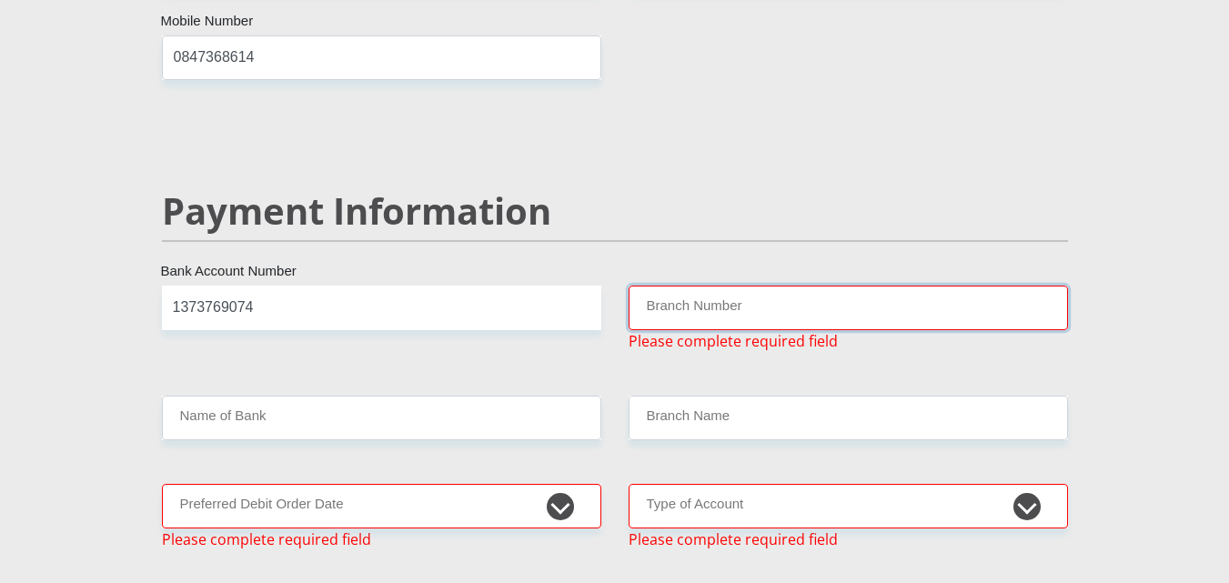
click at [665, 286] on input "Branch Number" at bounding box center [848, 308] width 439 height 45
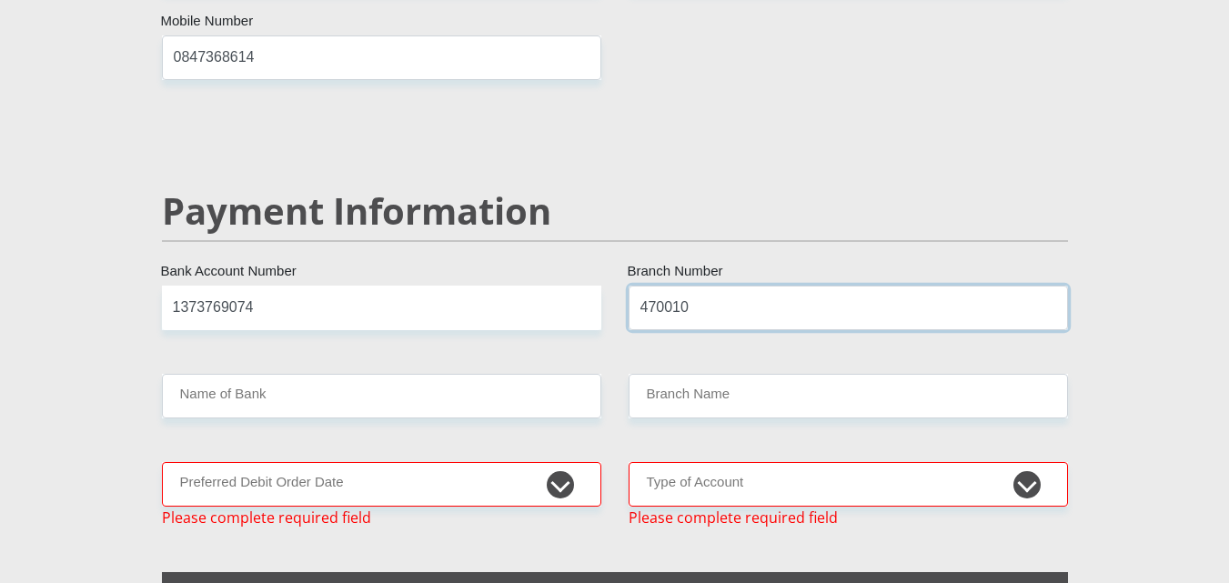
type input "470010"
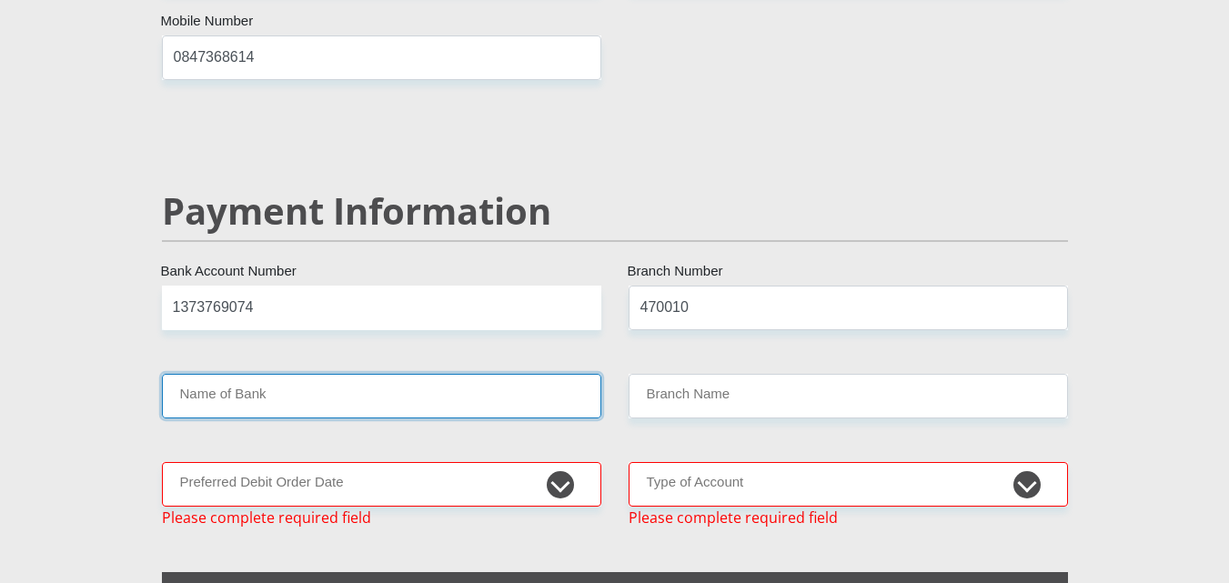
click at [459, 374] on input "Name of Bank" at bounding box center [381, 396] width 439 height 45
type input "CAPITEC BANK LIMITED"
type input "CAPITEC BANK CPC"
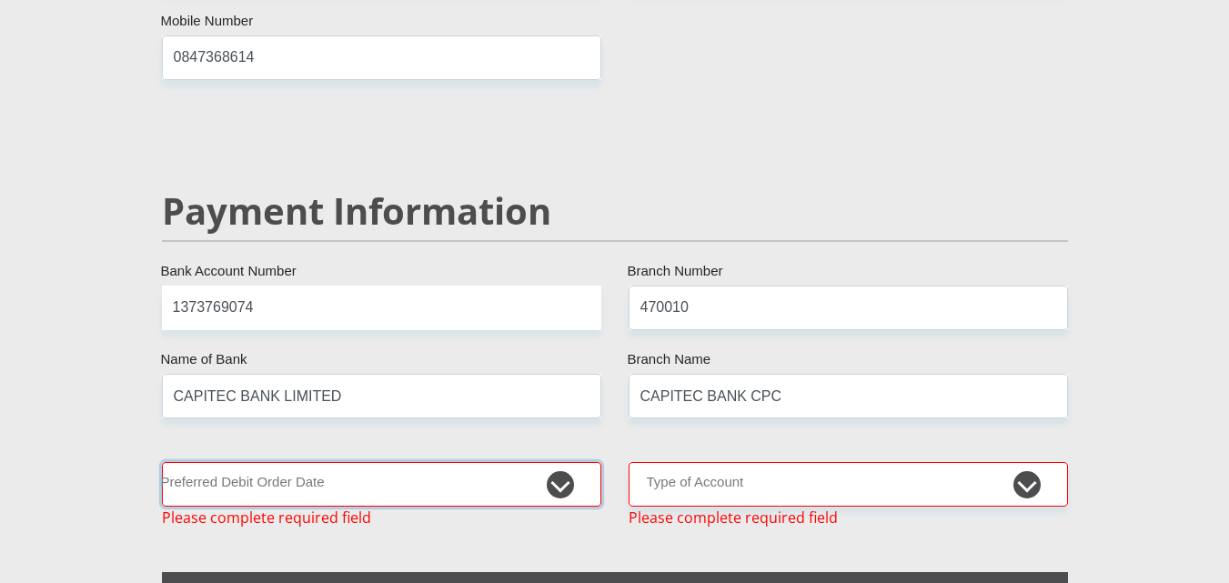
click at [545, 462] on select "1st 2nd 3rd 4th 5th 7th 18th 19th 20th 21st 22nd 23rd 24th 25th 26th 27th 28th …" at bounding box center [381, 484] width 439 height 45
select select "24"
click at [162, 462] on select "1st 2nd 3rd 4th 5th 7th 18th 19th 20th 21st 22nd 23rd 24th 25th 26th 27th 28th …" at bounding box center [381, 484] width 439 height 45
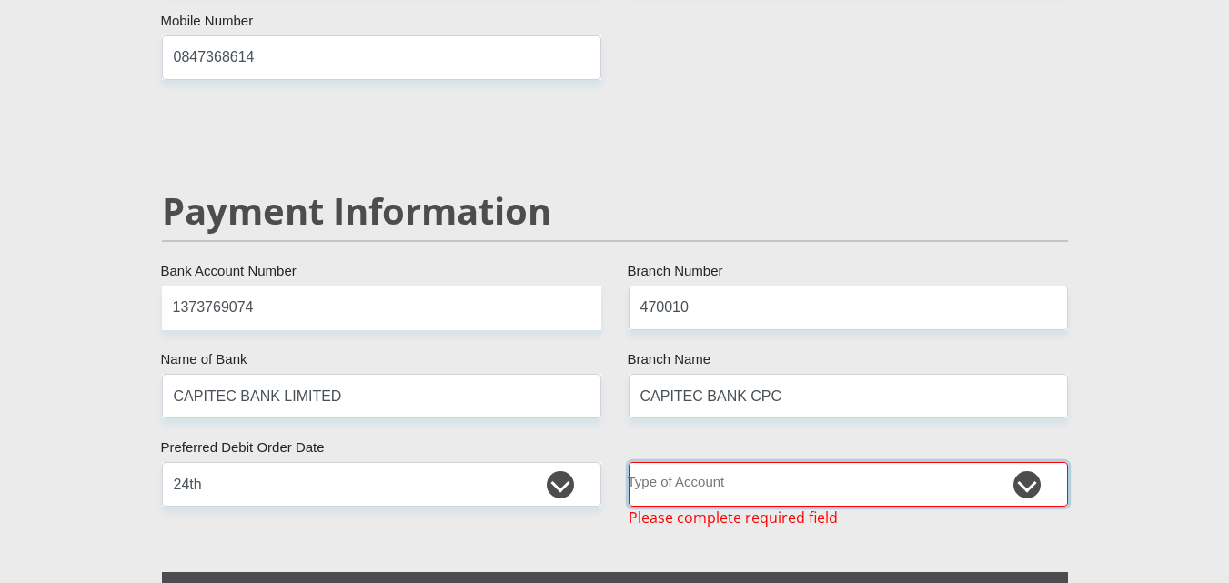
click at [1038, 462] on select "Cheque Savings" at bounding box center [848, 484] width 439 height 45
select select "SAV"
click at [629, 462] on select "Cheque Savings" at bounding box center [848, 484] width 439 height 45
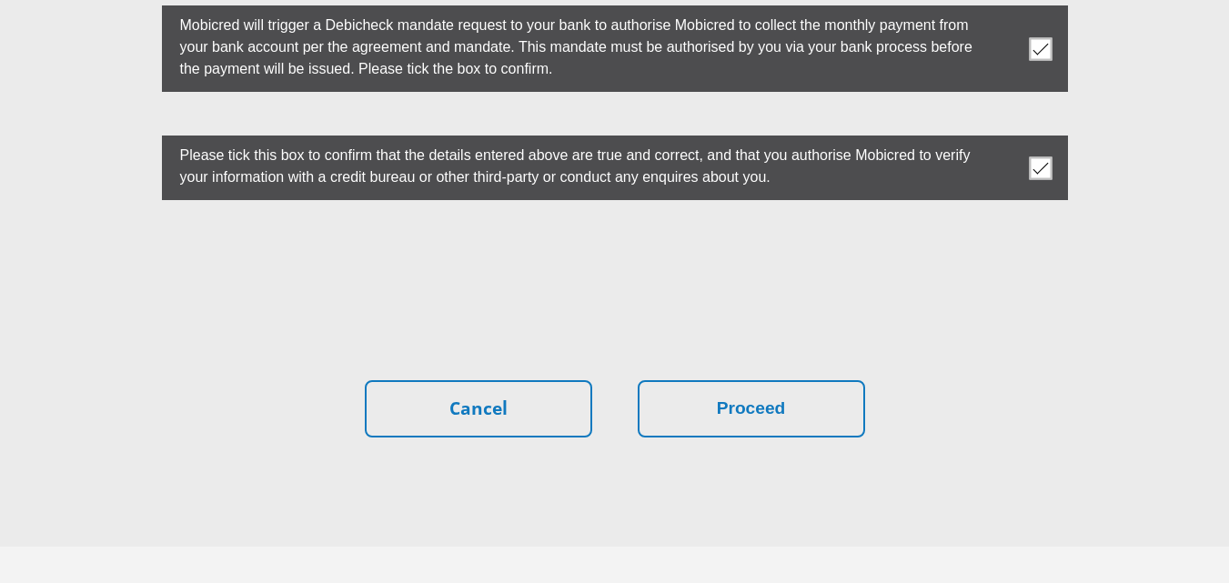
scroll to position [5192, 0]
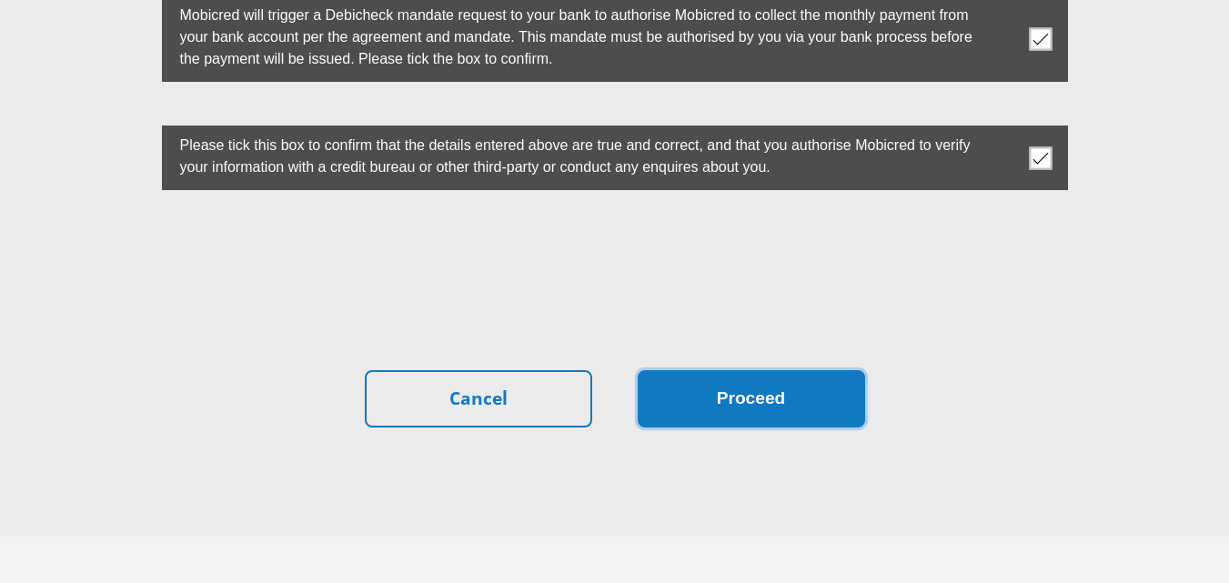
click at [756, 370] on button "Proceed" at bounding box center [751, 398] width 227 height 57
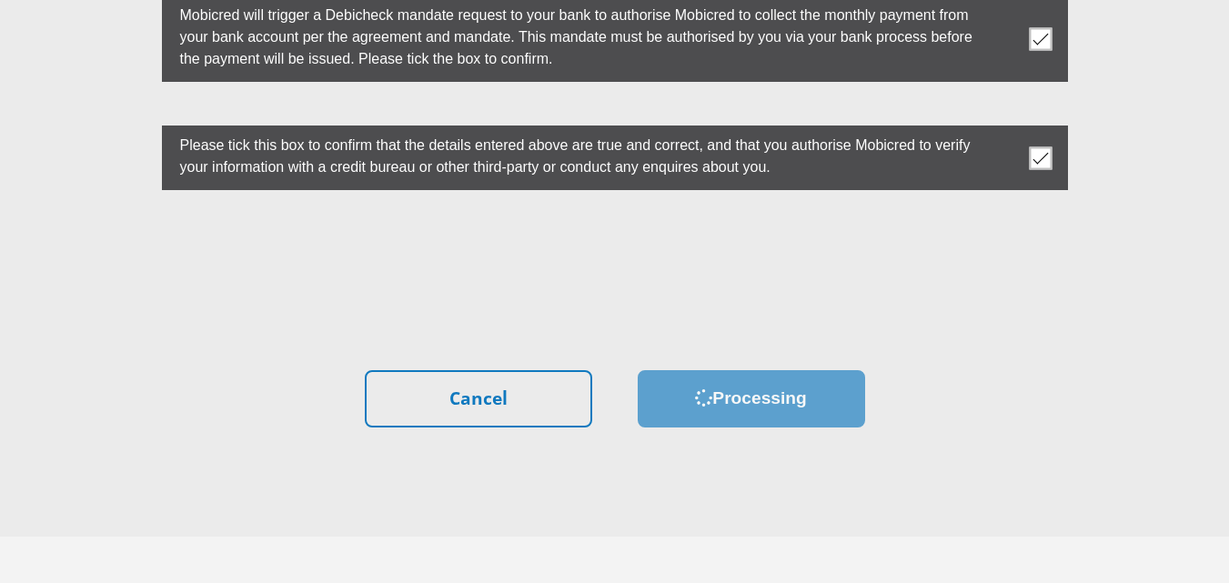
scroll to position [0, 0]
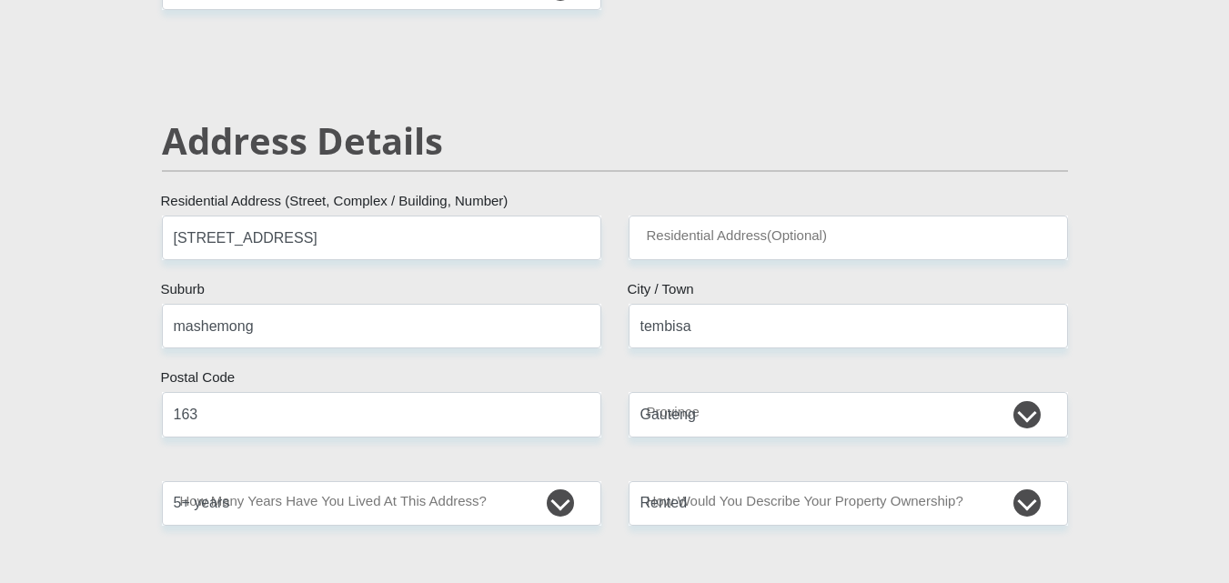
scroll to position [819, 0]
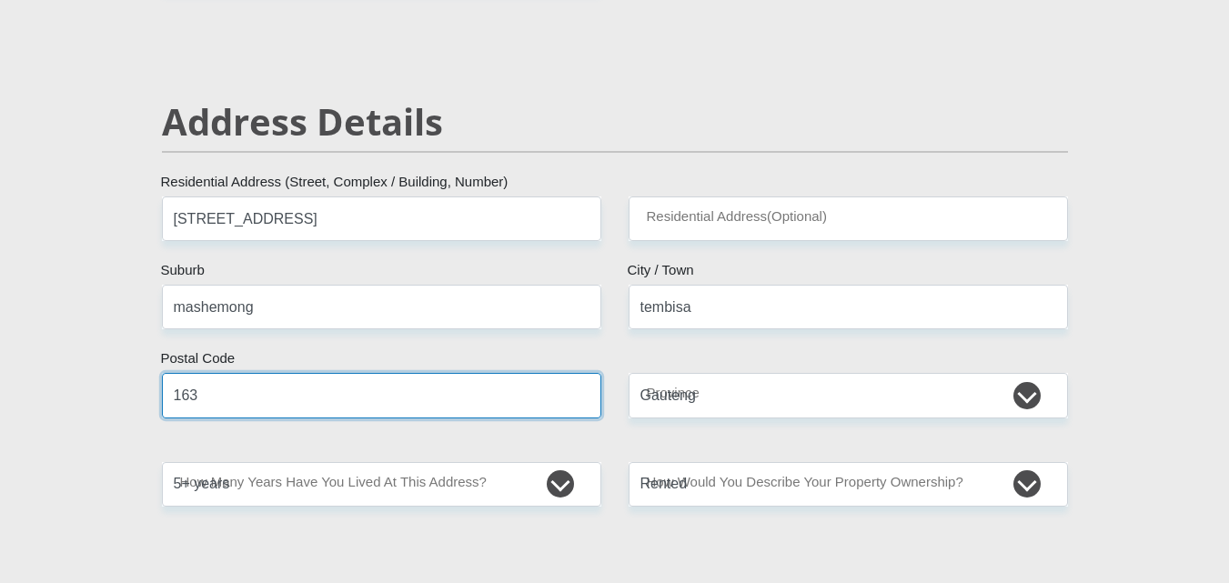
click at [332, 404] on input "163" at bounding box center [381, 395] width 439 height 45
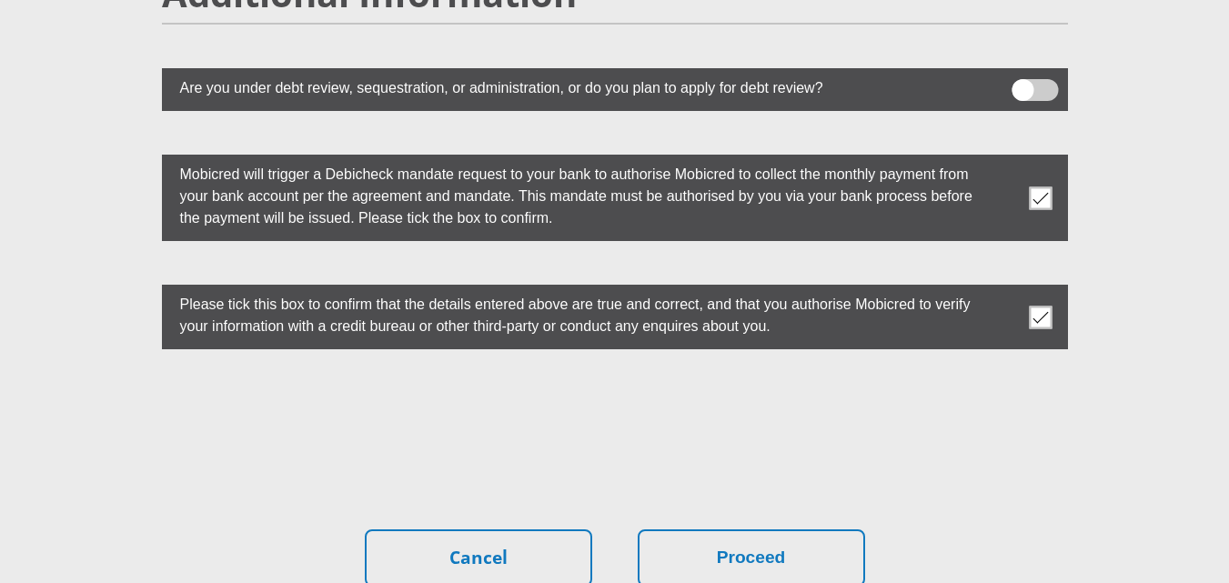
scroll to position [5147, 0]
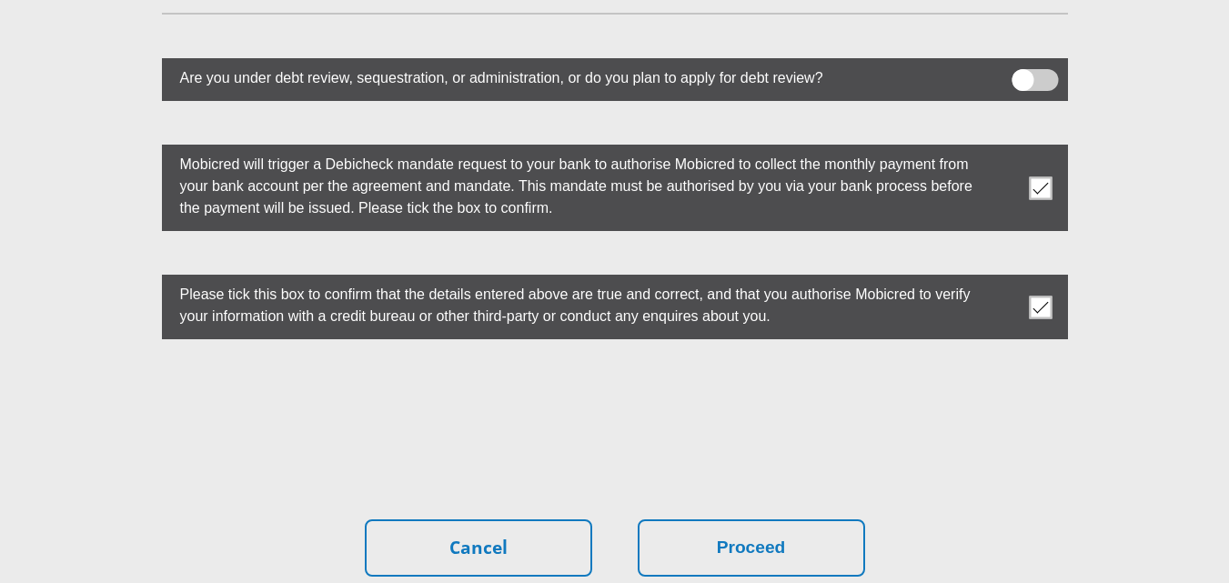
type input "1632"
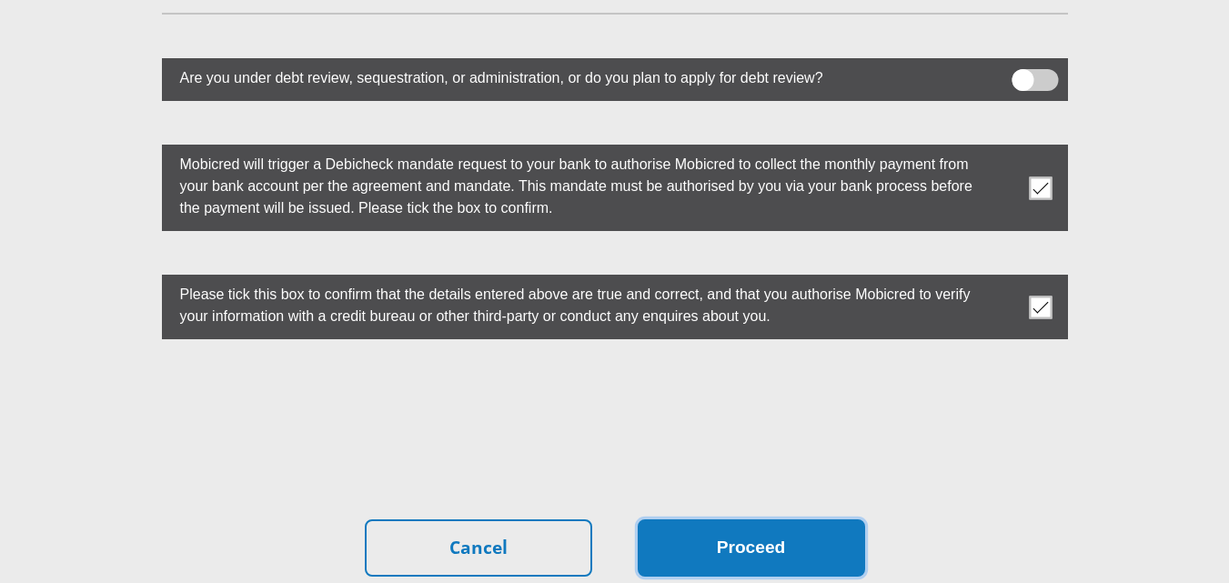
click at [776, 520] on button "Proceed" at bounding box center [751, 548] width 227 height 57
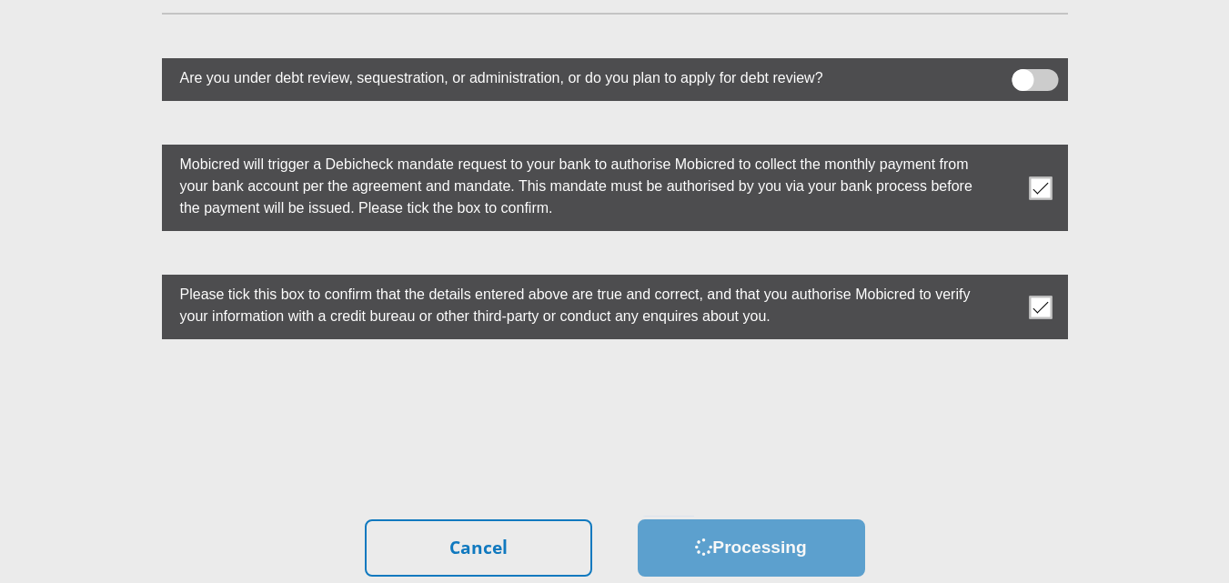
scroll to position [0, 0]
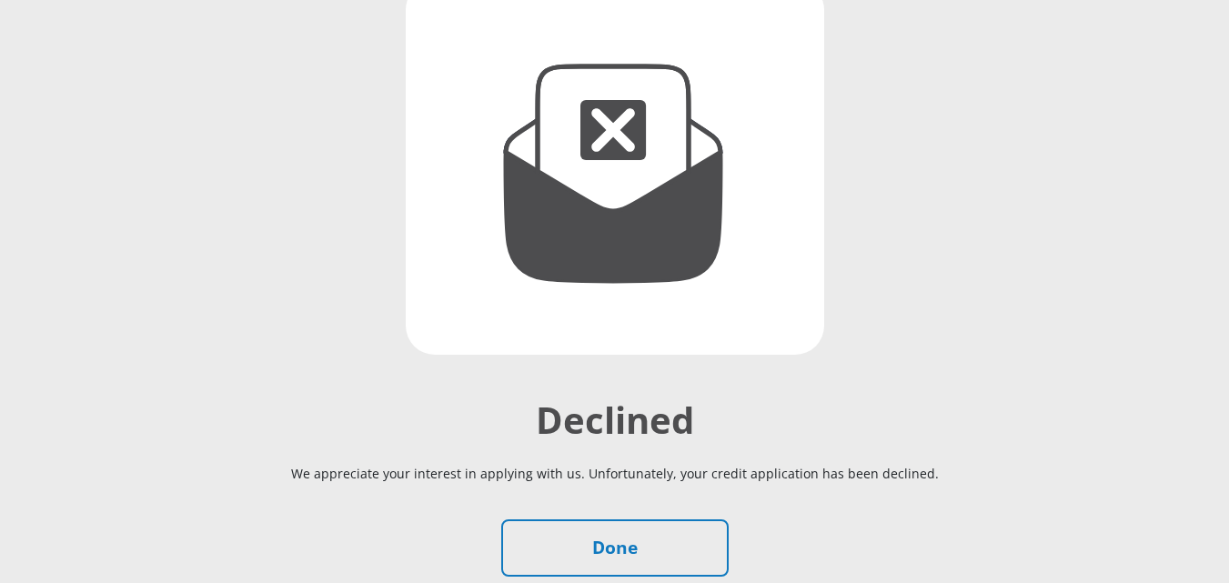
scroll to position [227, 0]
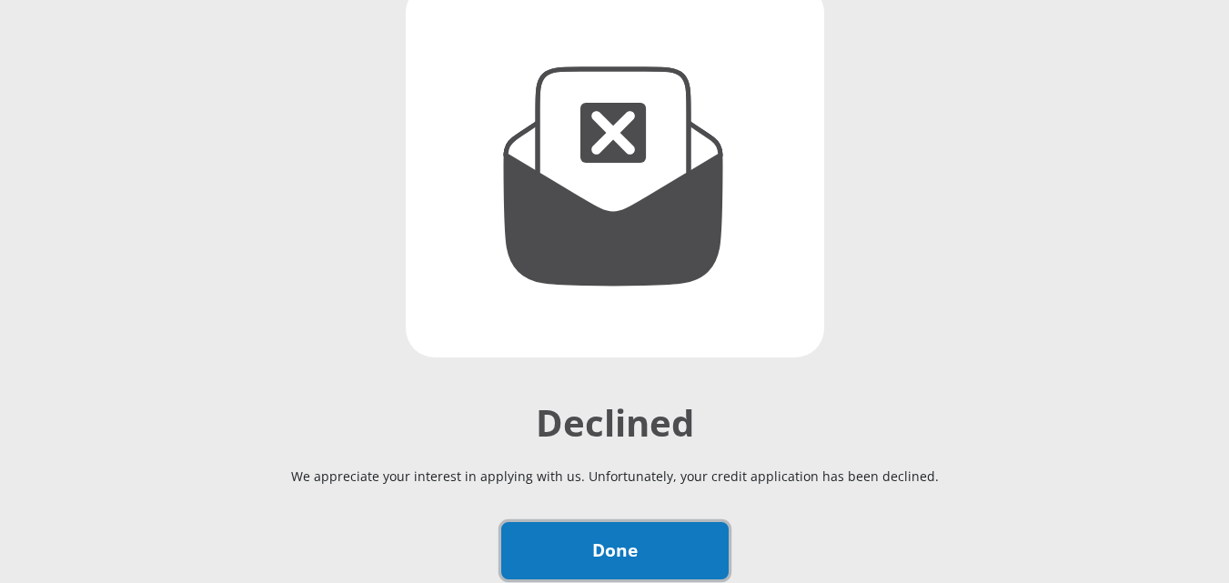
click at [658, 533] on link "Done" at bounding box center [614, 550] width 227 height 57
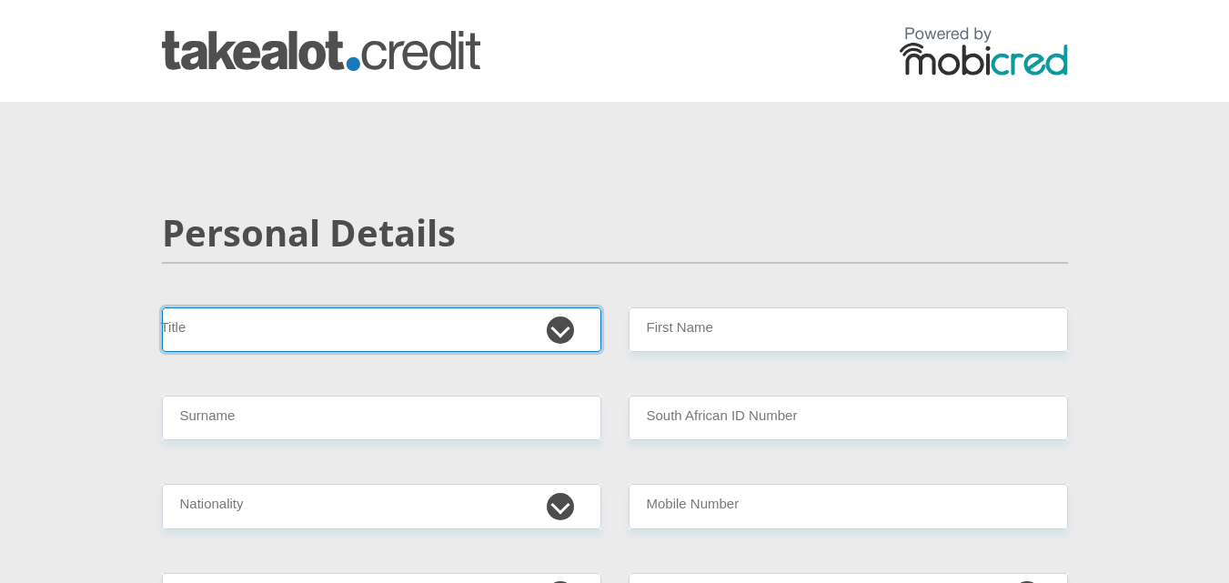
click at [489, 318] on select "Mr Ms Mrs Dr Other" at bounding box center [381, 330] width 439 height 45
select select "Mr"
click at [162, 308] on select "Mr Ms Mrs Dr Other" at bounding box center [381, 330] width 439 height 45
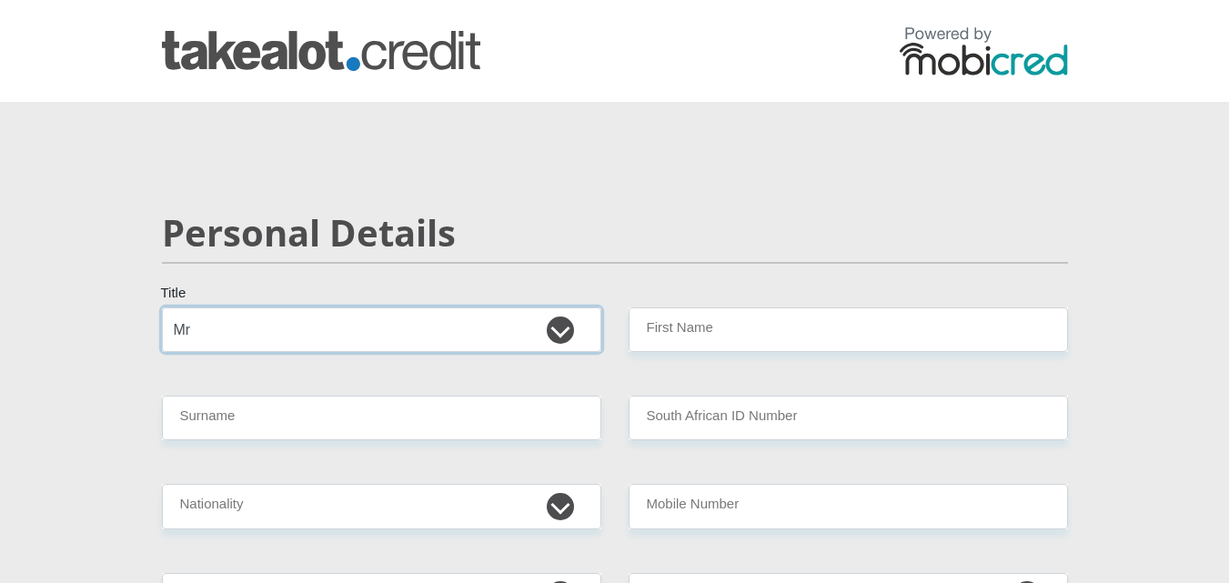
click at [512, 324] on select "Mr Ms Mrs Dr Other" at bounding box center [381, 330] width 439 height 45
click at [671, 266] on div "Personal Details" at bounding box center [614, 259] width 933 height 96
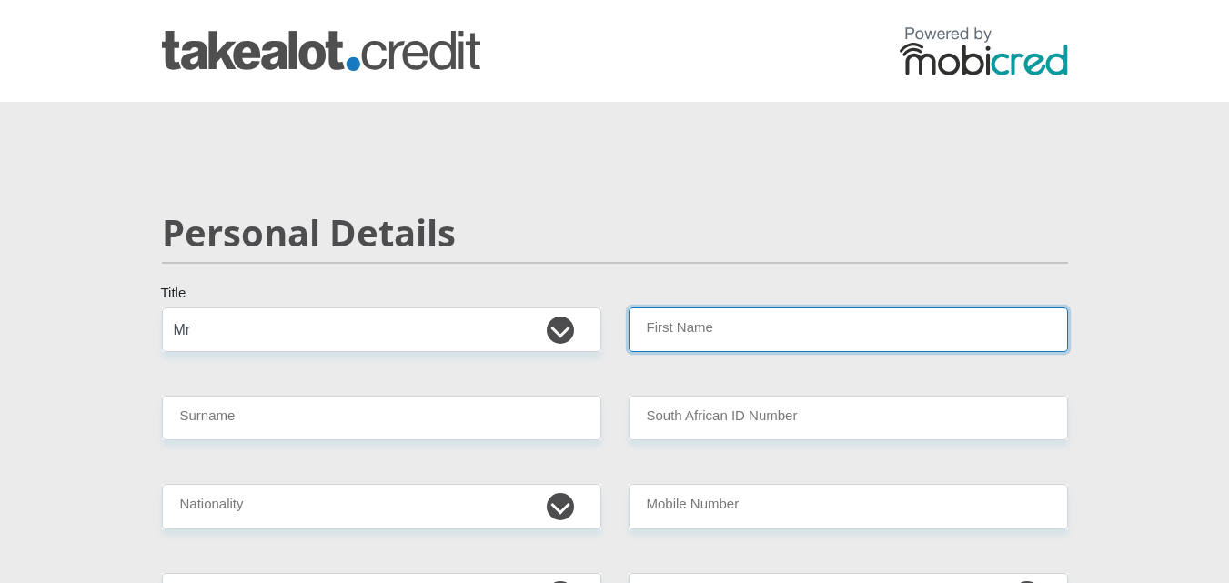
click at [822, 341] on input "First Name" at bounding box center [848, 330] width 439 height 45
type input "Lesego"
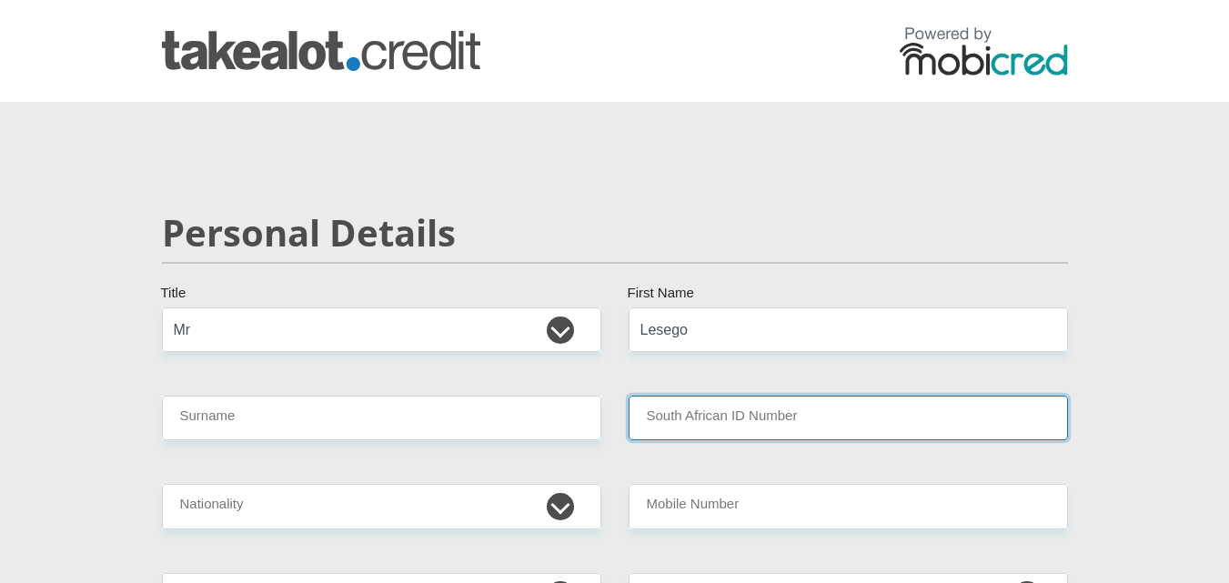
click at [702, 420] on input "South African ID Number" at bounding box center [848, 418] width 439 height 45
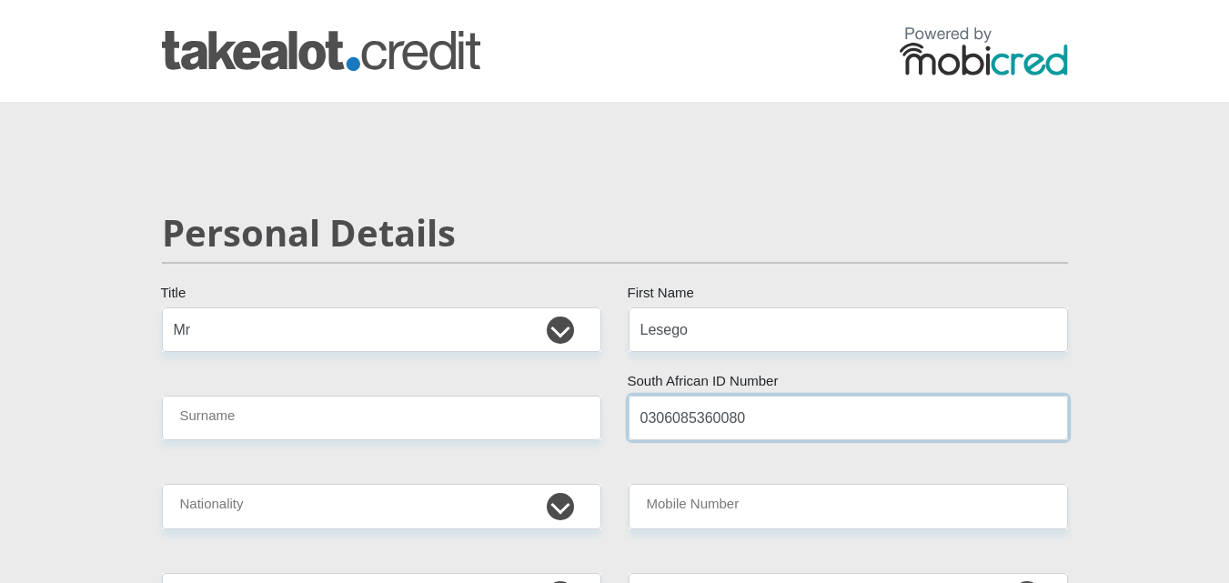
type input "0306085360080"
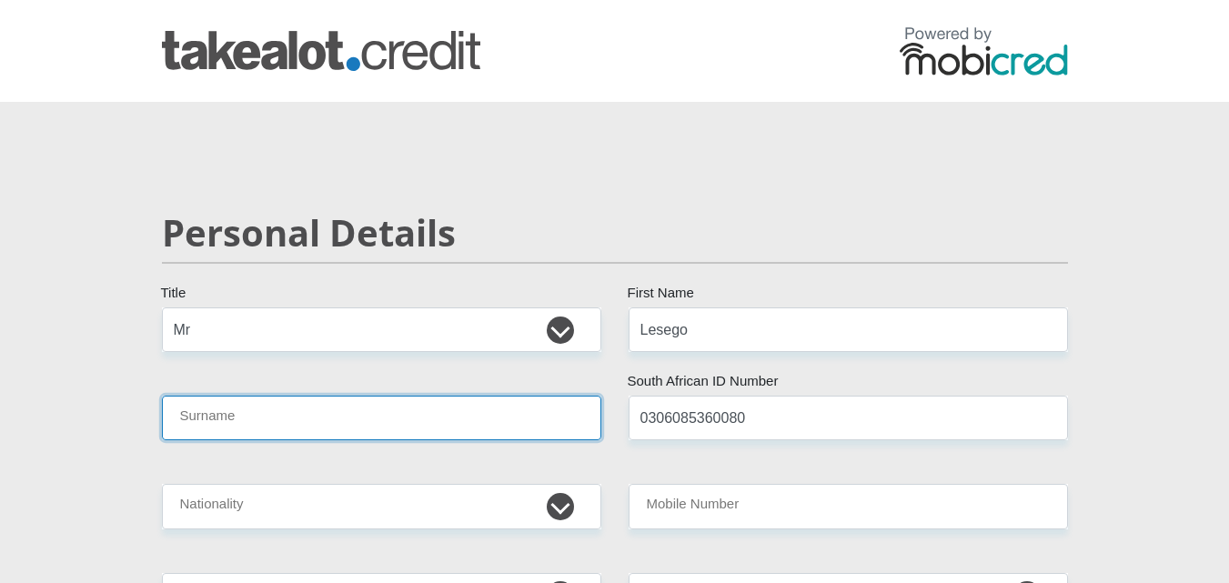
click at [438, 409] on input "Surname" at bounding box center [381, 418] width 439 height 45
type input "morekhure"
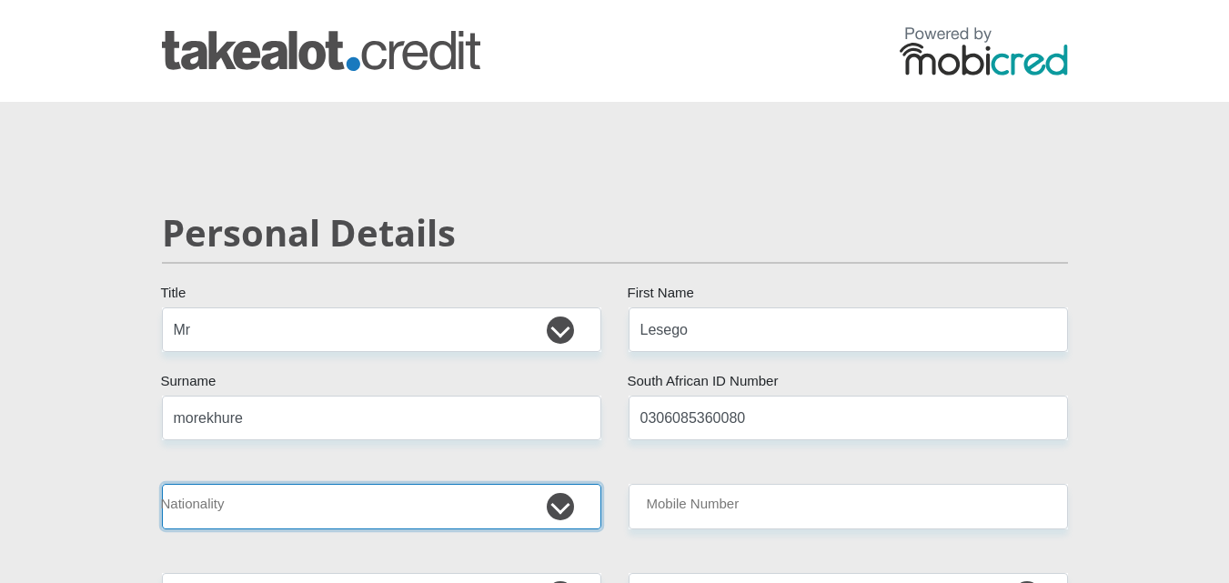
click at [440, 489] on select "South Africa Afghanistan Aland Islands Albania Algeria America Samoa American V…" at bounding box center [381, 506] width 439 height 45
select select "ZAF"
click at [162, 484] on select "South Africa Afghanistan Aland Islands Albania Algeria America Samoa American V…" at bounding box center [381, 506] width 439 height 45
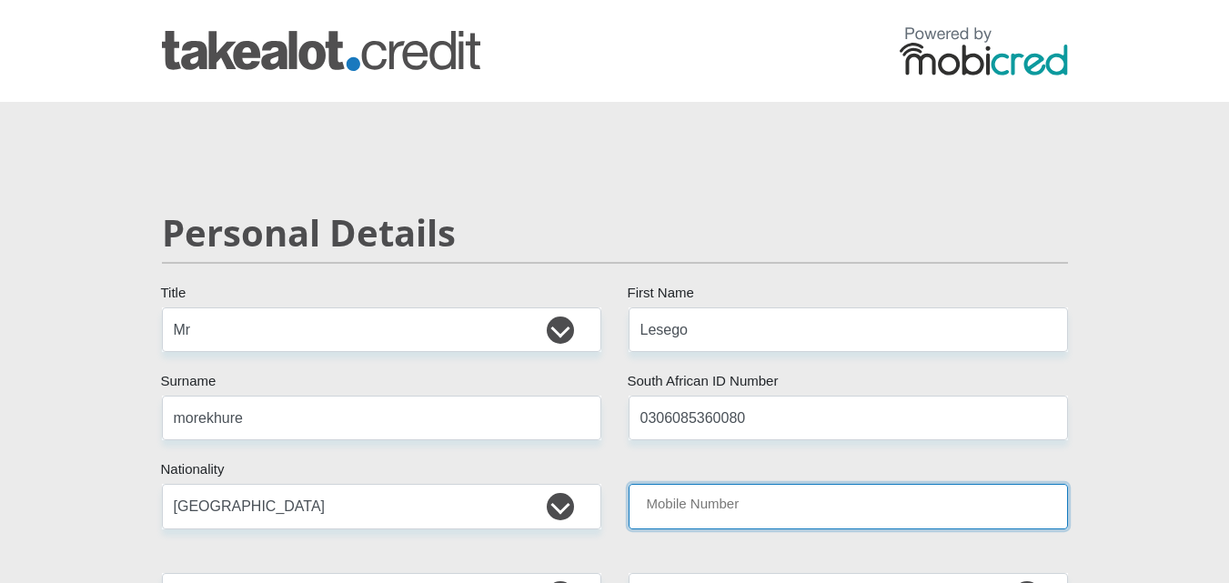
click at [900, 519] on input "Mobile Number" at bounding box center [848, 506] width 439 height 45
type input "0768551733"
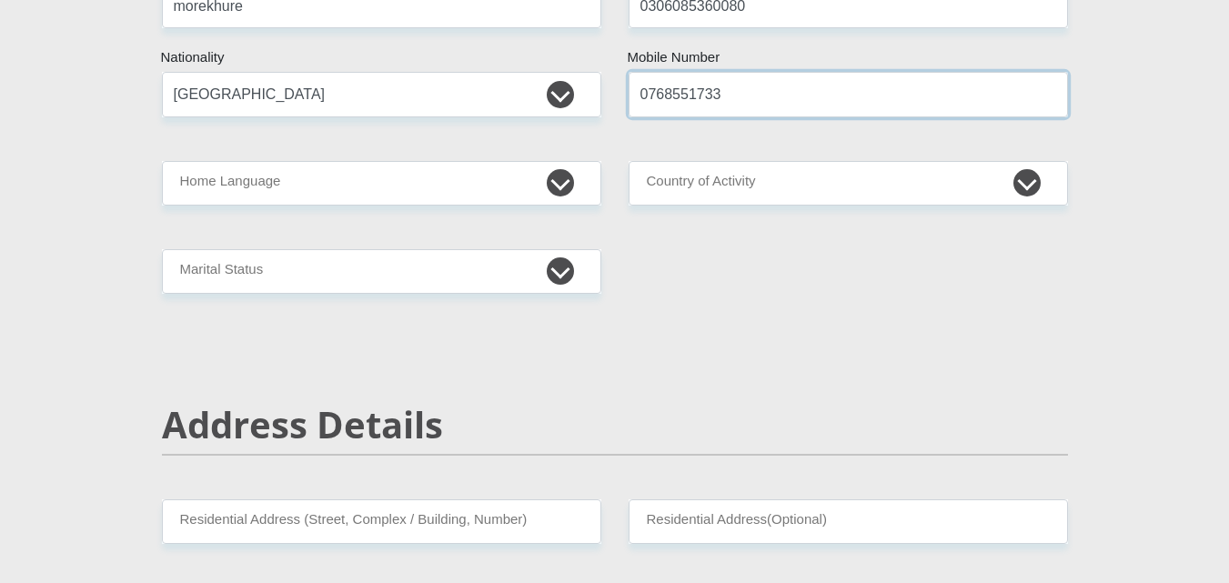
scroll to position [421, 0]
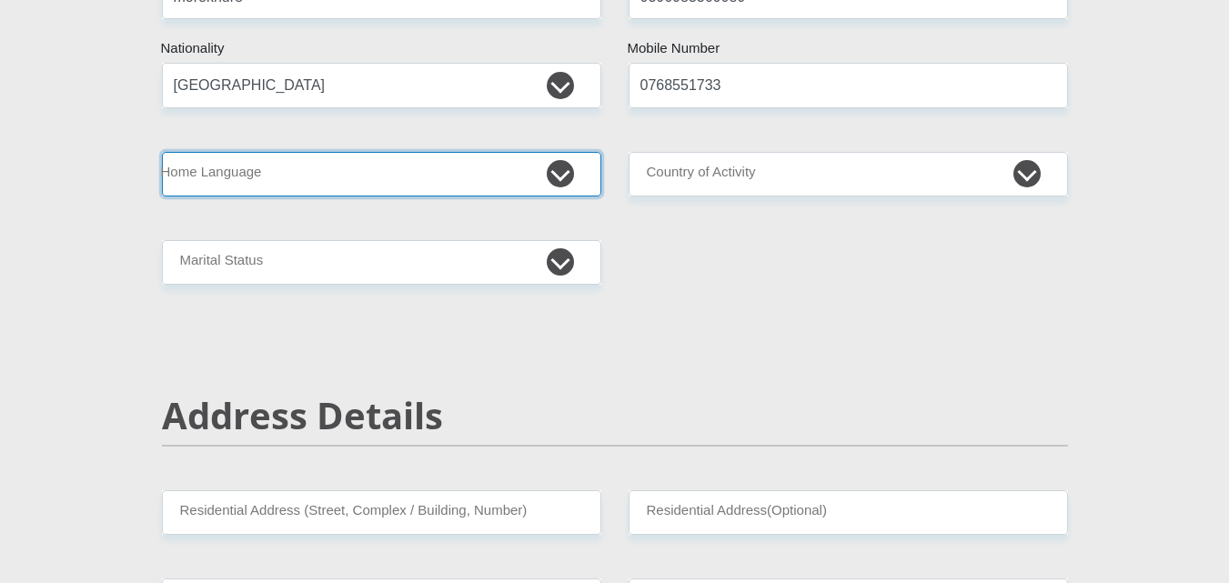
click at [570, 171] on select "Afrikaans English Sepedi South Ndebele Southern Sotho Swati Tsonga Tswana Venda…" at bounding box center [381, 174] width 439 height 45
select select "tsn"
click at [162, 152] on select "Afrikaans English Sepedi South Ndebele Southern Sotho Swati Tsonga Tswana Venda…" at bounding box center [381, 174] width 439 height 45
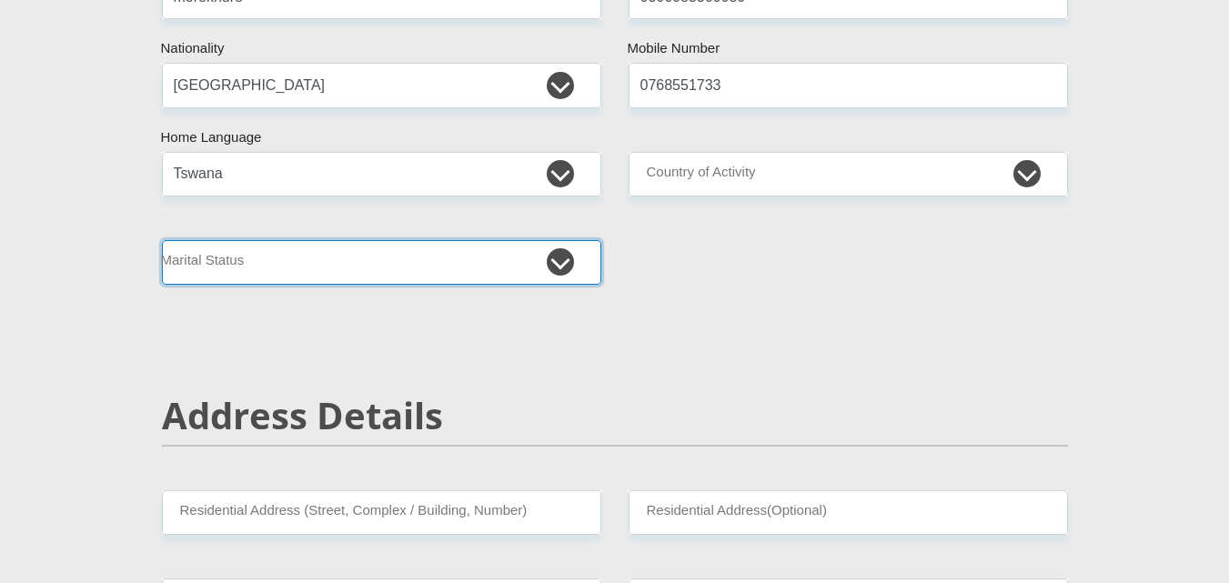
click at [557, 244] on select "Married ANC Single Divorced Widowed Married COP or Customary Law" at bounding box center [381, 262] width 439 height 45
select select "2"
click at [162, 240] on select "Married ANC Single Divorced Widowed Married COP or Customary Law" at bounding box center [381, 262] width 439 height 45
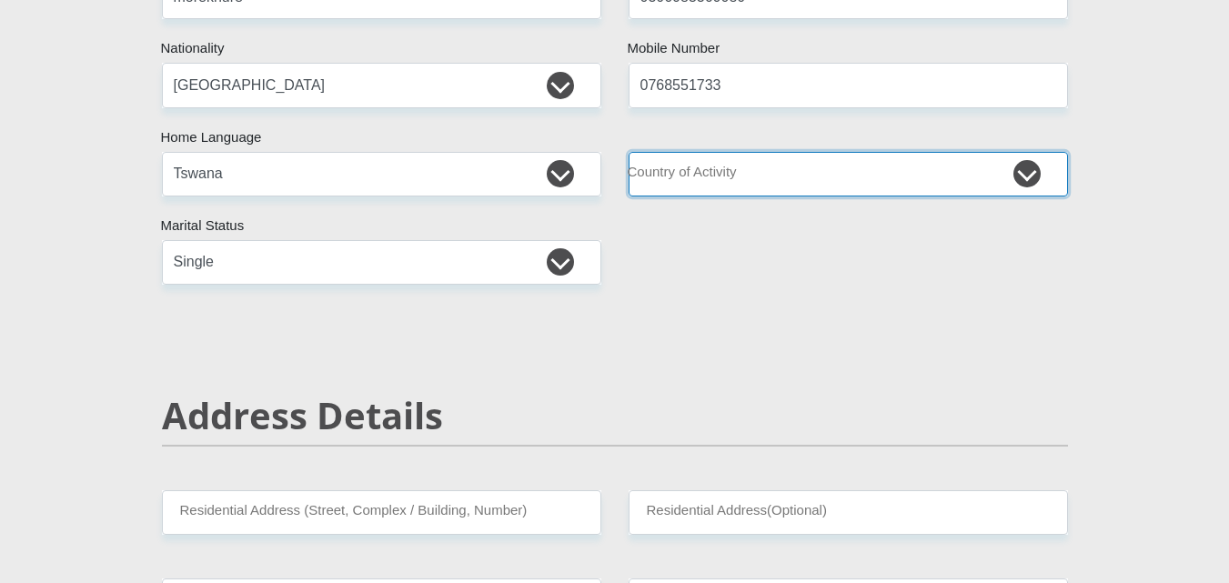
click at [790, 162] on select "South Africa Afghanistan Aland Islands Albania Algeria America Samoa American V…" at bounding box center [848, 174] width 439 height 45
select select "ZAF"
click at [629, 152] on select "South Africa Afghanistan Aland Islands Albania Algeria America Samoa American V…" at bounding box center [848, 174] width 439 height 45
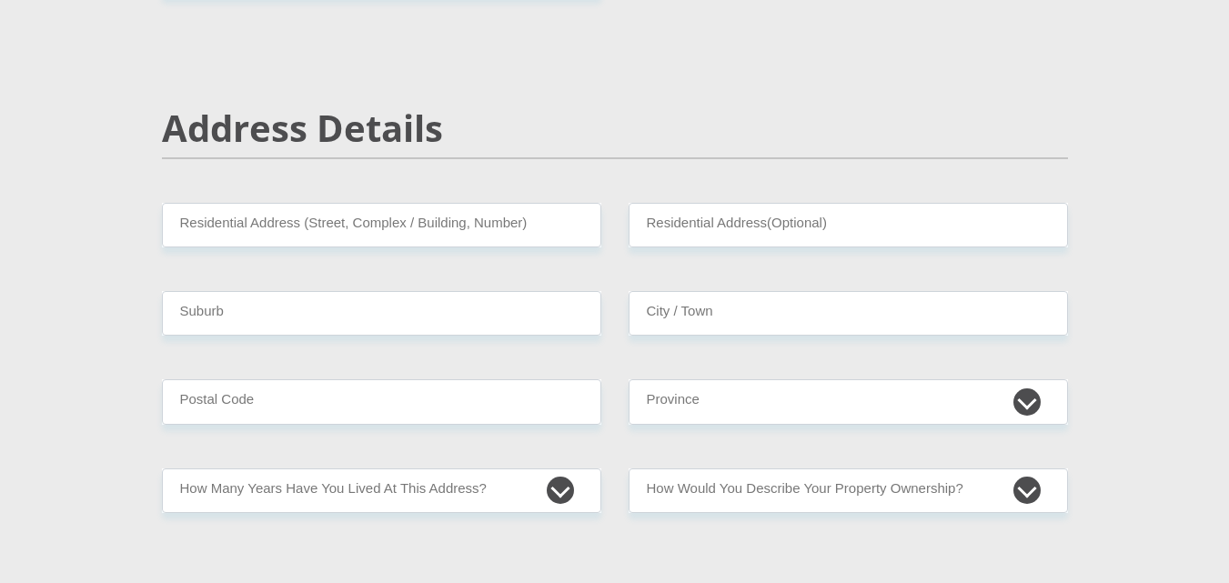
scroll to position [728, 0]
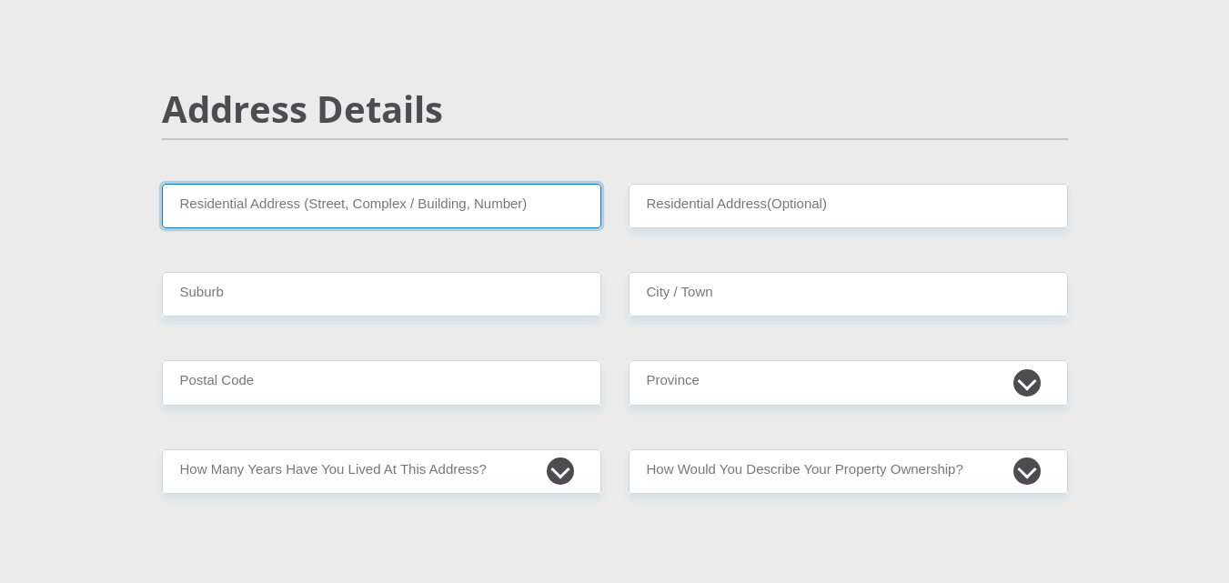
click at [492, 212] on input "Residential Address (Street, Complex / Building, Number)" at bounding box center [381, 206] width 439 height 45
type input "63 callisto street"
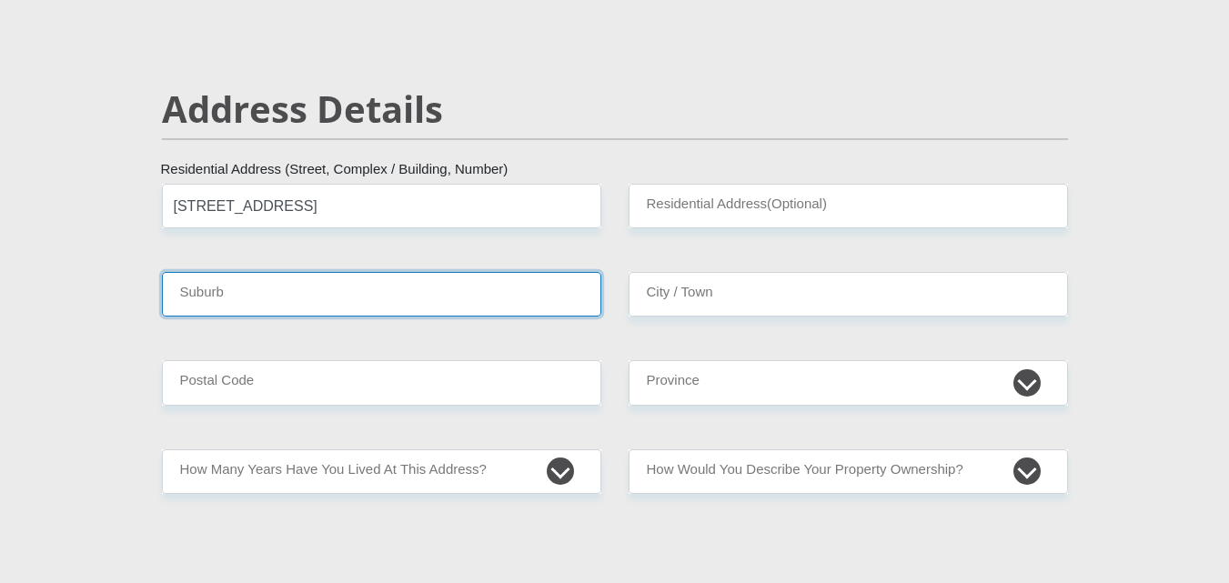
click at [427, 296] on input "Suburb" at bounding box center [381, 294] width 439 height 45
type input "mashemong"
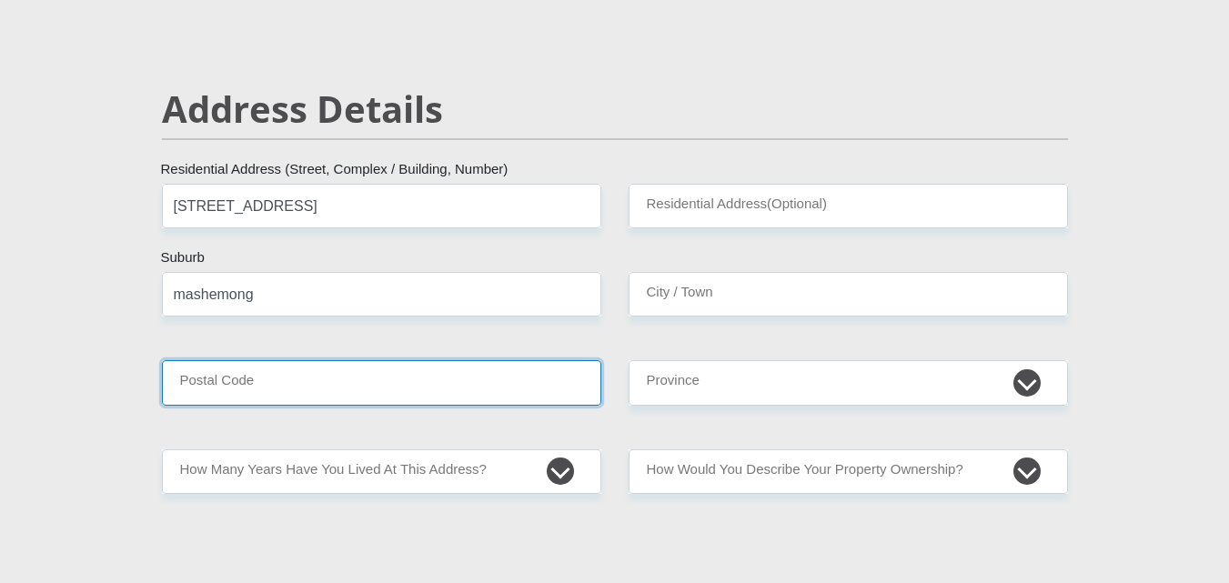
click at [328, 374] on input "Postal Code" at bounding box center [381, 382] width 439 height 45
type input "1632"
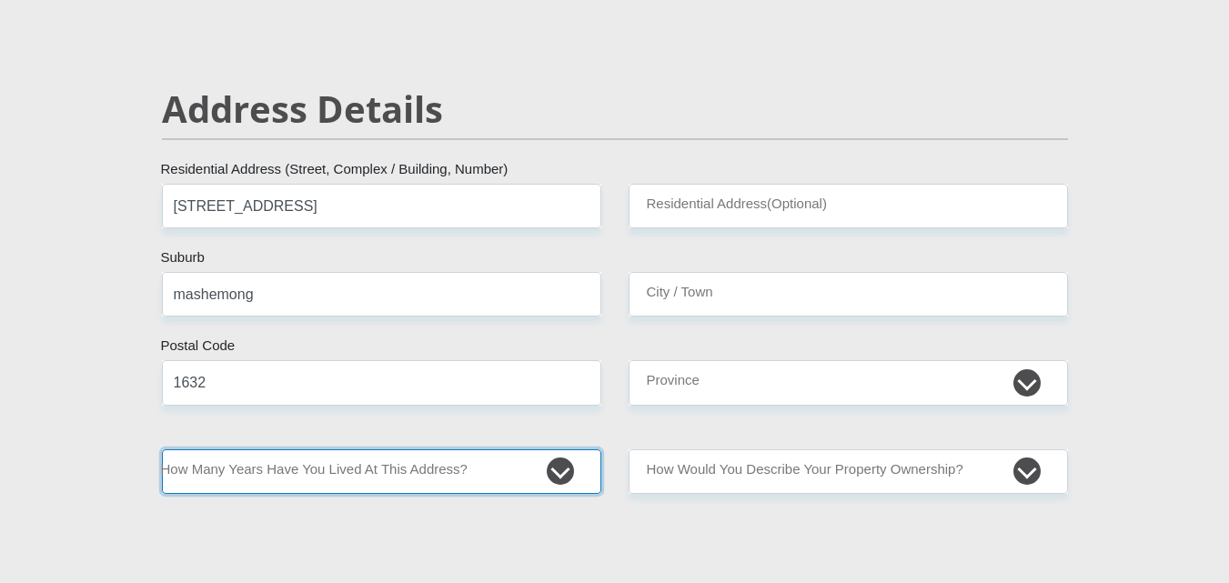
click at [389, 464] on select "less than 1 year 1-3 years 3-5 years 5+ years" at bounding box center [381, 471] width 439 height 45
select select "5"
click at [162, 449] on select "less than 1 year 1-3 years 3-5 years 5+ years" at bounding box center [381, 471] width 439 height 45
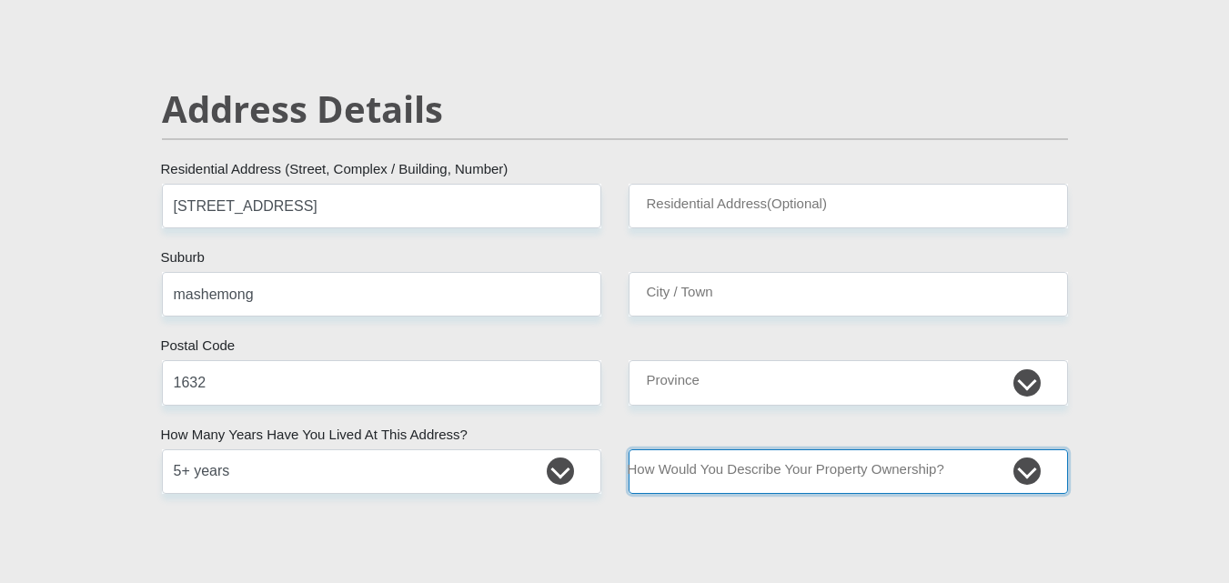
click at [779, 484] on select "Owned Rented Family Owned Company Dwelling" at bounding box center [848, 471] width 439 height 45
select select "Rented"
click at [629, 449] on select "Owned Rented Family Owned Company Dwelling" at bounding box center [848, 471] width 439 height 45
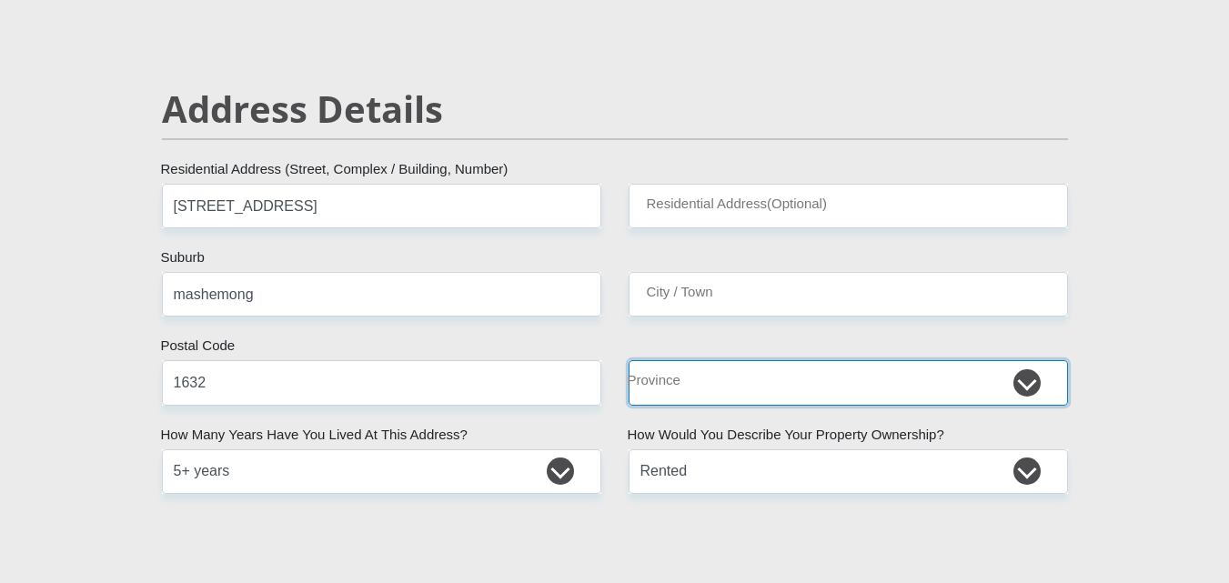
click at [773, 383] on select "Eastern Cape Free State Gauteng KwaZulu-Natal Limpopo Mpumalanga Northern Cape …" at bounding box center [848, 382] width 439 height 45
select select "Gauteng"
click at [629, 360] on select "Eastern Cape Free State Gauteng KwaZulu-Natal Limpopo Mpumalanga Northern Cape …" at bounding box center [848, 382] width 439 height 45
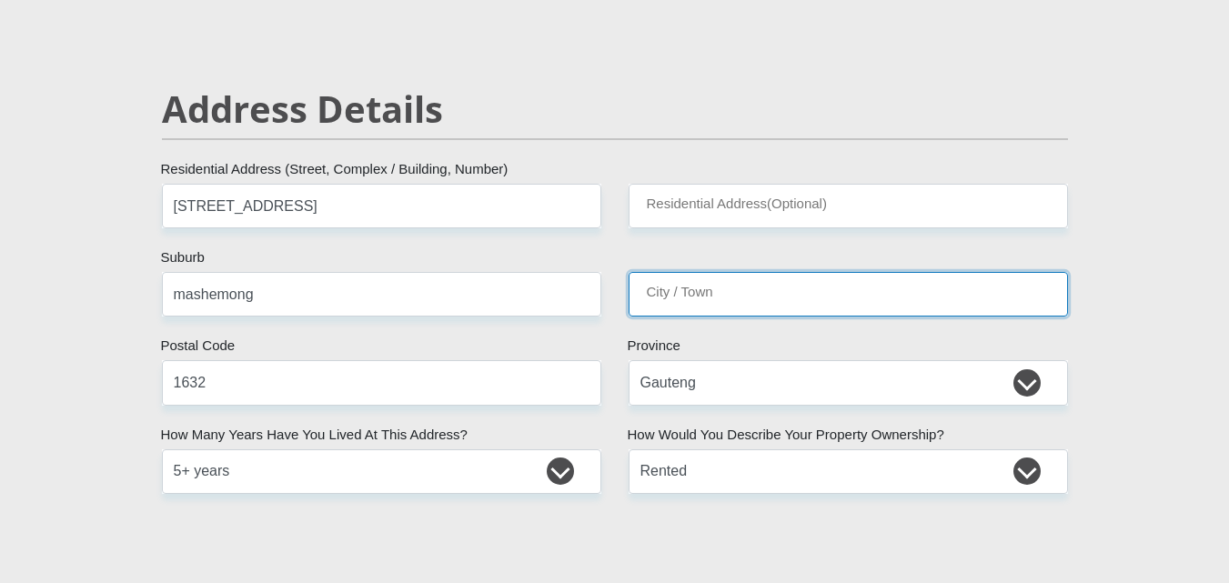
click at [842, 297] on input "City / Town" at bounding box center [848, 294] width 439 height 45
type input "tembisa"
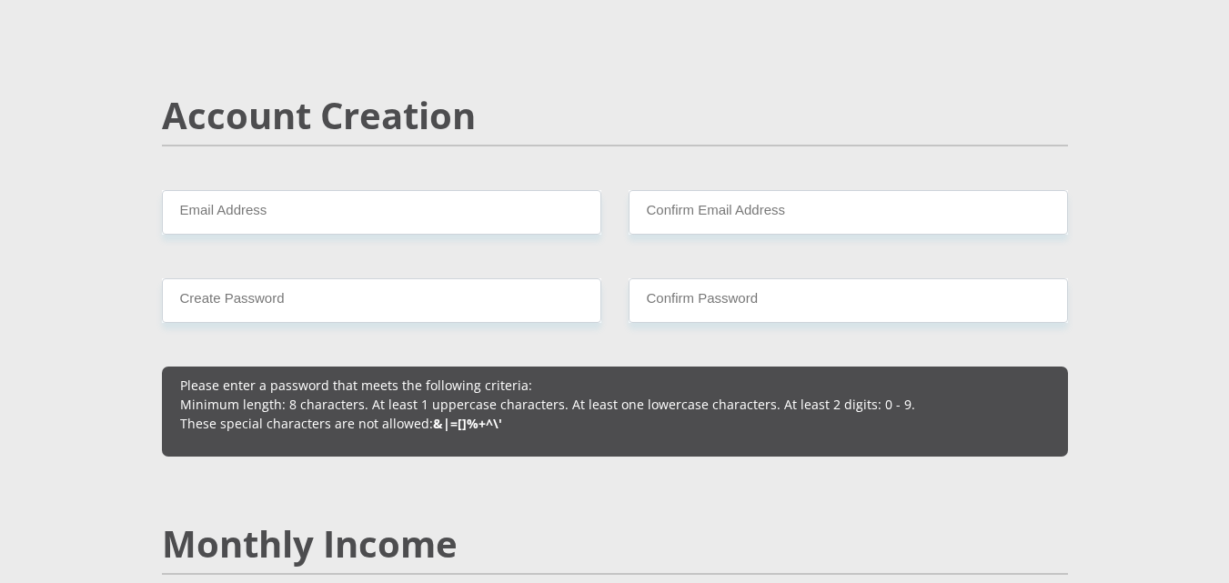
scroll to position [1064, 0]
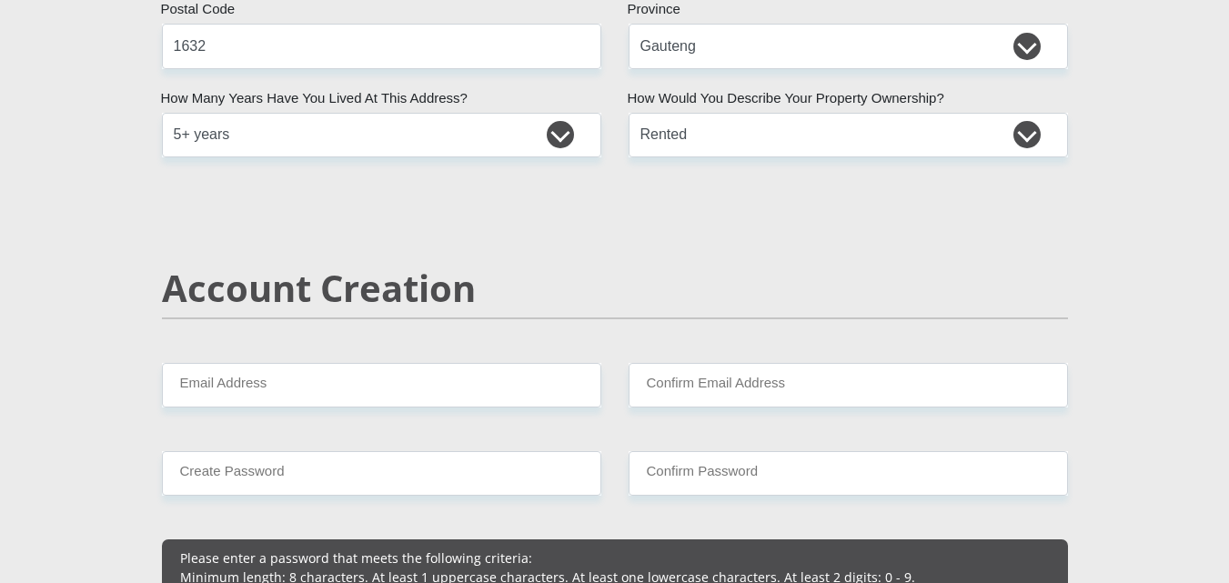
click at [535, 50] on input "1632" at bounding box center [381, 46] width 439 height 45
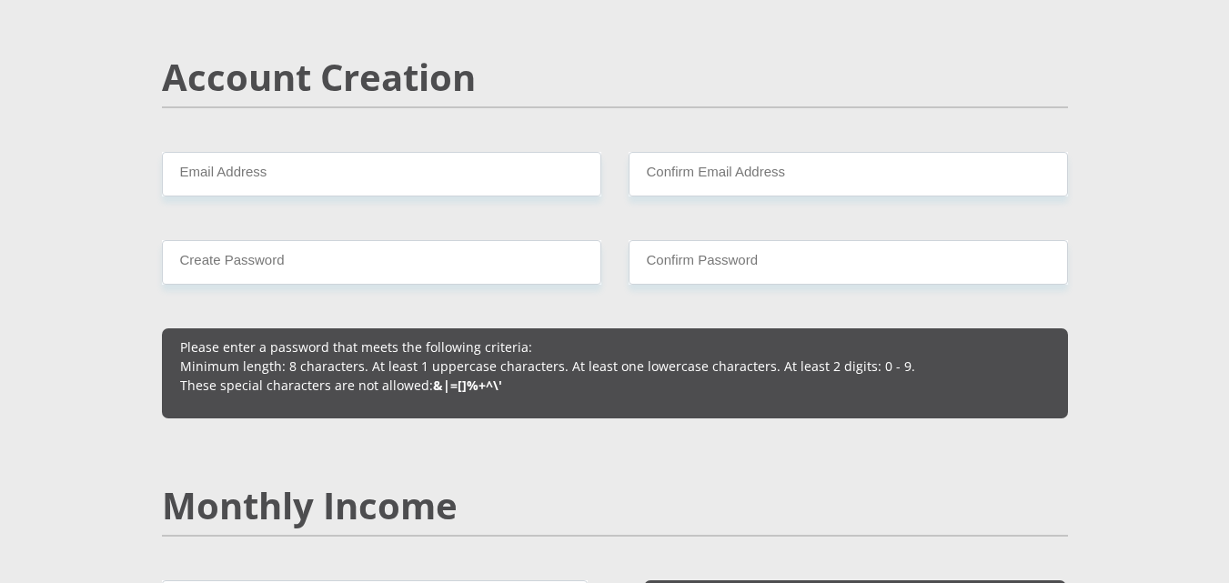
scroll to position [1295, 0]
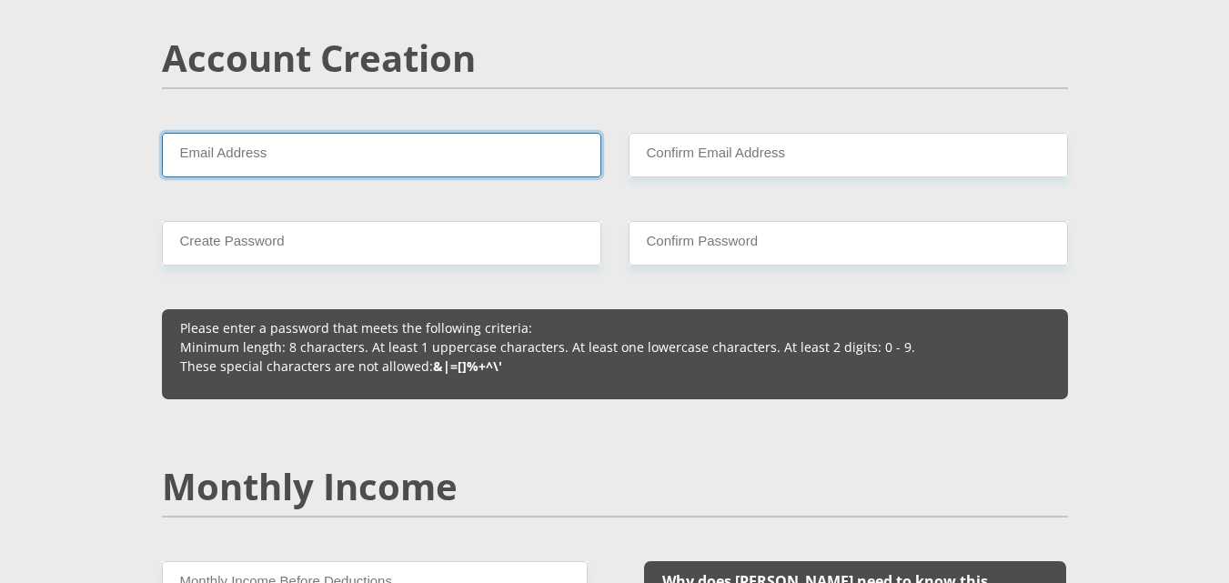
click at [576, 168] on input "Email Address" at bounding box center [381, 155] width 439 height 45
type input "lesegokhoza33@gmail.com"
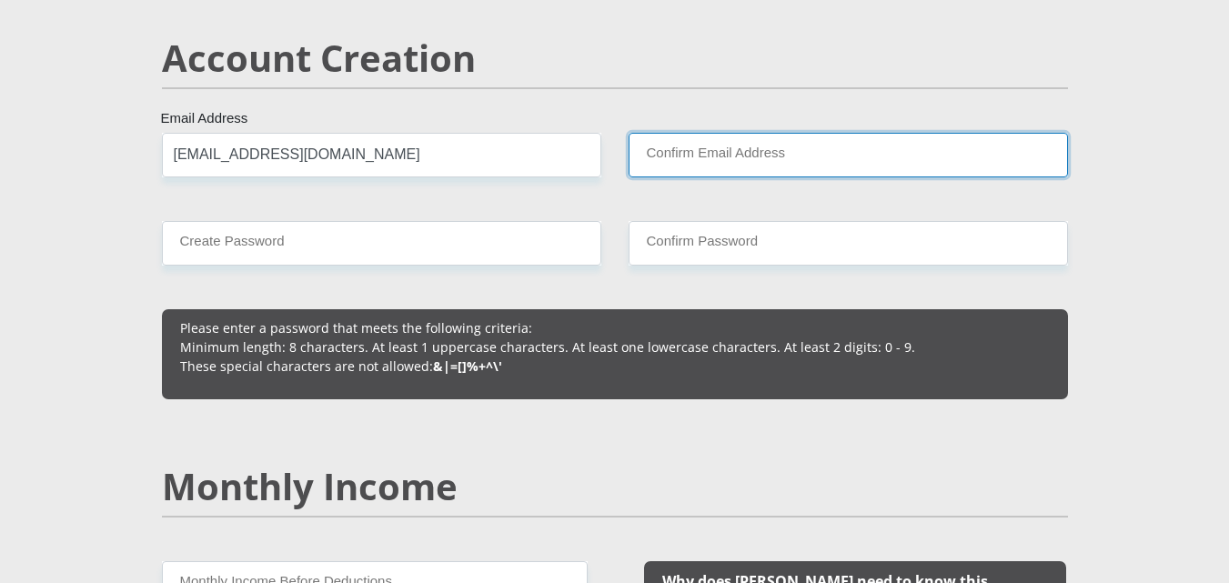
click at [760, 143] on input "Confirm Email Address" at bounding box center [848, 155] width 439 height 45
type input "lesegokhoza33@gmail.com"
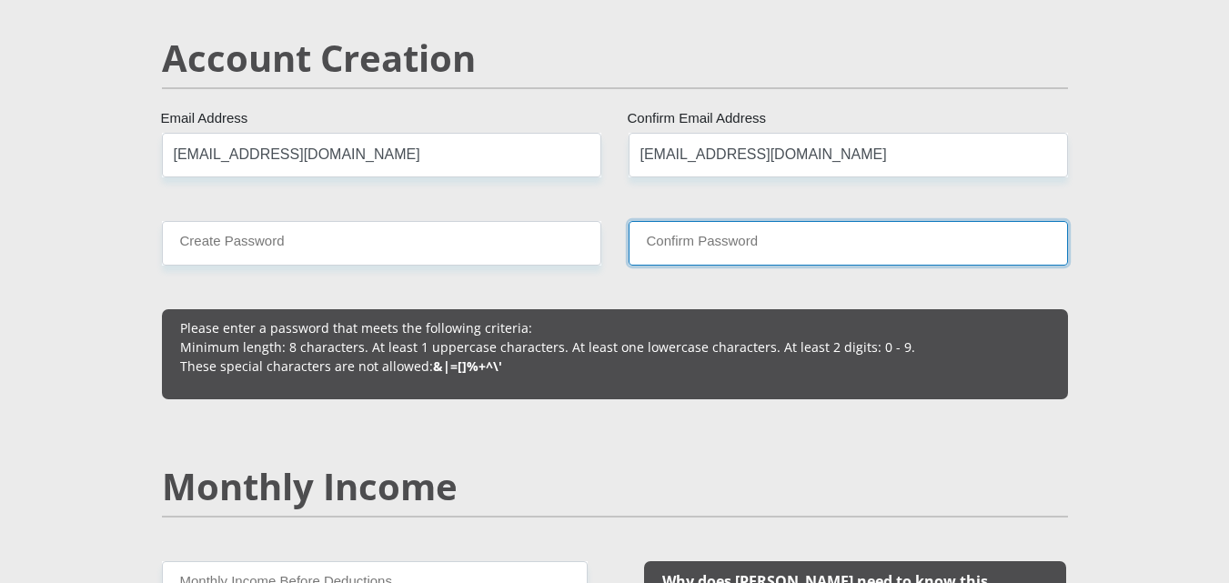
click at [724, 247] on input "Confirm Password" at bounding box center [848, 243] width 439 height 45
type input "Matlakala55"
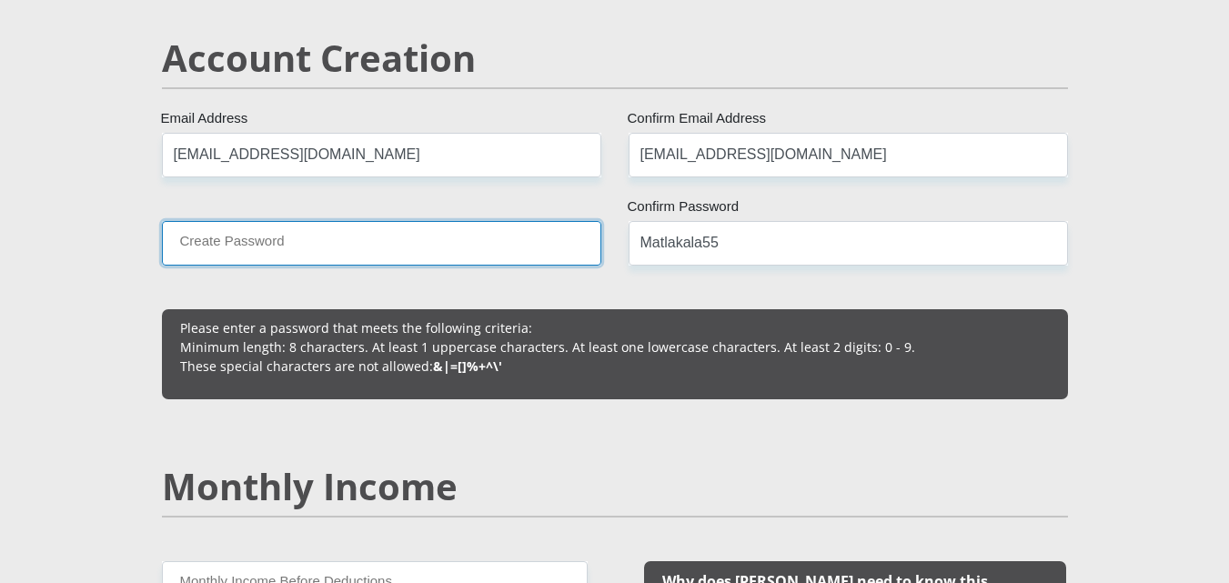
click at [504, 261] on input "Create Password" at bounding box center [381, 243] width 439 height 45
type input "Matlakala55"
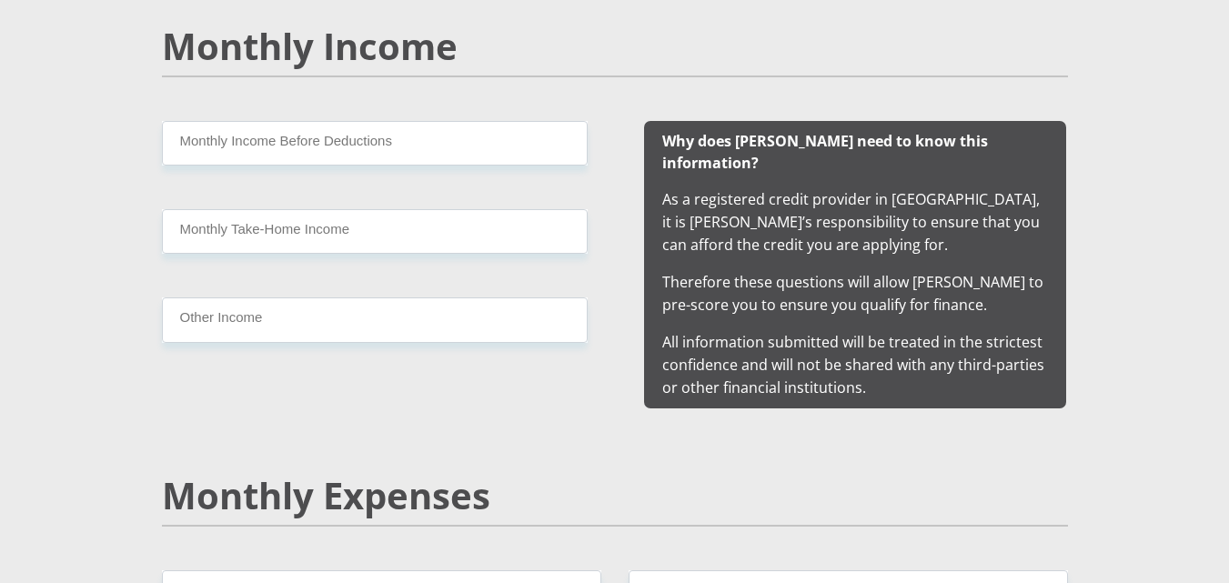
scroll to position [1773, 0]
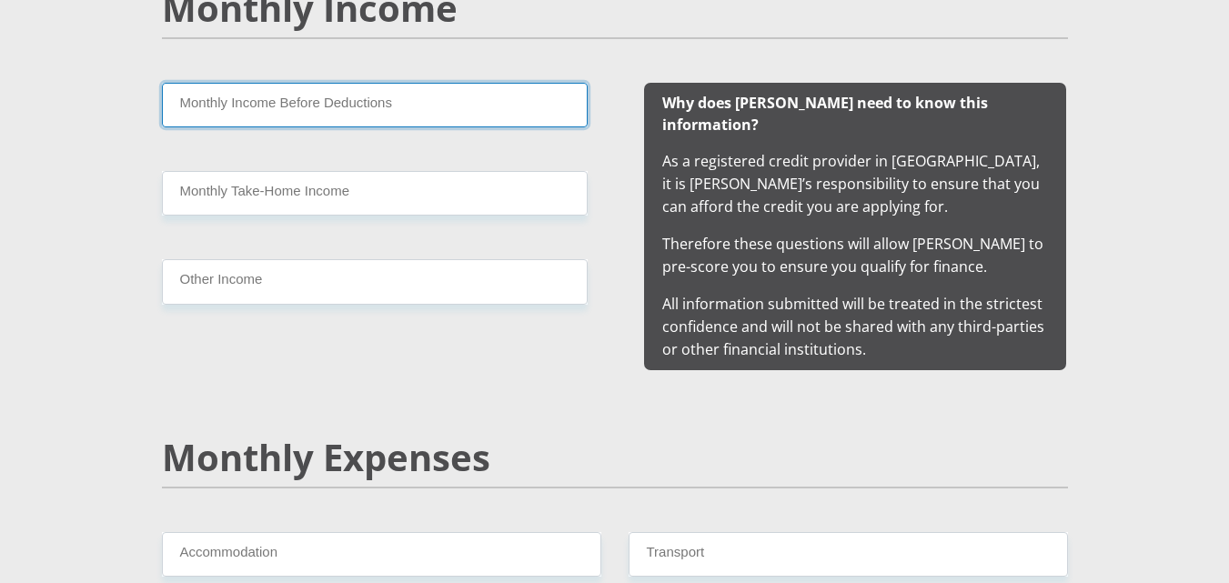
click at [375, 102] on input "Monthly Income Before Deductions" at bounding box center [375, 105] width 426 height 45
type input "15000"
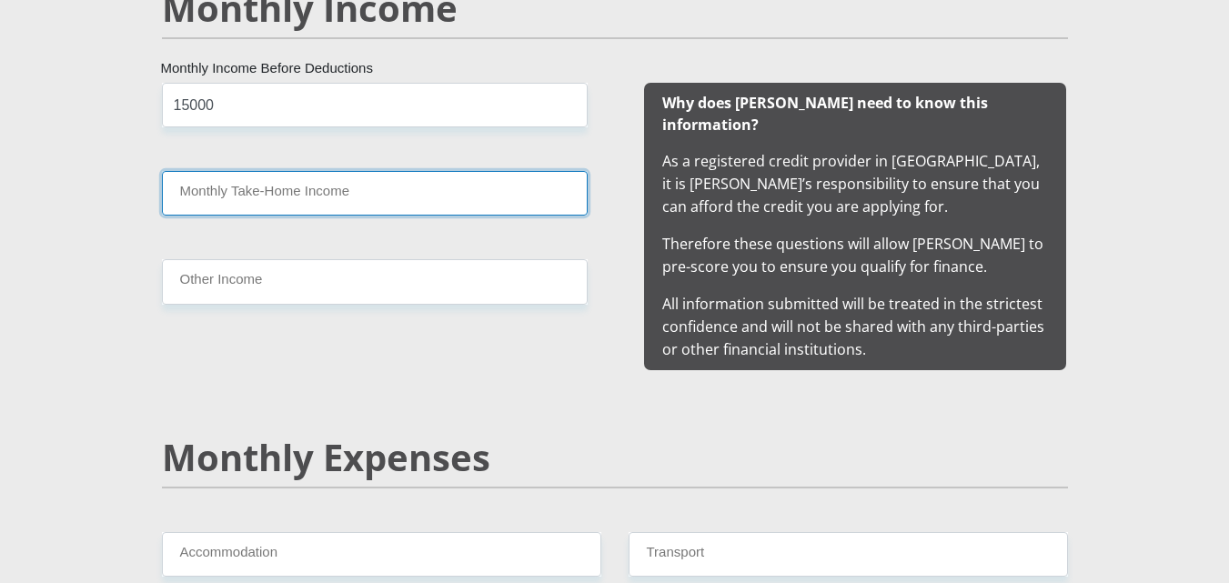
click at [291, 196] on input "Monthly Take-Home Income" at bounding box center [375, 193] width 426 height 45
type input "12450"
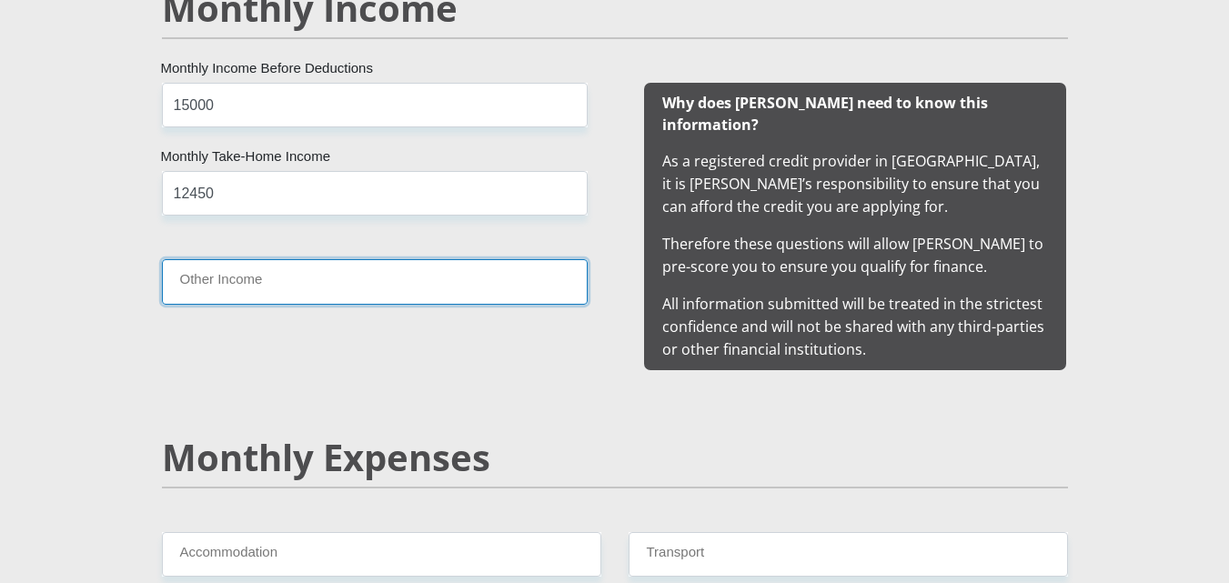
click at [286, 286] on input "Other Income" at bounding box center [375, 281] width 426 height 45
type input "1500"
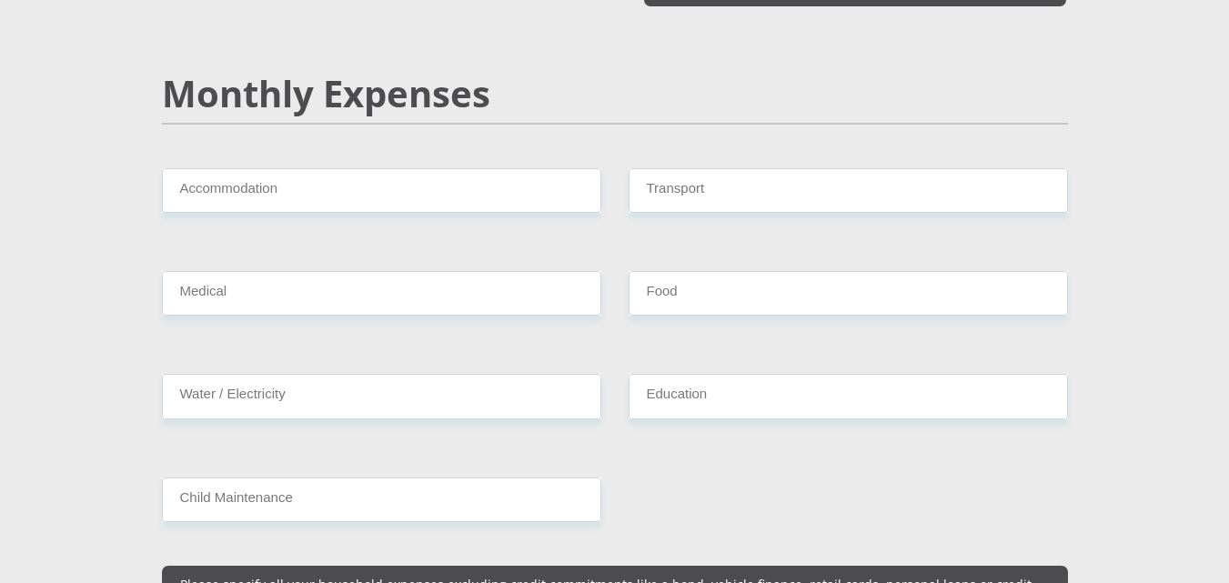
scroll to position [2185, 0]
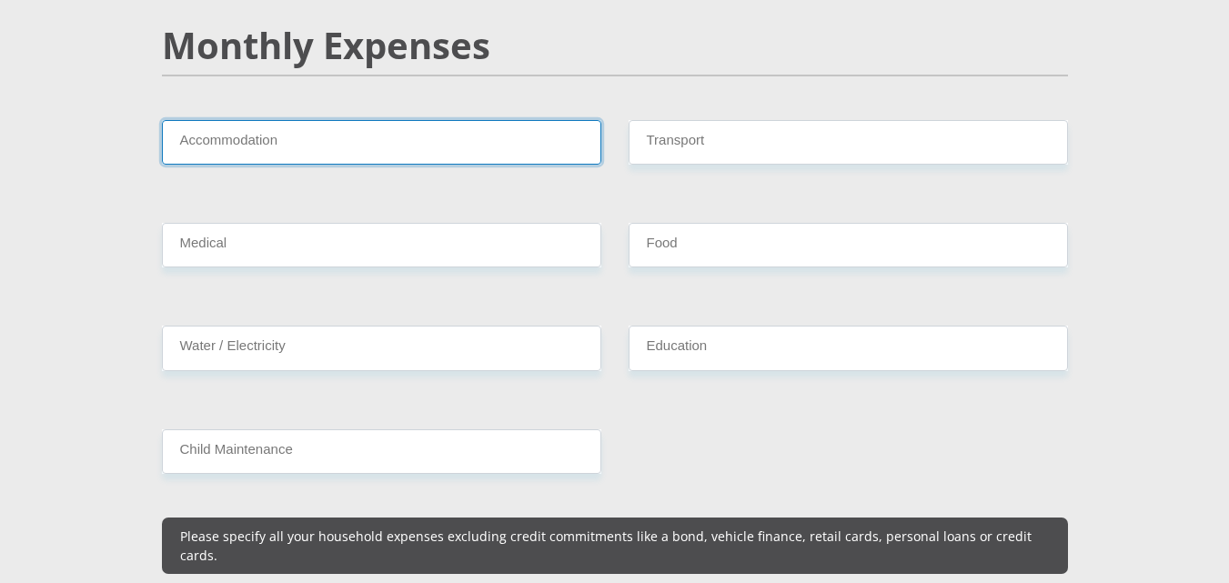
click at [469, 120] on input "Accommodation" at bounding box center [381, 142] width 439 height 45
type input "1500"
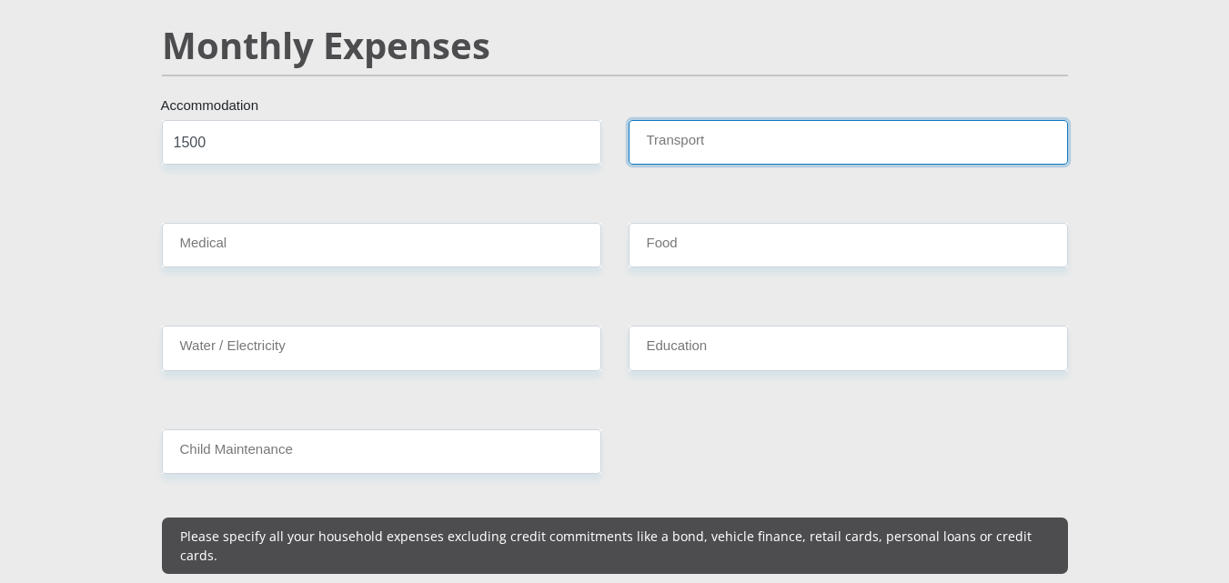
click at [692, 120] on input "Transport" at bounding box center [848, 142] width 439 height 45
type input "150"
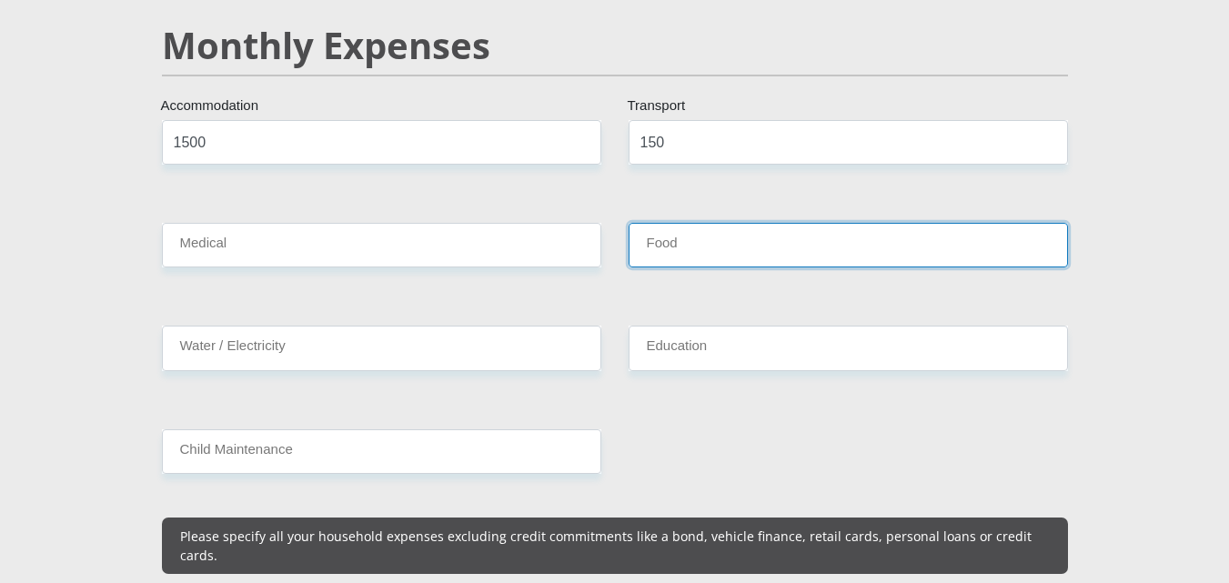
click at [710, 234] on input "Food" at bounding box center [848, 245] width 439 height 45
type input "1100"
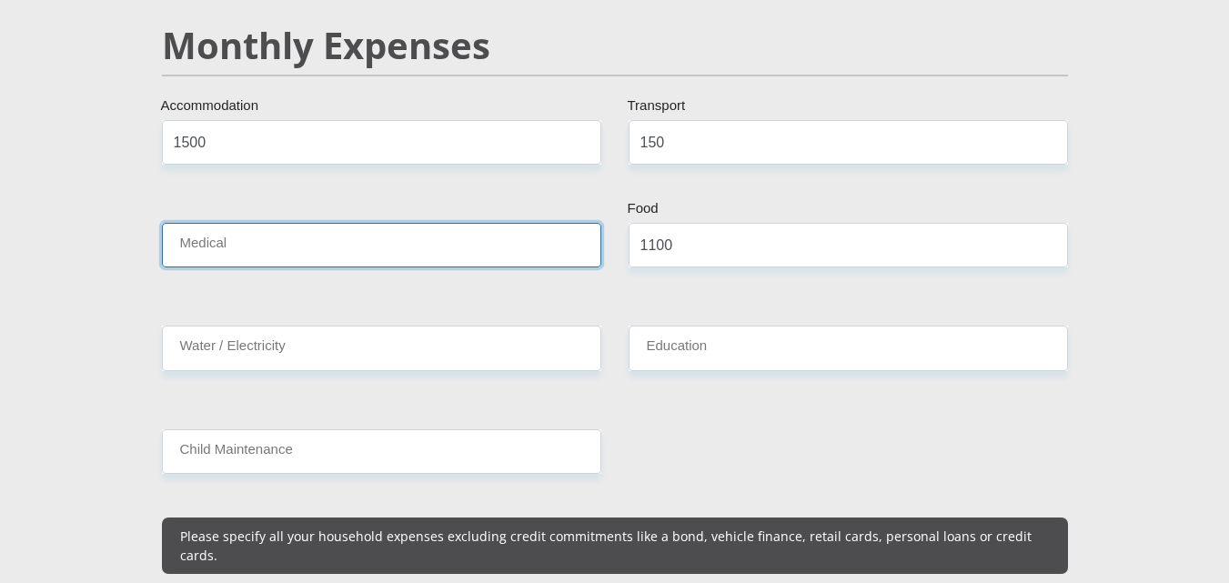
click at [421, 223] on input "Medical" at bounding box center [381, 245] width 439 height 45
type input "500"
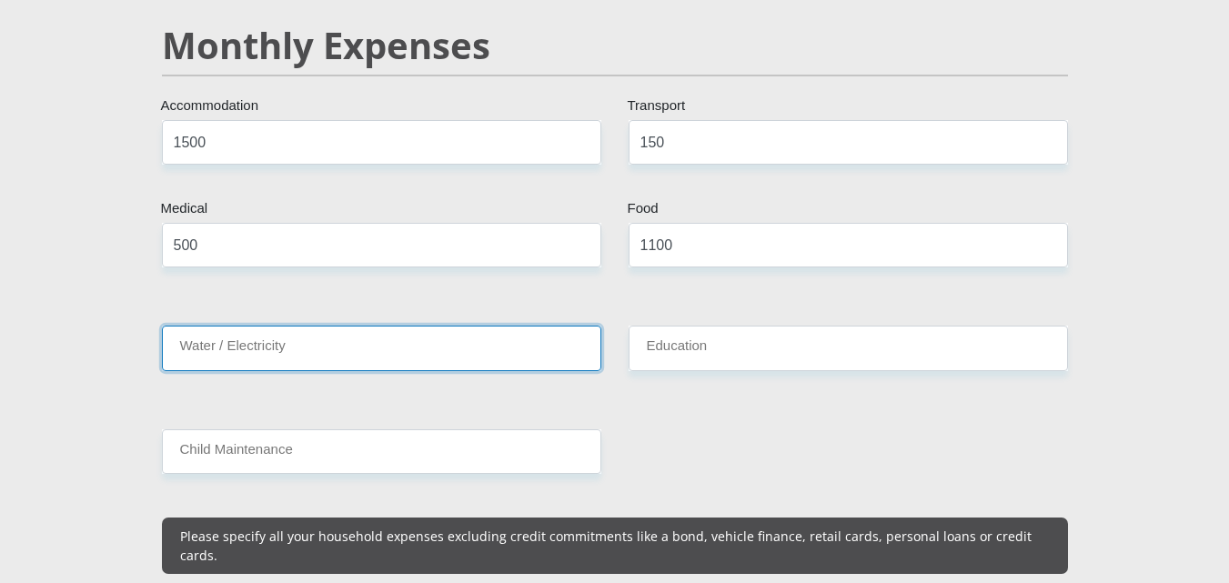
click at [344, 342] on input "Water / Electricity" at bounding box center [381, 348] width 439 height 45
type input "1000"
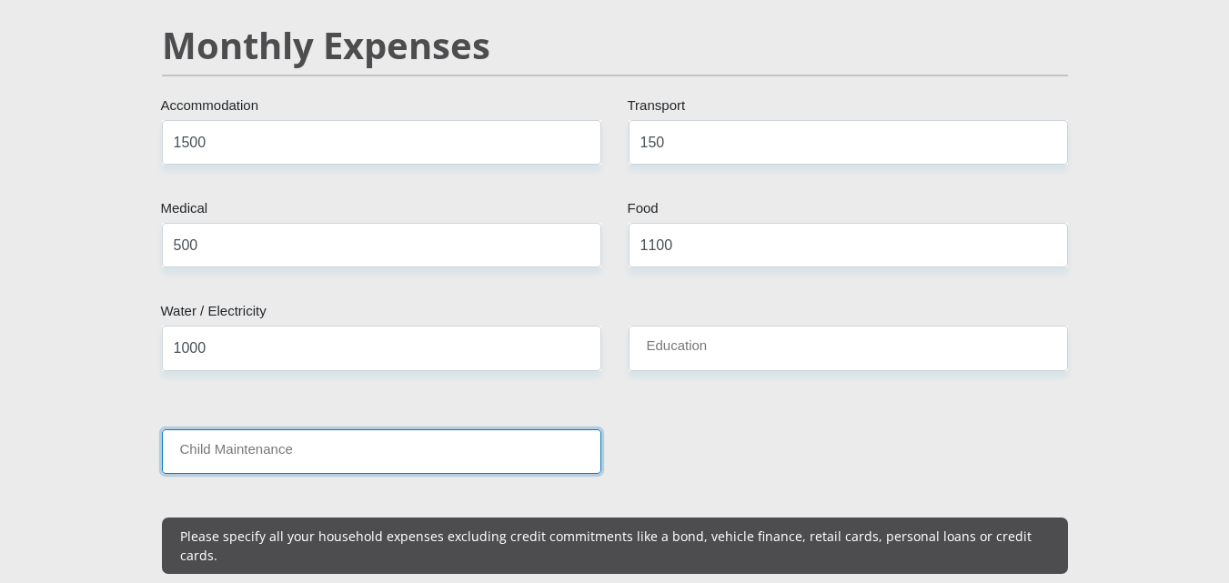
click at [333, 429] on input "Child Maintenance" at bounding box center [381, 451] width 439 height 45
type input "0"
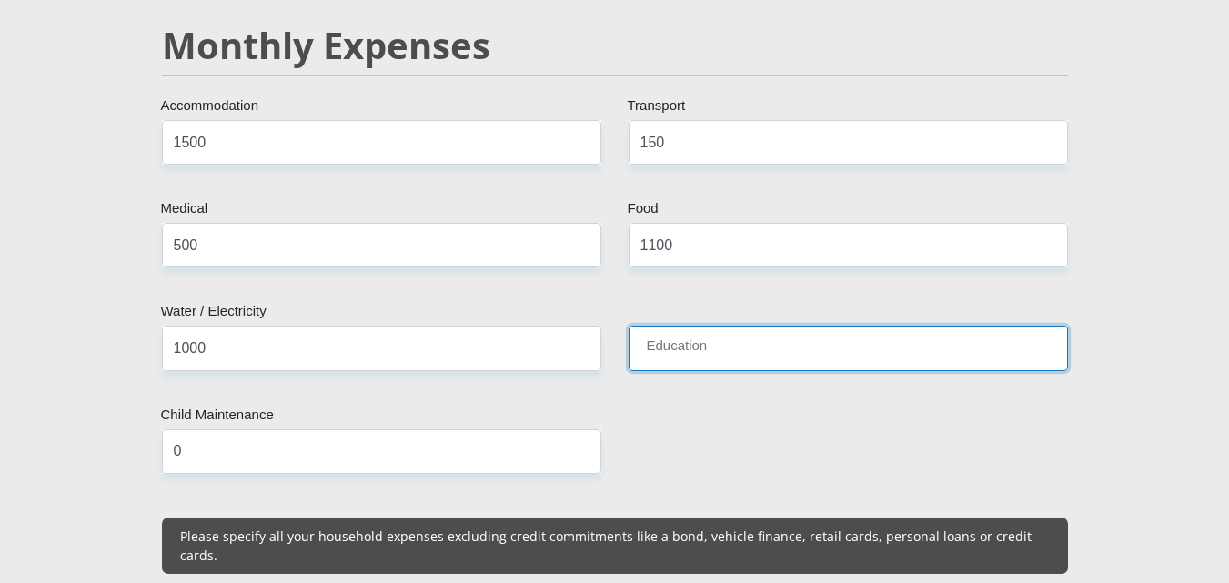
click at [724, 328] on input "Education" at bounding box center [848, 348] width 439 height 45
type input "500"
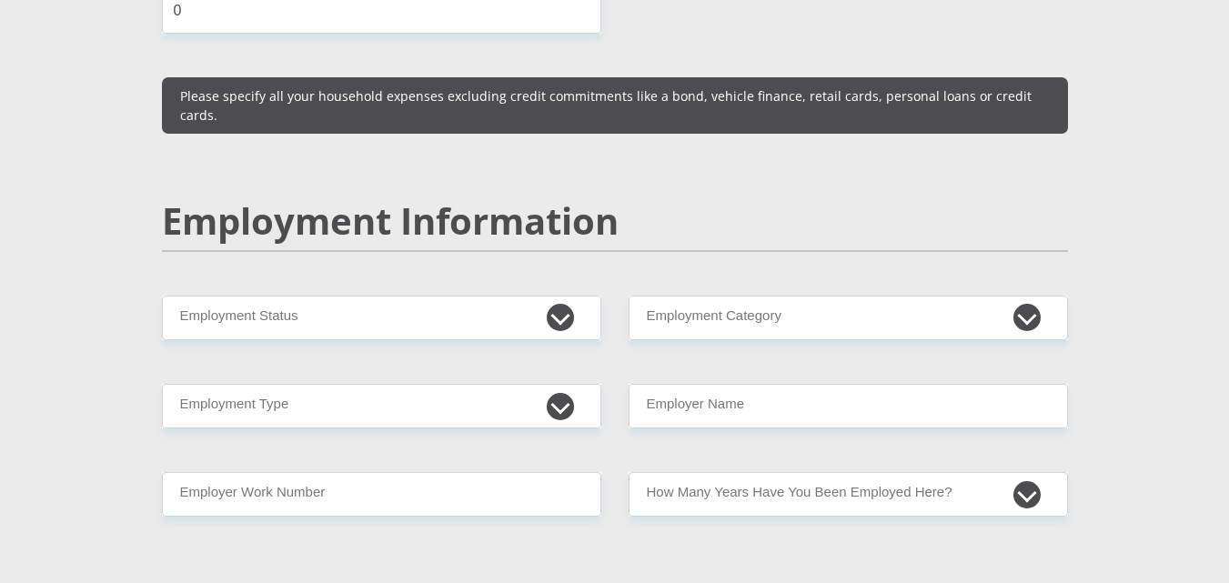
scroll to position [2683, 0]
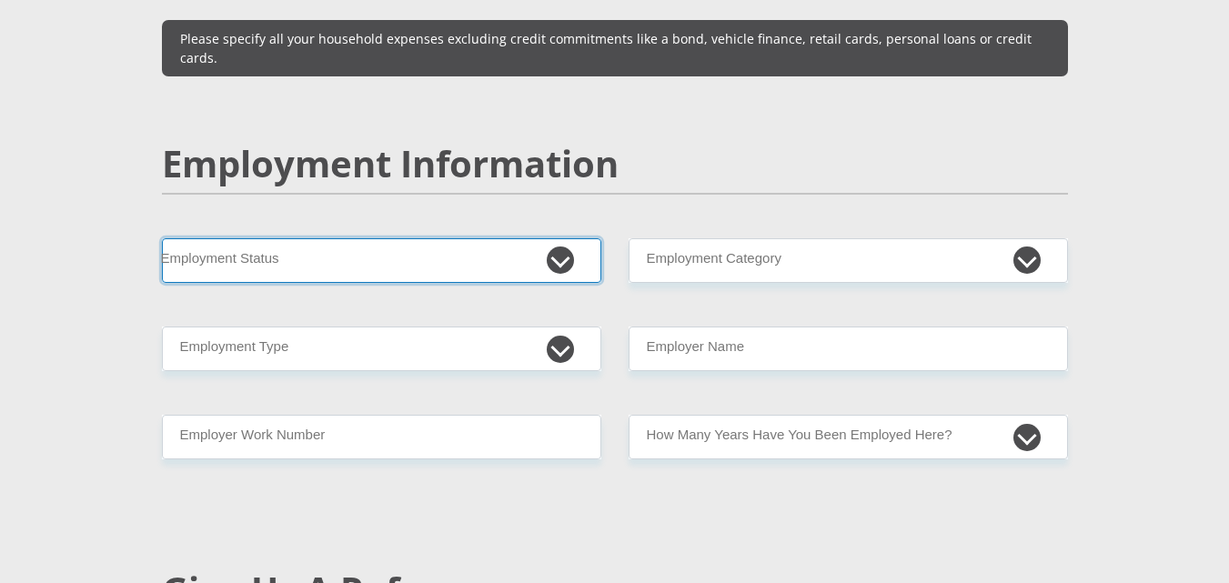
click at [538, 238] on select "Permanent/Full-time Part-time/Casual Contract Worker Self-Employed Housewife Re…" at bounding box center [381, 260] width 439 height 45
select select "1"
click at [162, 238] on select "Permanent/Full-time Part-time/Casual Contract Worker Self-Employed Housewife Re…" at bounding box center [381, 260] width 439 height 45
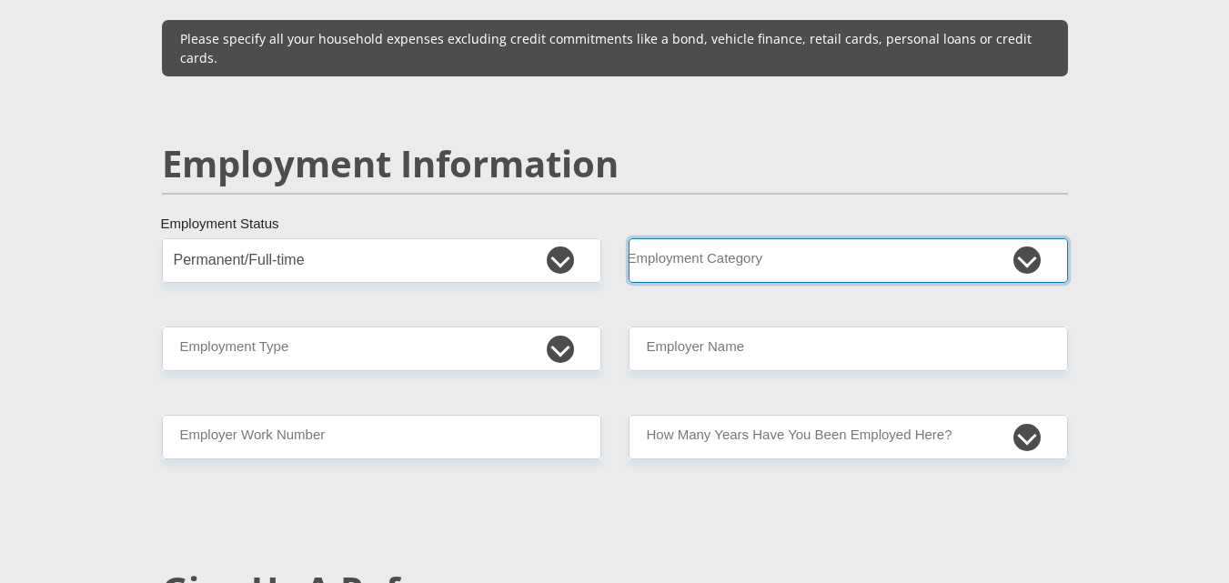
click at [744, 238] on select "AGRICULTURE ALCOHOL & TOBACCO CONSTRUCTION MATERIALS METALLURGY EQUIPMENT FOR R…" at bounding box center [848, 260] width 439 height 45
select select "53"
click at [629, 238] on select "AGRICULTURE ALCOHOL & TOBACCO CONSTRUCTION MATERIALS METALLURGY EQUIPMENT FOR R…" at bounding box center [848, 260] width 439 height 45
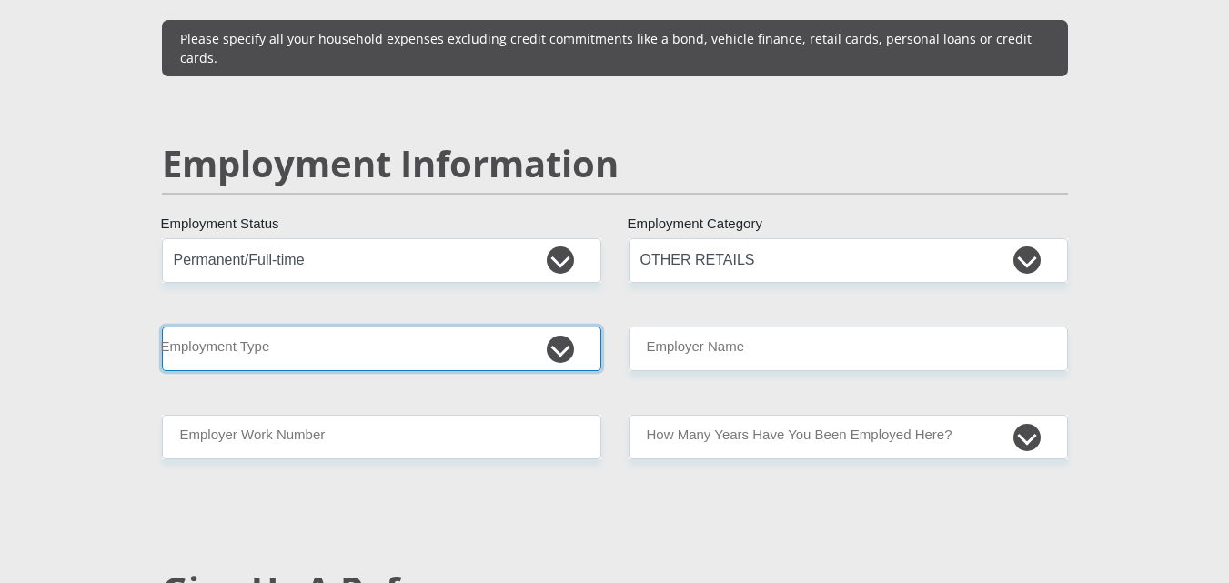
click at [509, 327] on select "College/Lecturer Craft Seller Creative Driver Executive Farmer Forces - Non Com…" at bounding box center [381, 349] width 439 height 45
select select "Social Worker"
click at [162, 327] on select "College/Lecturer Craft Seller Creative Driver Executive Farmer Forces - Non Com…" at bounding box center [381, 349] width 439 height 45
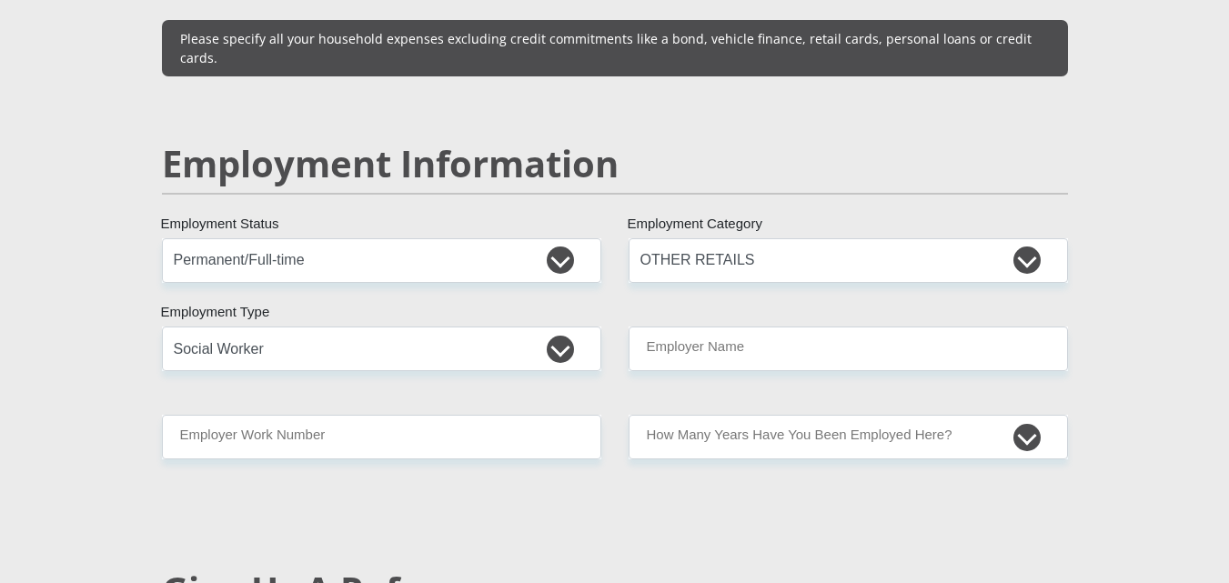
click at [788, 282] on div "Mr Ms Mrs Dr Other Title Lesego First Name morekhure Surname 0306085360080 Sout…" at bounding box center [614, 219] width 933 height 5190
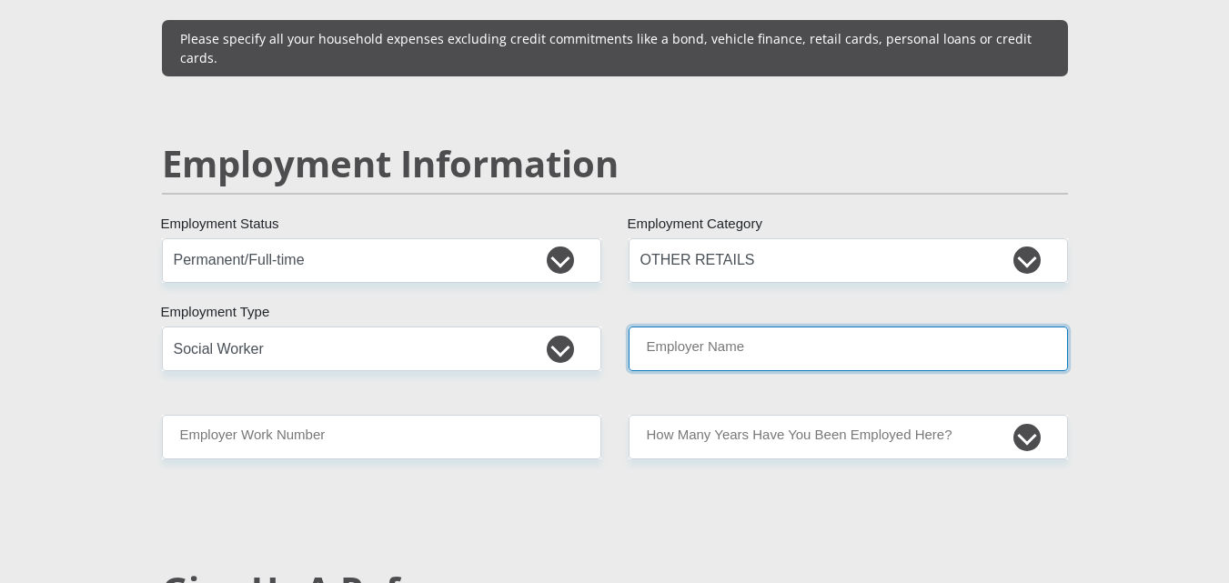
click at [757, 327] on input "Employer Name" at bounding box center [848, 349] width 439 height 45
type input "LesegoWellnessCounselors"
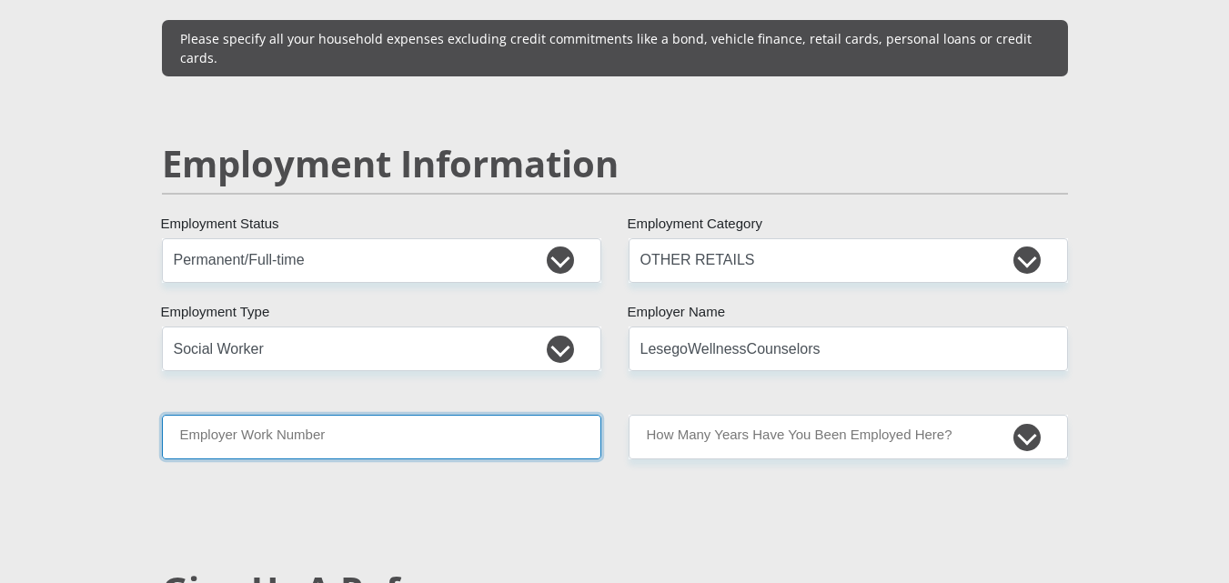
click at [459, 415] on input "Employer Work Number" at bounding box center [381, 437] width 439 height 45
type input "0766531357"
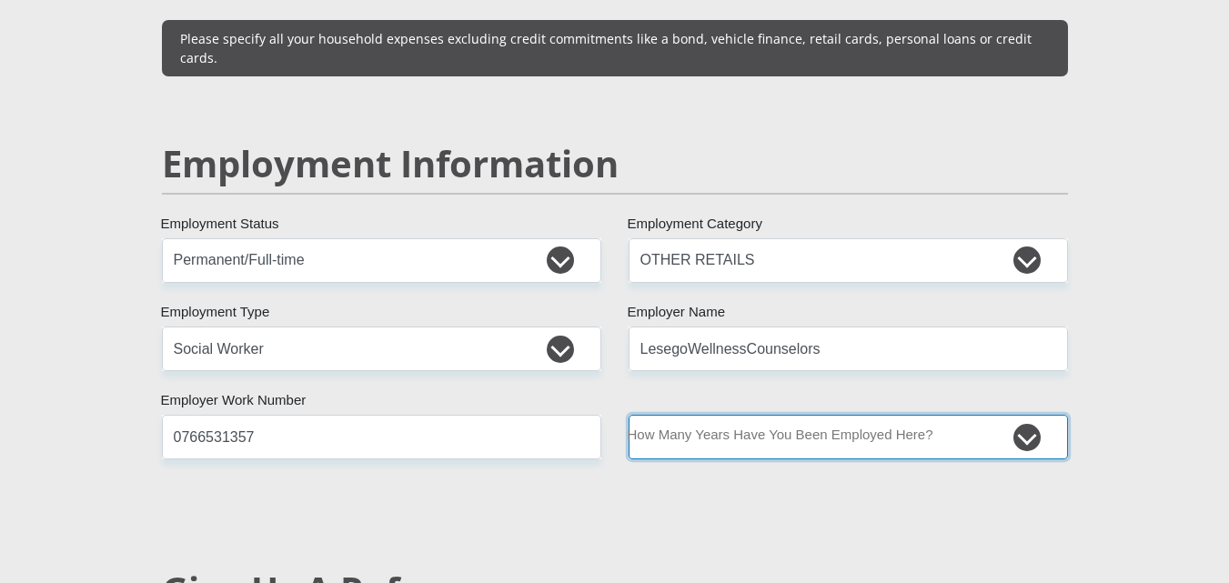
click at [750, 415] on select "less than 1 year 1-3 years 3-5 years 5+ years" at bounding box center [848, 437] width 439 height 45
click at [629, 415] on select "less than 1 year 1-3 years 3-5 years 5+ years" at bounding box center [848, 437] width 439 height 45
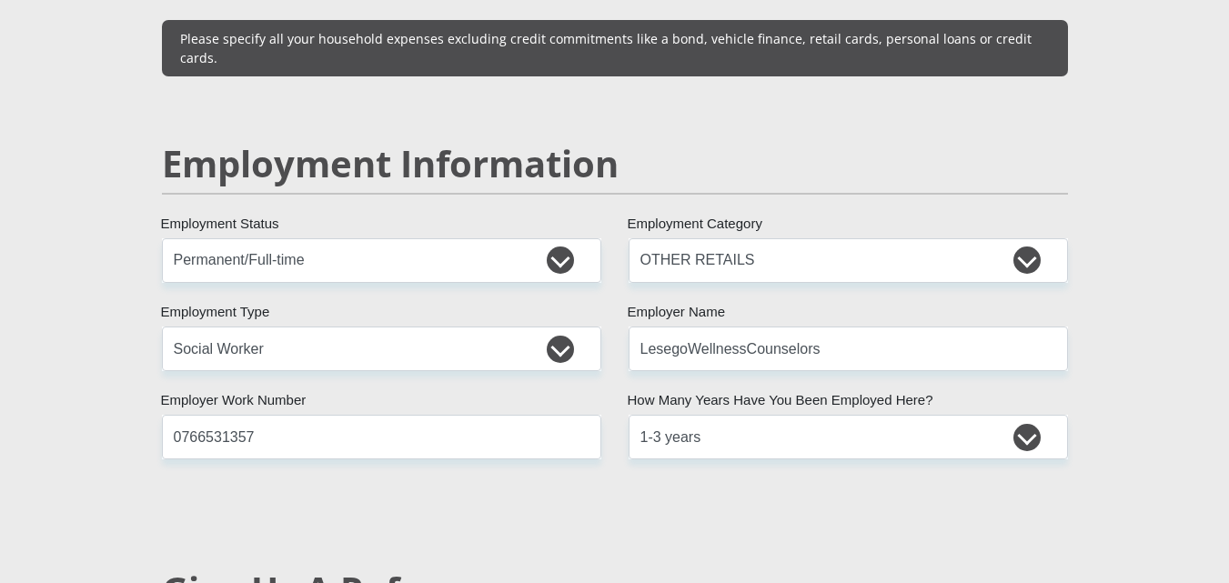
click at [882, 446] on div "Mr Ms Mrs Dr Other Title Lesego First Name morekhure Surname 0306085360080 Sout…" at bounding box center [614, 219] width 933 height 5190
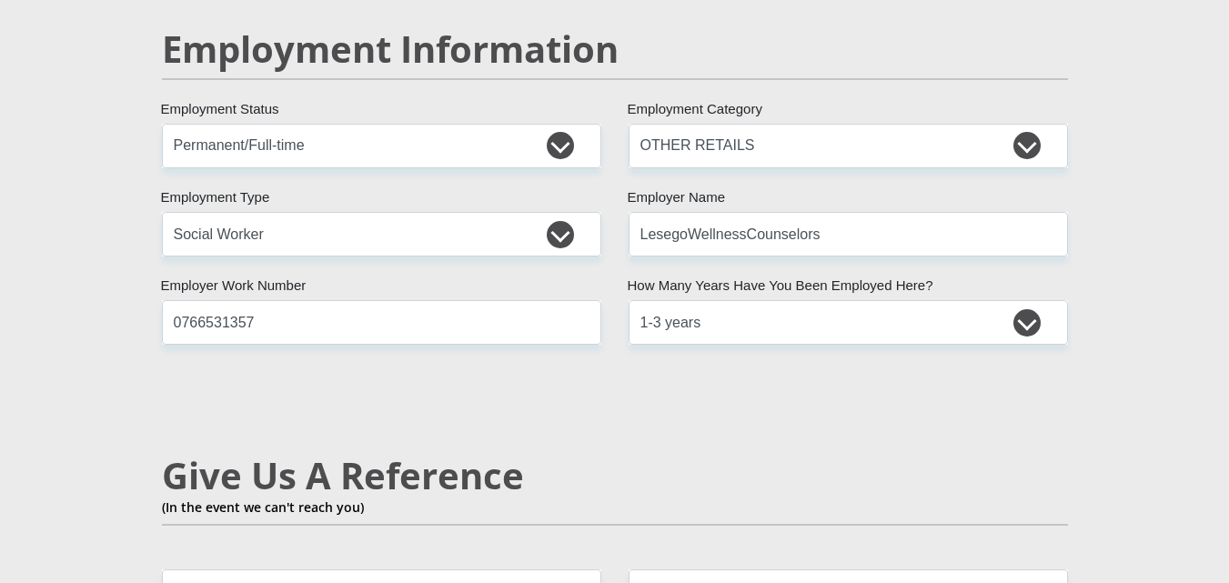
scroll to position [2817, 0]
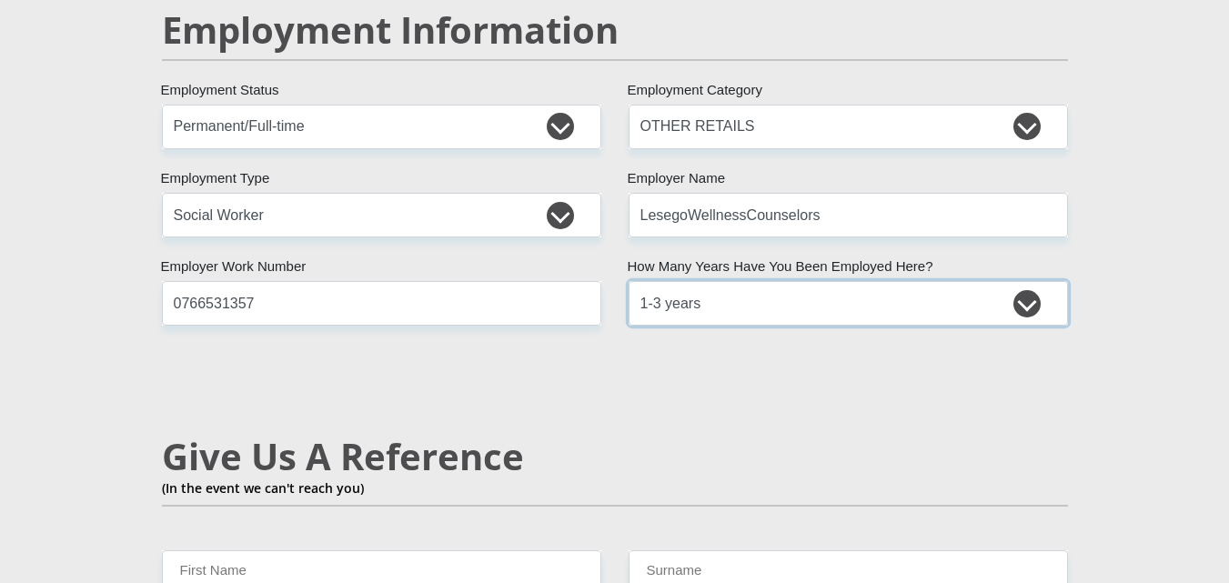
click at [963, 284] on select "less than 1 year 1-3 years 3-5 years 5+ years" at bounding box center [848, 303] width 439 height 45
select select "48"
click at [629, 281] on select "less than 1 year 1-3 years 3-5 years 5+ years" at bounding box center [848, 303] width 439 height 45
click at [915, 348] on div "Mr Ms Mrs Dr Other Title Lesego First Name morekhure Surname 0306085360080 Sout…" at bounding box center [614, 86] width 933 height 5190
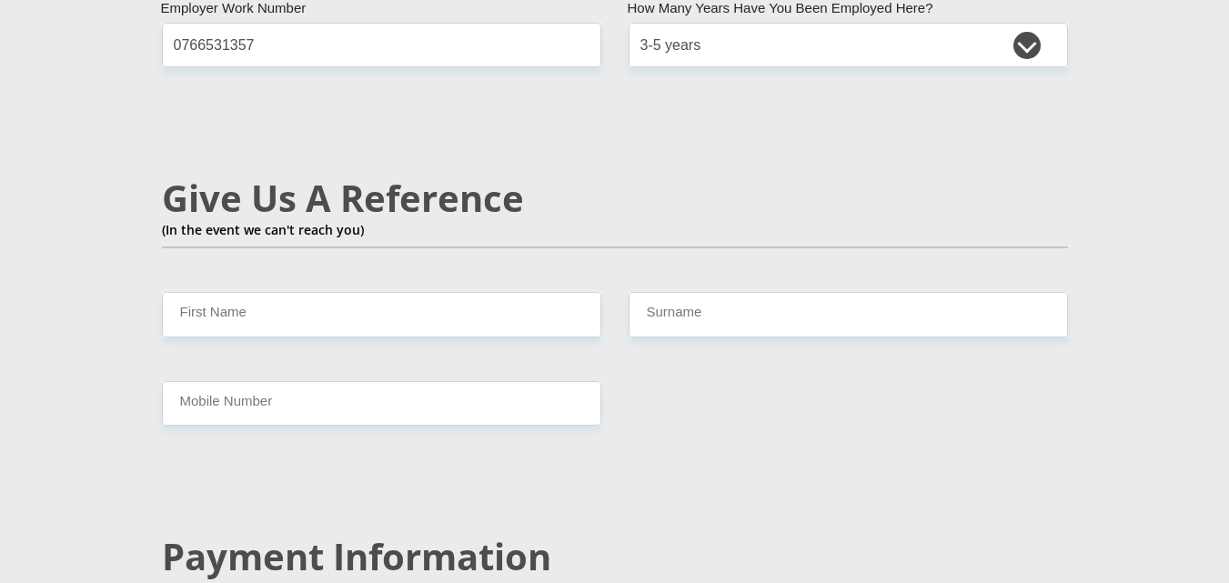
scroll to position [3085, 0]
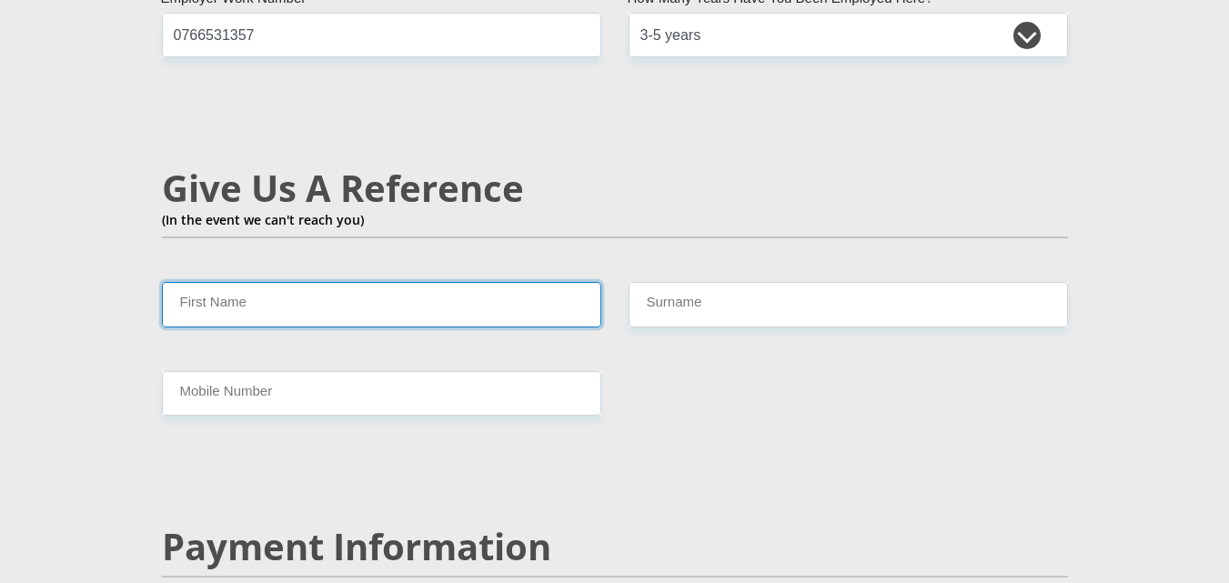
click at [476, 282] on input "First Name" at bounding box center [381, 304] width 439 height 45
type input "kate"
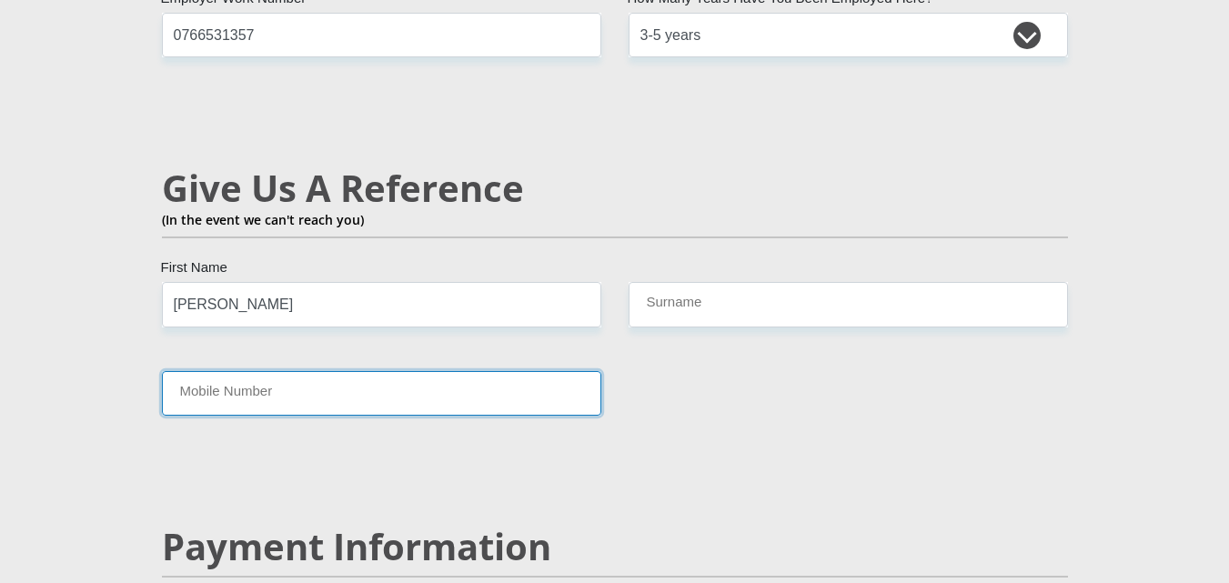
click at [299, 371] on input "Mobile Number" at bounding box center [381, 393] width 439 height 45
type input "0847368614"
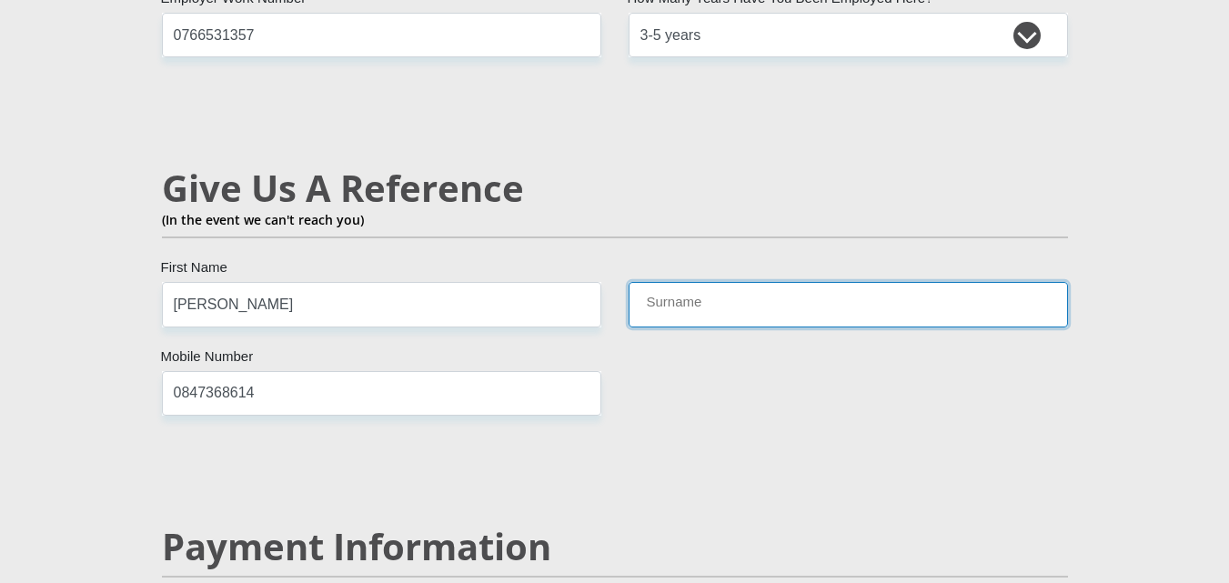
click at [767, 282] on input "Surname" at bounding box center [848, 304] width 439 height 45
type input "khoza"
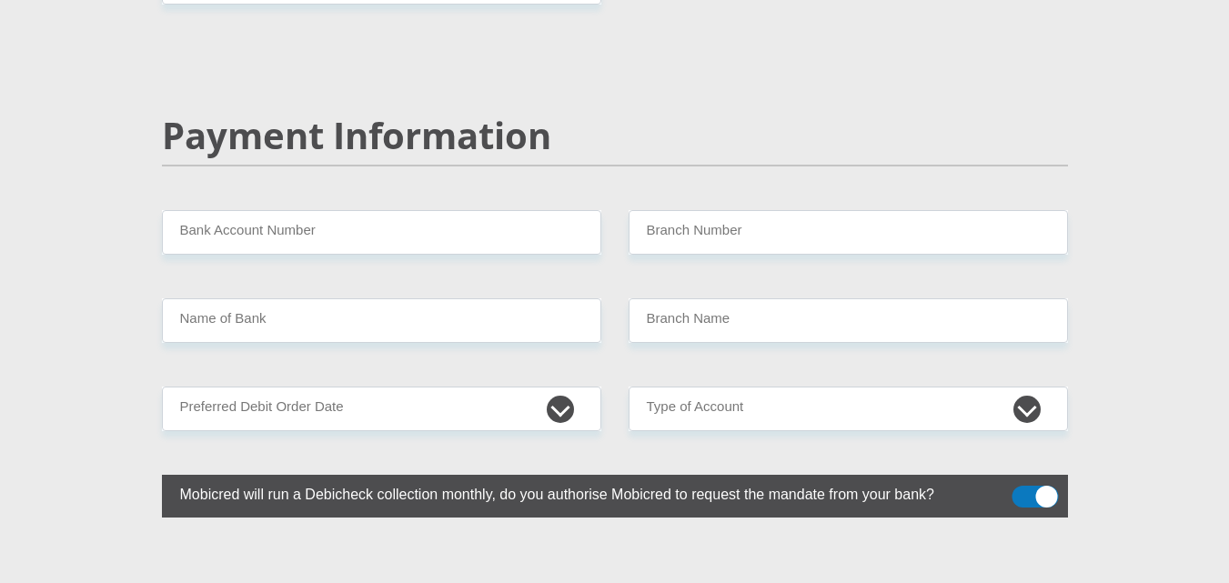
scroll to position [3506, 0]
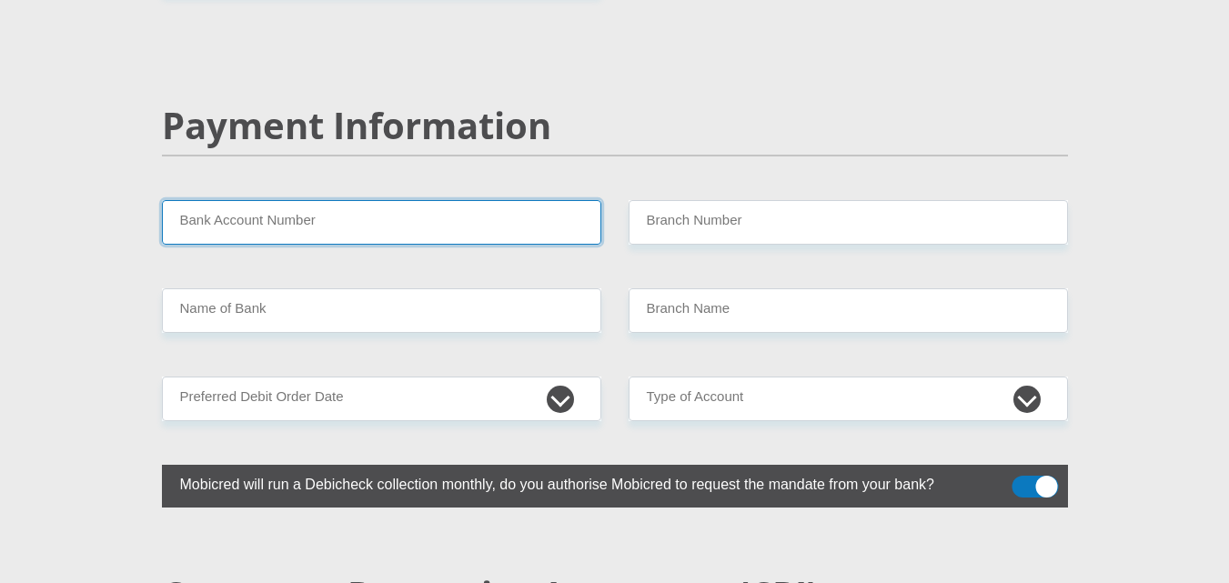
click at [474, 200] on input "Bank Account Number" at bounding box center [381, 222] width 439 height 45
type input "1610710914"
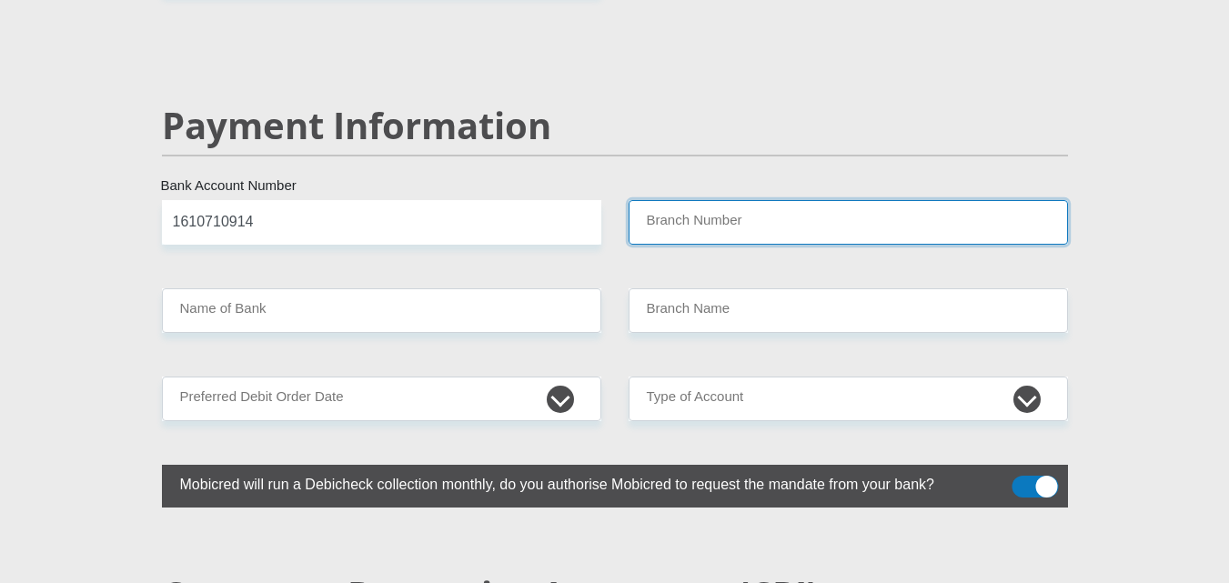
click at [780, 200] on input "Branch Number" at bounding box center [848, 222] width 439 height 45
type input "470010"
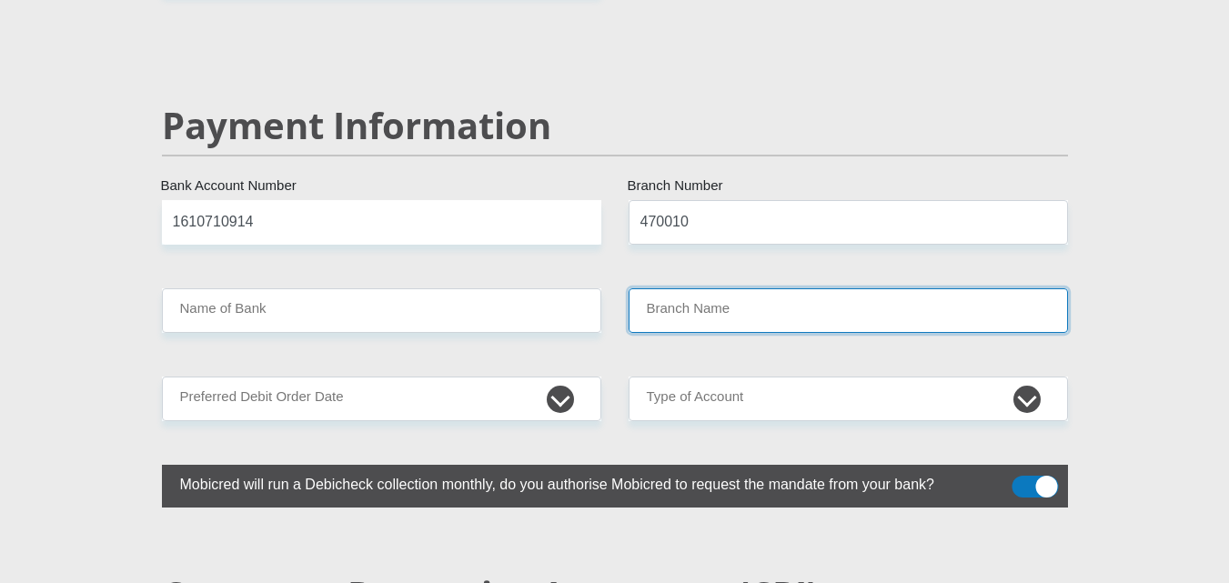
click at [700, 288] on input "Branch Name" at bounding box center [848, 310] width 439 height 45
type input "CAPITEC BANK LIMITED"
type input "CAPITEC BANK CPC"
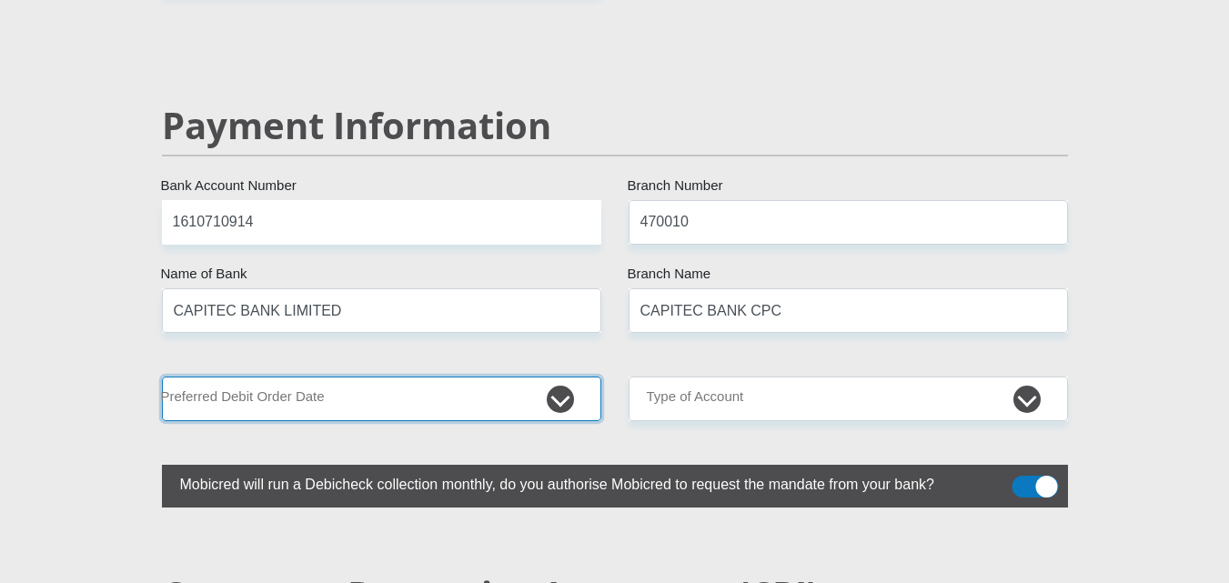
click at [472, 377] on select "1st 2nd 3rd 4th 5th 7th 18th 19th 20th 21st 22nd 23rd 24th 25th 26th 27th 28th …" at bounding box center [381, 399] width 439 height 45
select select "24"
click at [162, 377] on select "1st 2nd 3rd 4th 5th 7th 18th 19th 20th 21st 22nd 23rd 24th 25th 26th 27th 28th …" at bounding box center [381, 399] width 439 height 45
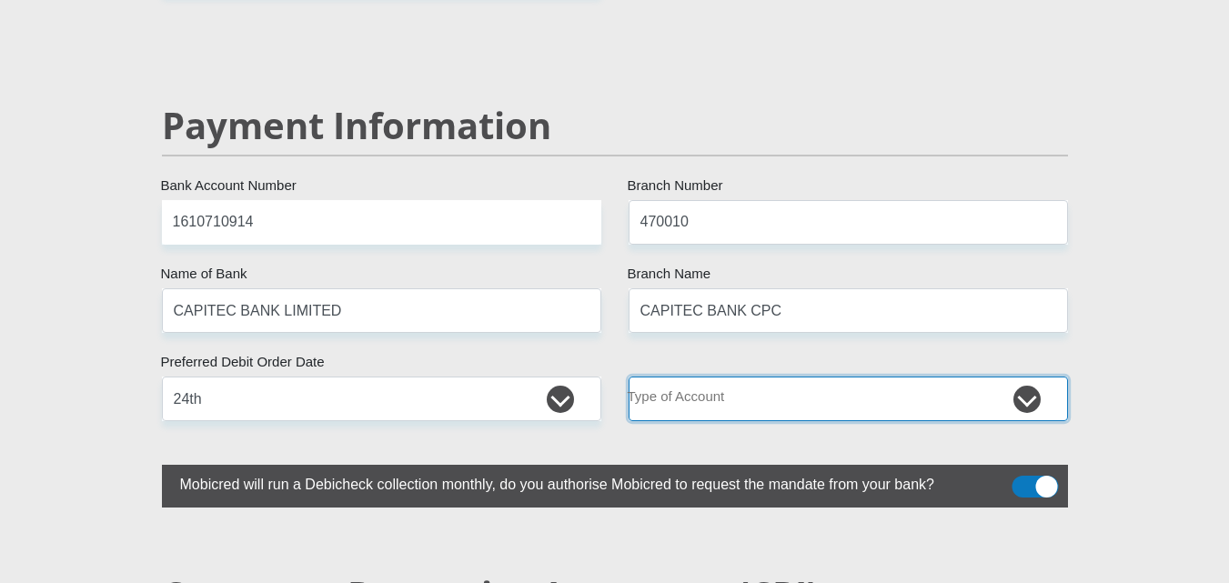
click at [751, 377] on select "Cheque Savings" at bounding box center [848, 399] width 439 height 45
select select "SAV"
click at [629, 377] on select "Cheque Savings" at bounding box center [848, 399] width 439 height 45
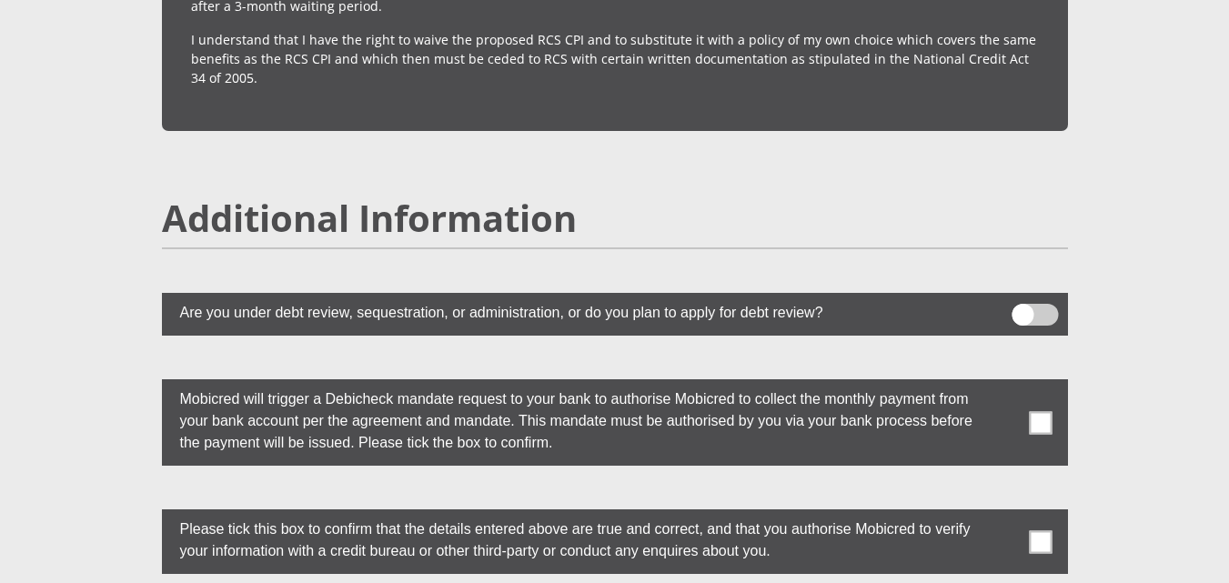
scroll to position [4818, 0]
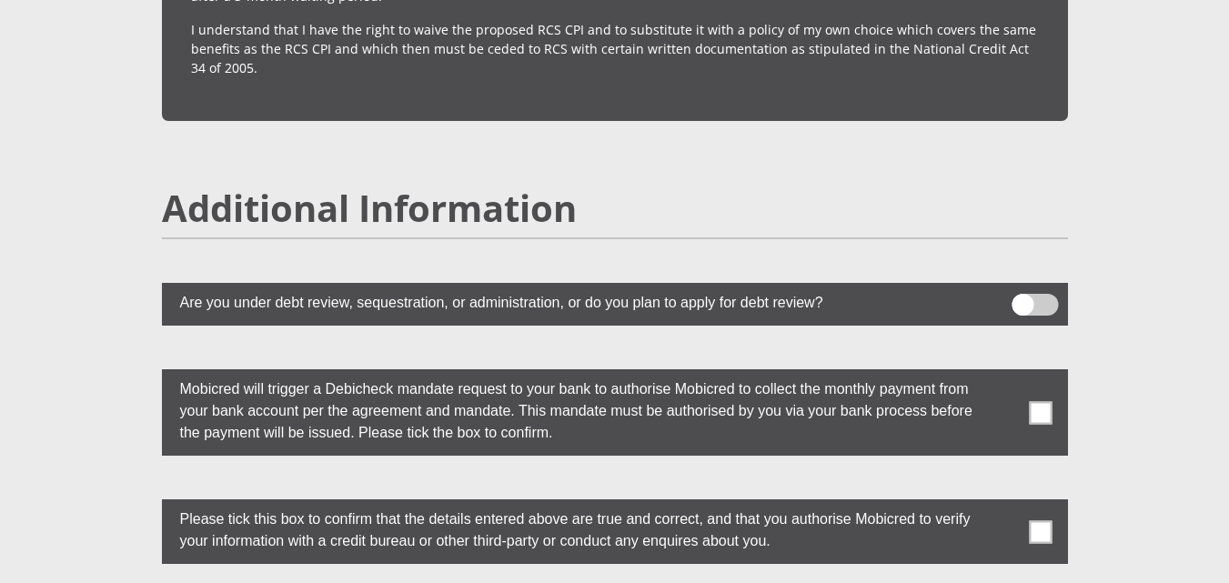
click at [1055, 371] on label at bounding box center [615, 412] width 906 height 86
click at [1004, 374] on input "checkbox" at bounding box center [1004, 374] width 0 height 0
click at [1043, 512] on label at bounding box center [615, 531] width 906 height 65
click at [1004, 504] on input "checkbox" at bounding box center [1004, 504] width 0 height 0
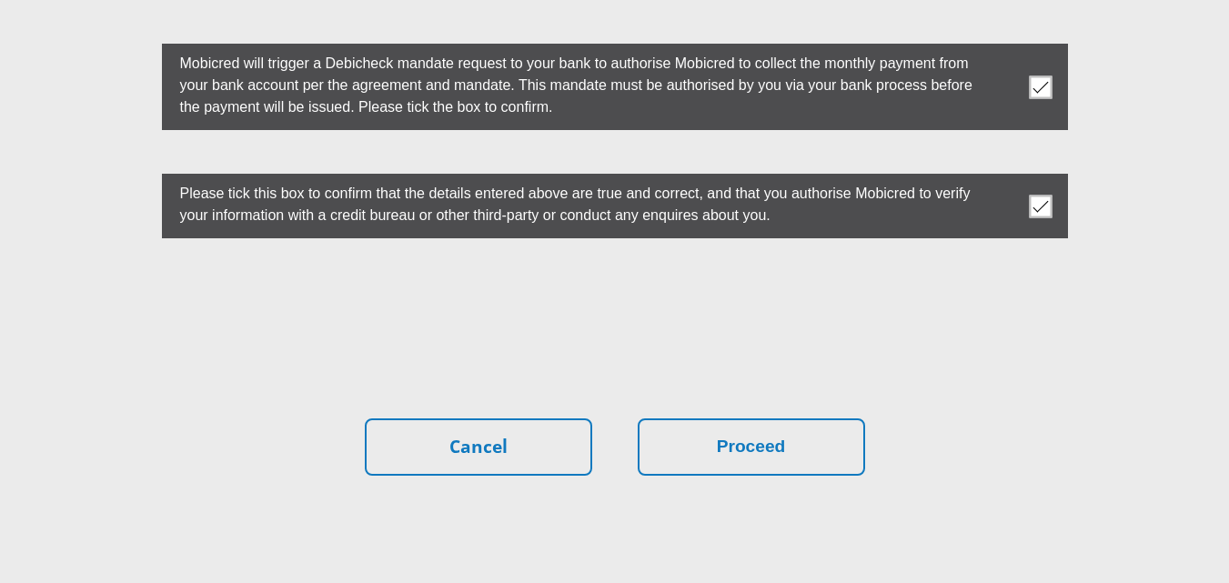
scroll to position [5163, 0]
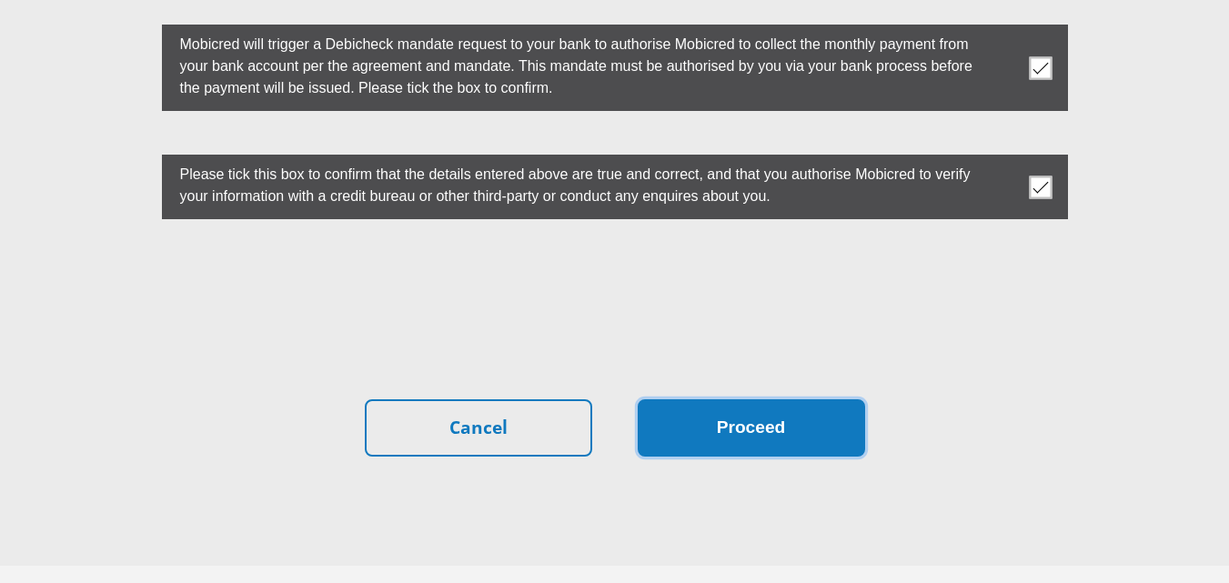
click at [805, 399] on button "Proceed" at bounding box center [751, 427] width 227 height 57
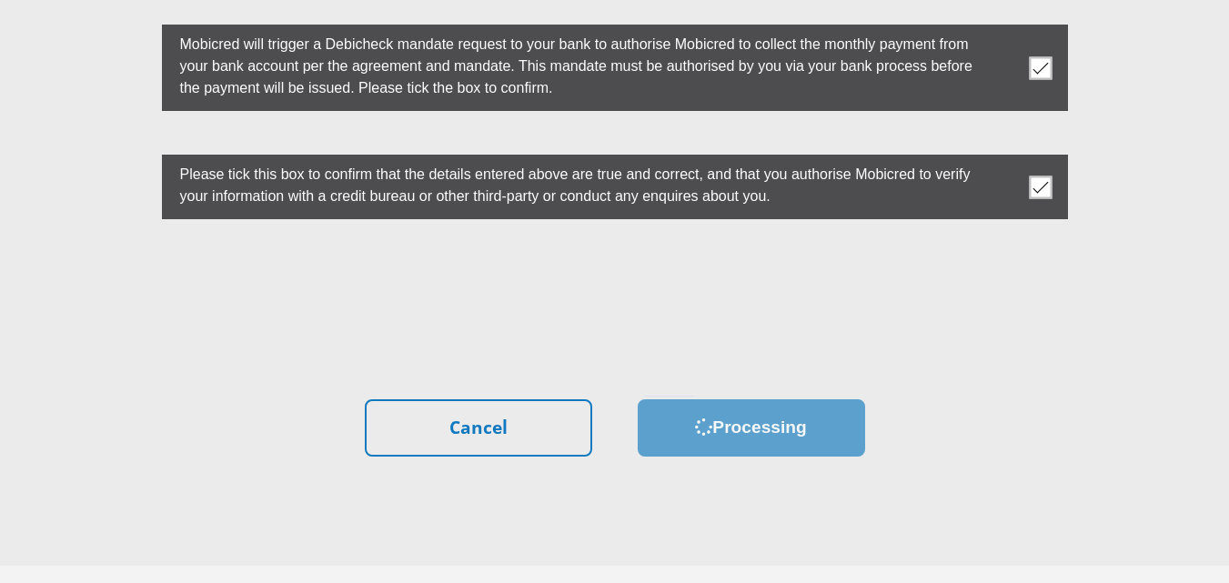
scroll to position [0, 0]
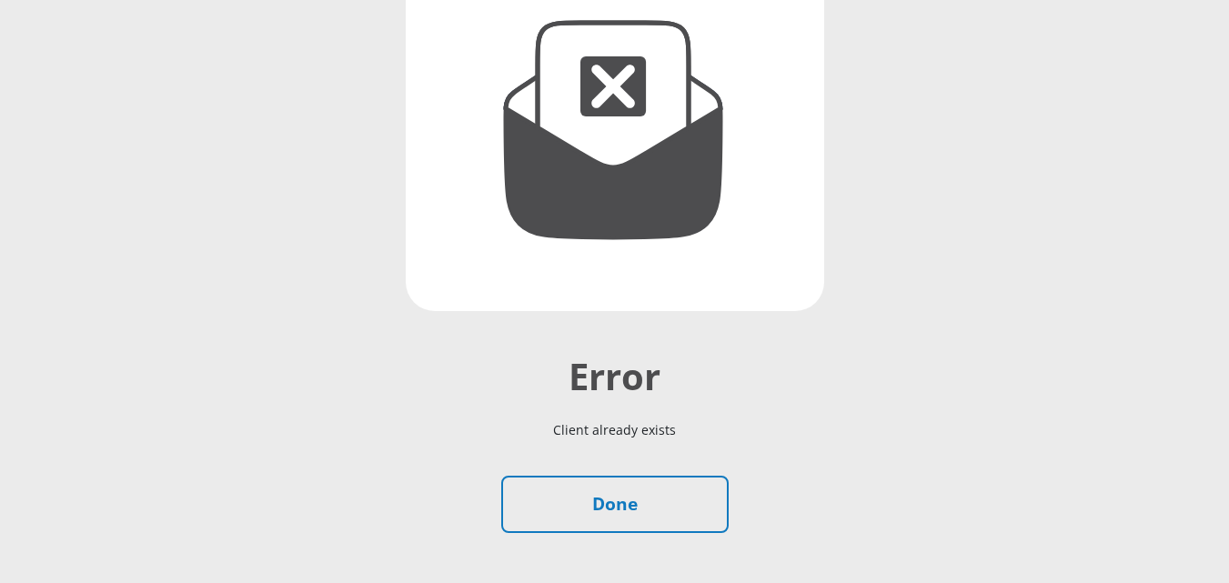
scroll to position [291, 0]
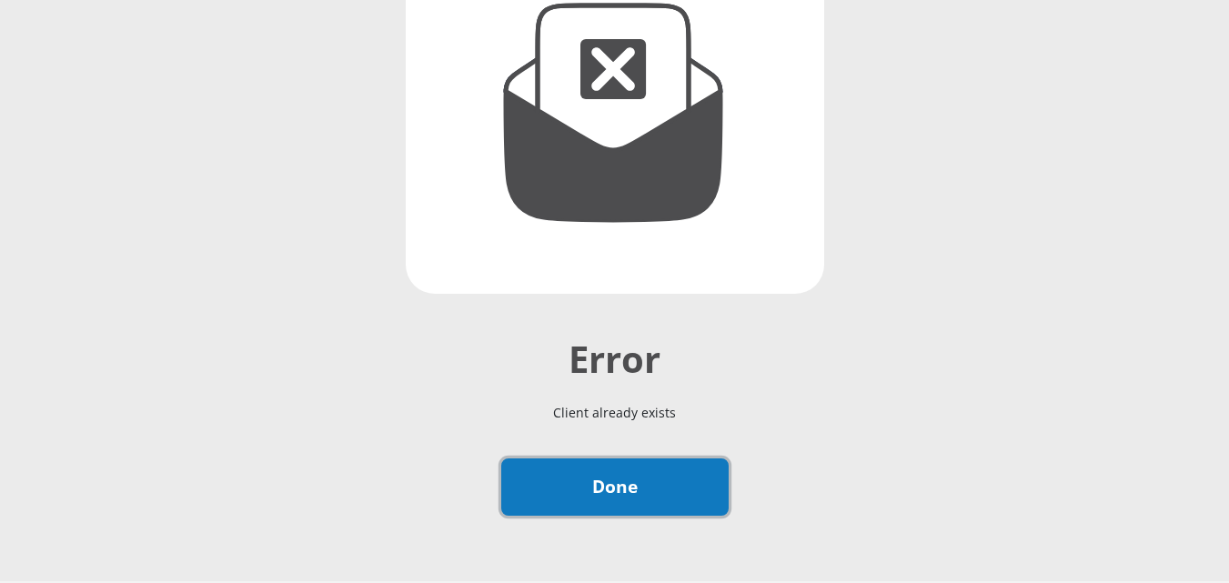
click at [609, 478] on link "Done" at bounding box center [614, 487] width 227 height 57
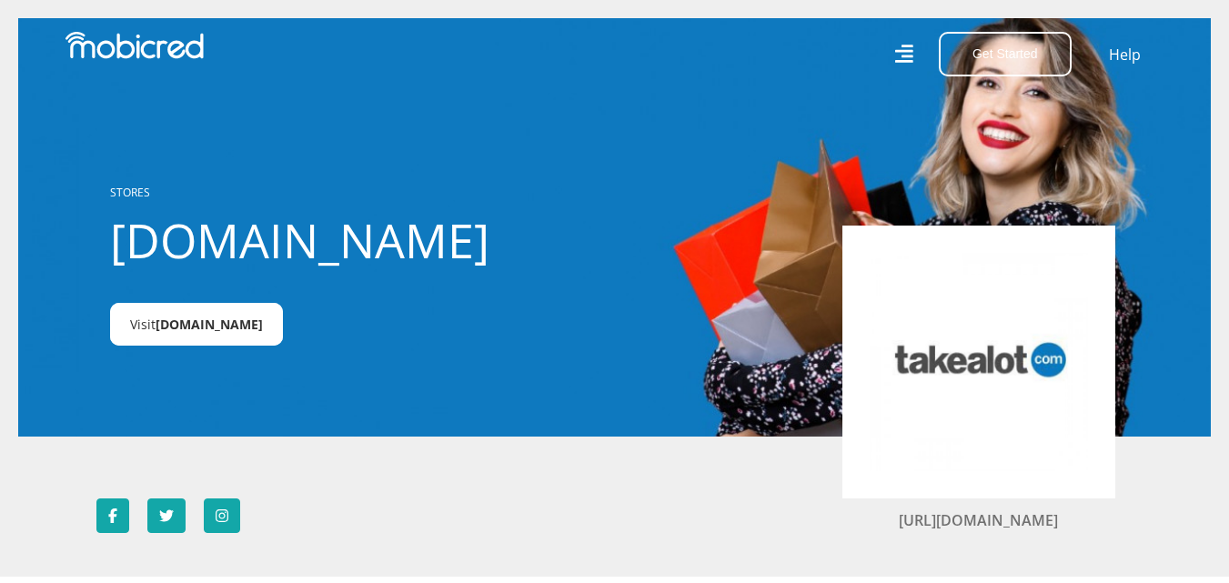
click at [174, 325] on span "Takealot.credit" at bounding box center [209, 324] width 107 height 17
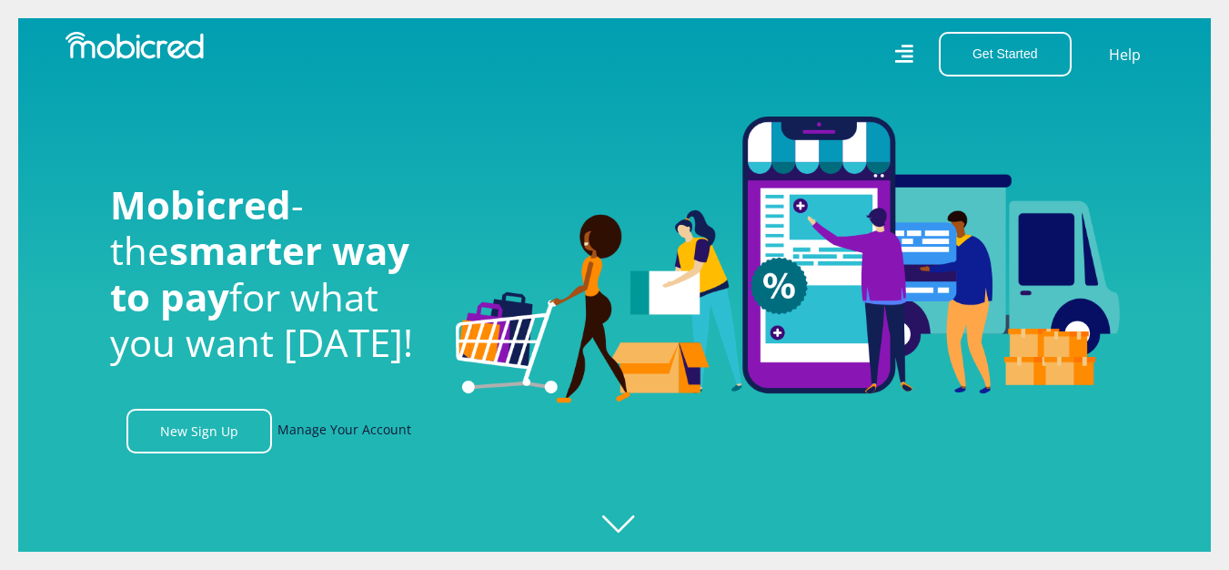
click at [363, 427] on link "Manage Your Account" at bounding box center [344, 431] width 134 height 45
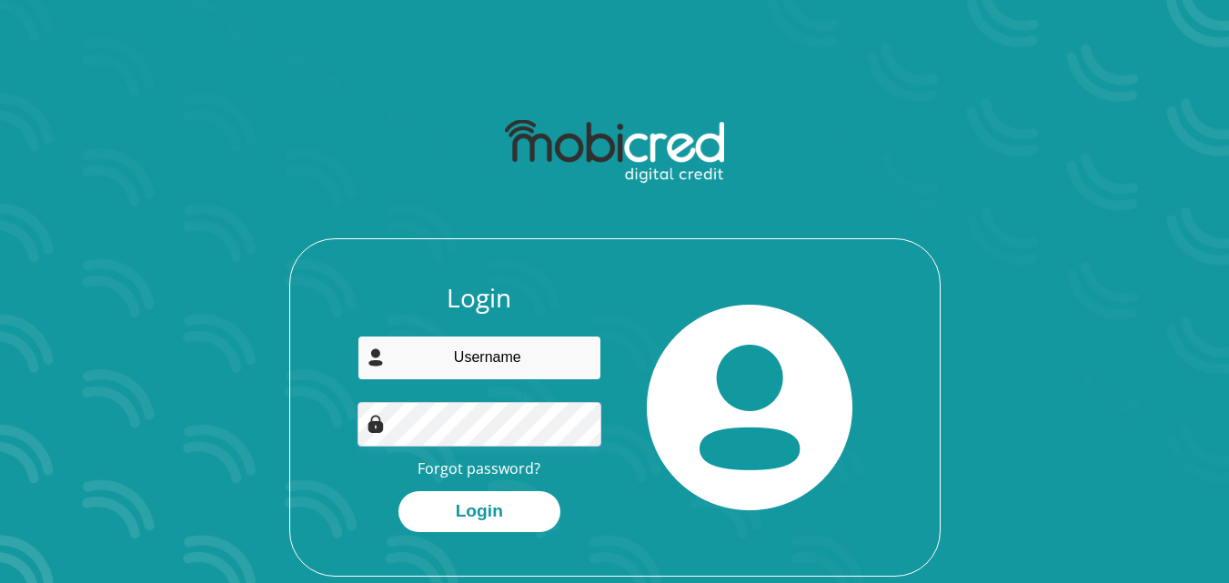
click at [502, 348] on input "email" at bounding box center [480, 358] width 244 height 45
type input "[EMAIL_ADDRESS][DOMAIN_NAME]"
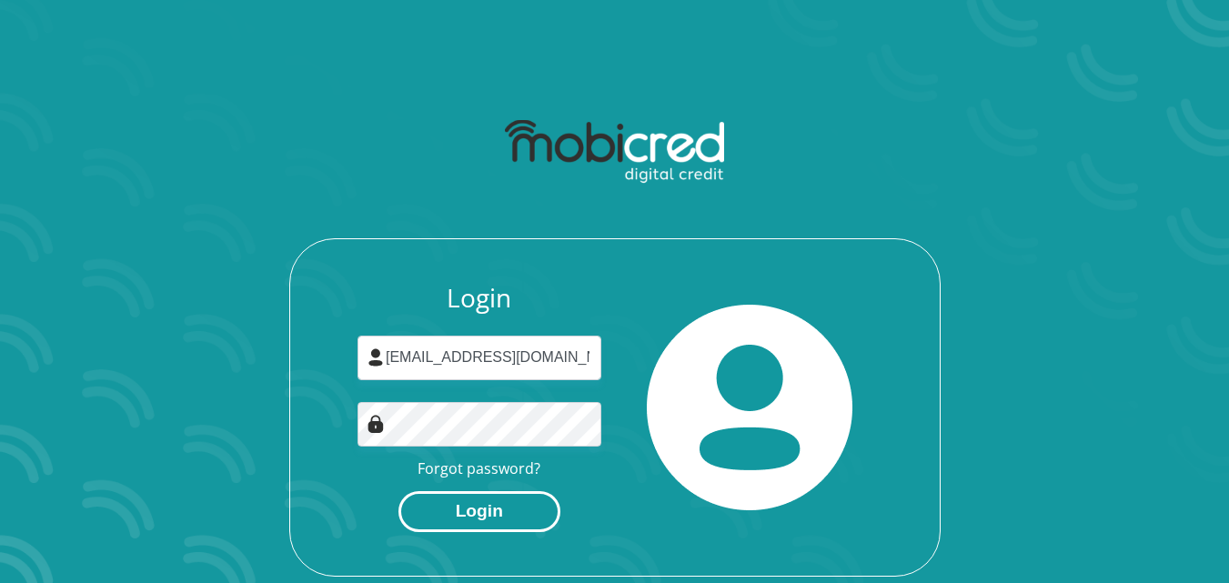
click at [475, 512] on button "Login" at bounding box center [479, 511] width 162 height 41
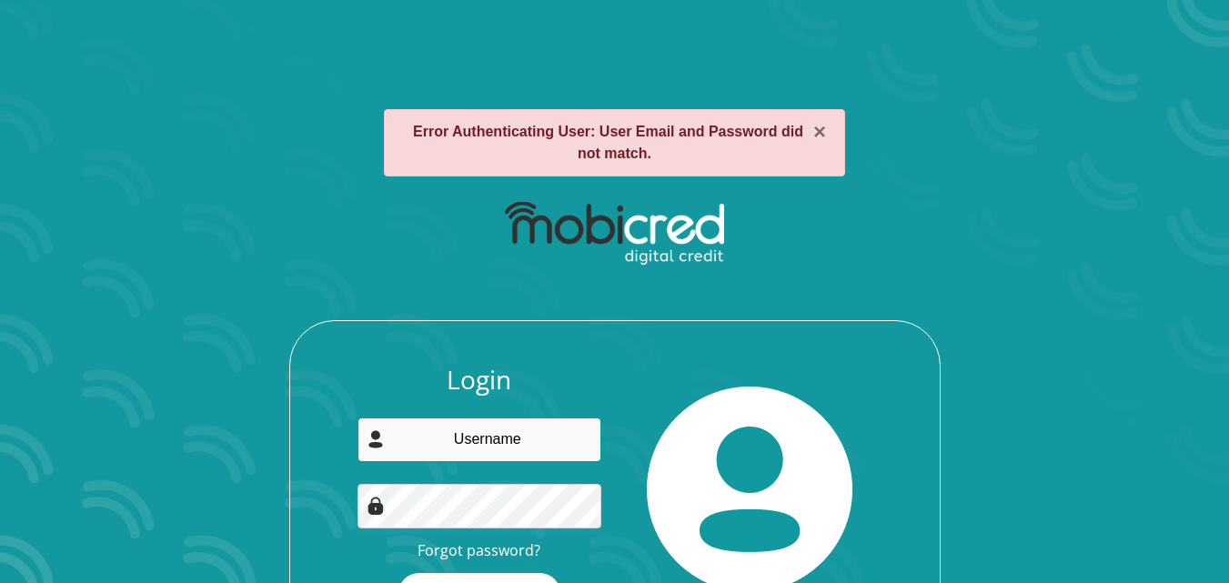
click at [533, 448] on input "email" at bounding box center [480, 440] width 244 height 45
type input "[EMAIL_ADDRESS][DOMAIN_NAME]"
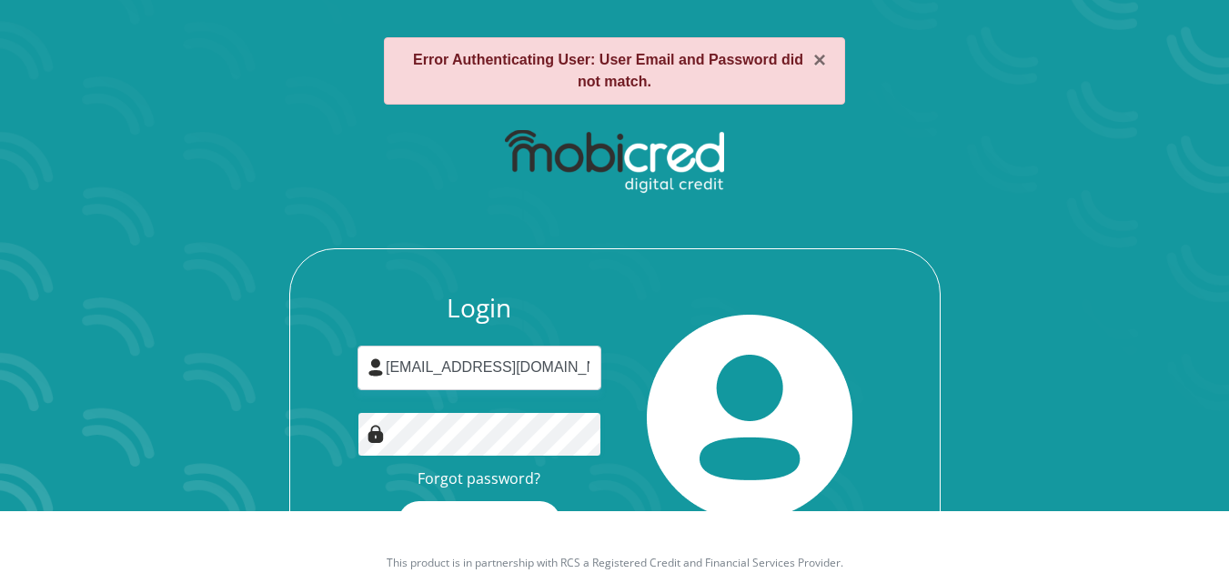
scroll to position [86, 0]
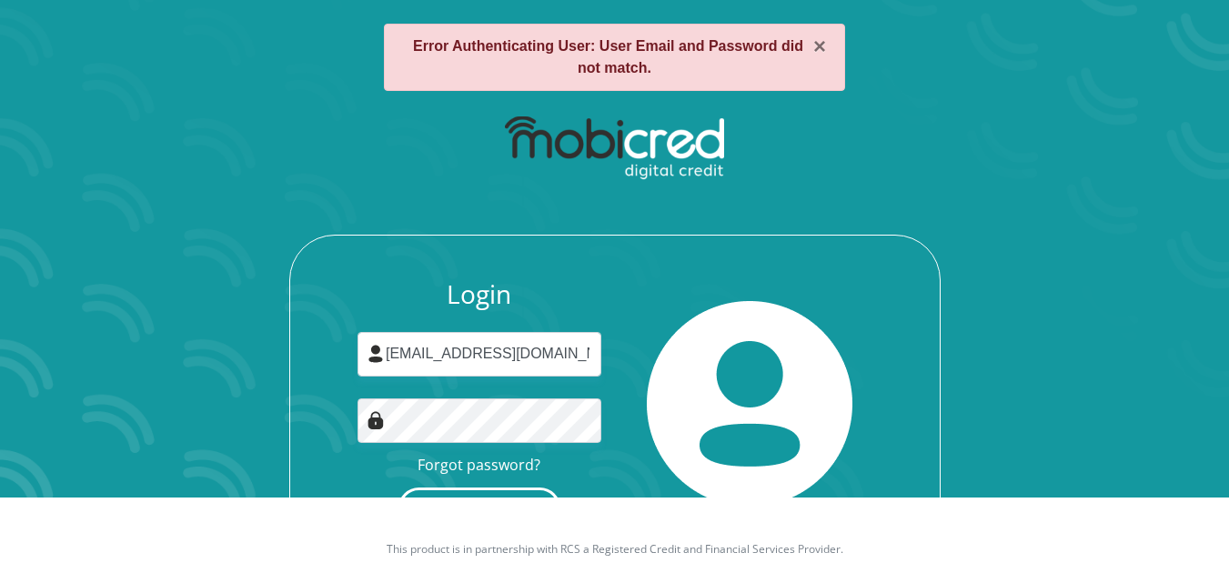
click at [524, 488] on button "Login" at bounding box center [479, 508] width 162 height 41
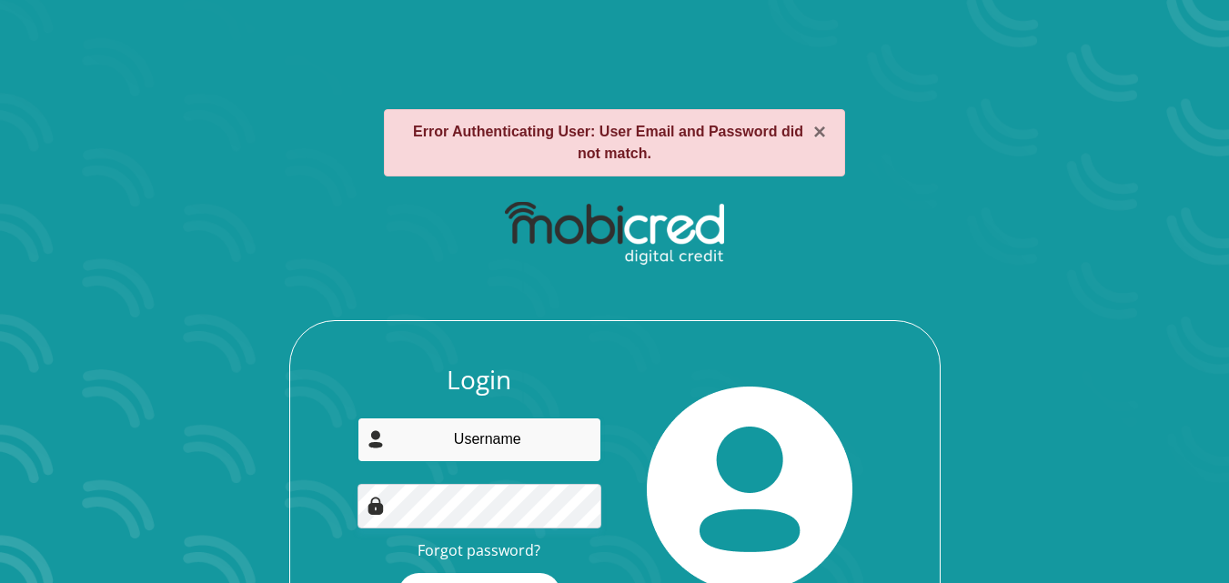
click at [527, 442] on input "email" at bounding box center [480, 440] width 244 height 45
type input "[EMAIL_ADDRESS][DOMAIN_NAME]"
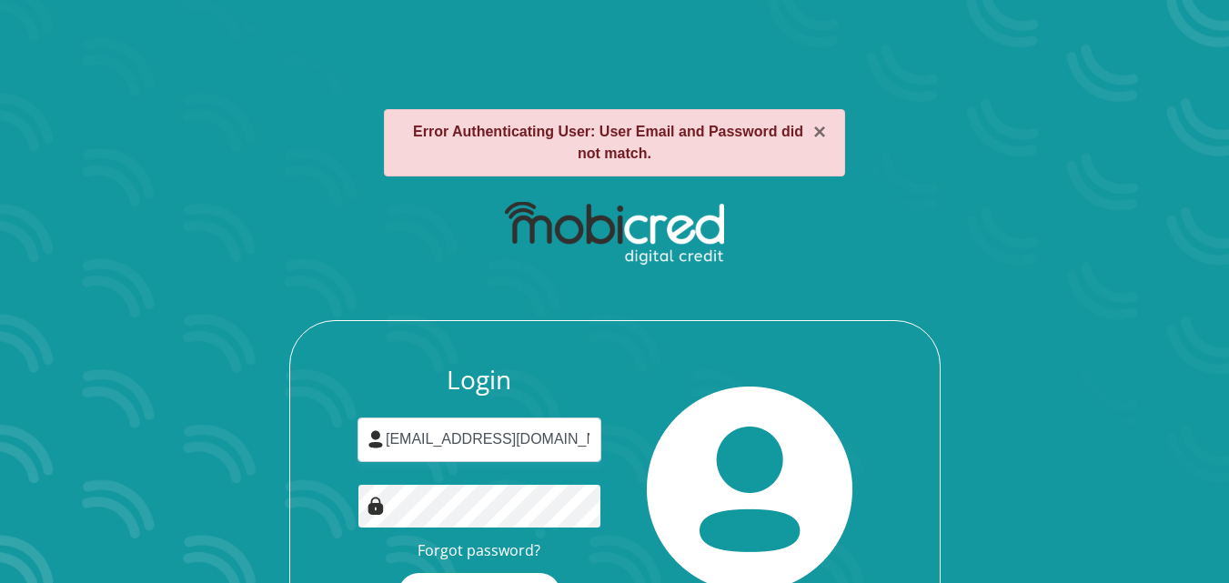
click at [398, 573] on button "Login" at bounding box center [479, 593] width 162 height 41
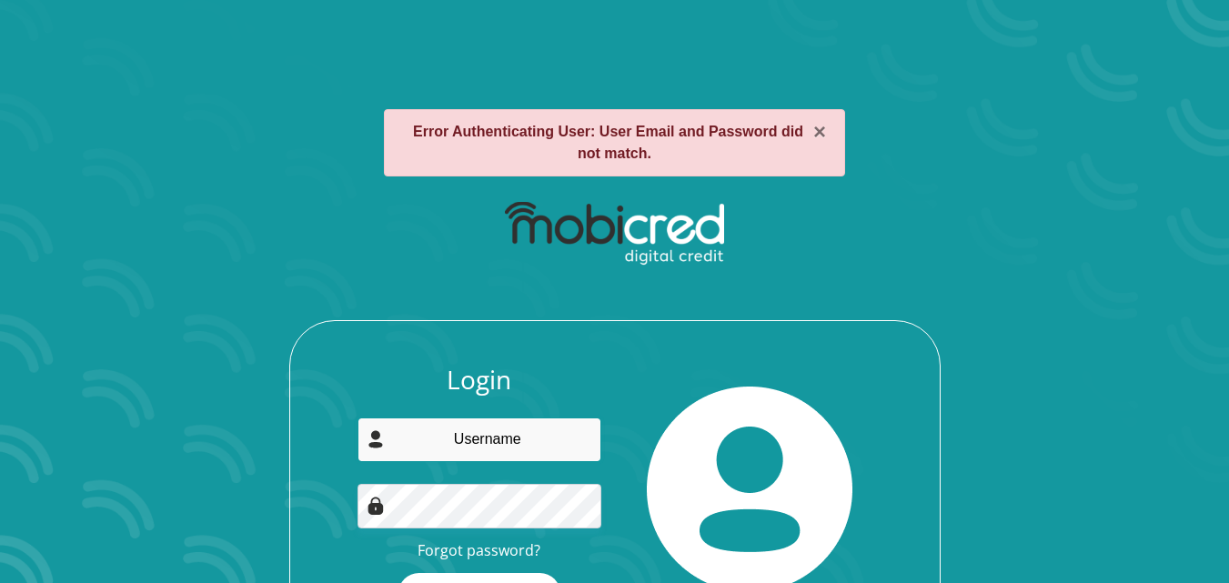
click at [504, 449] on input "email" at bounding box center [480, 440] width 244 height 45
type input "[EMAIL_ADDRESS][DOMAIN_NAME]"
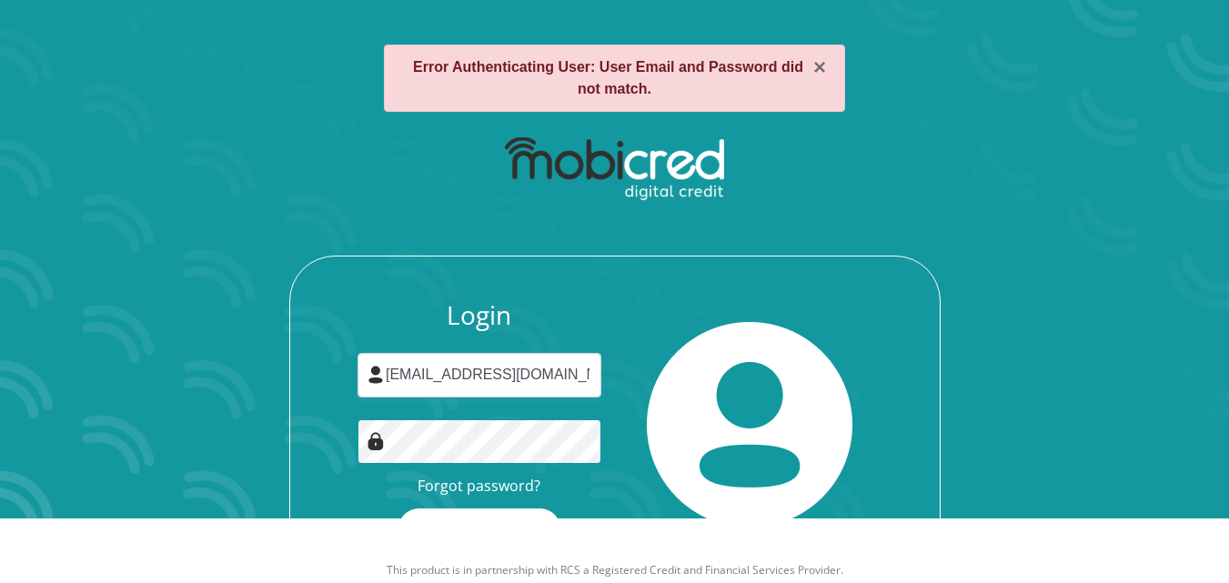
scroll to position [73, 0]
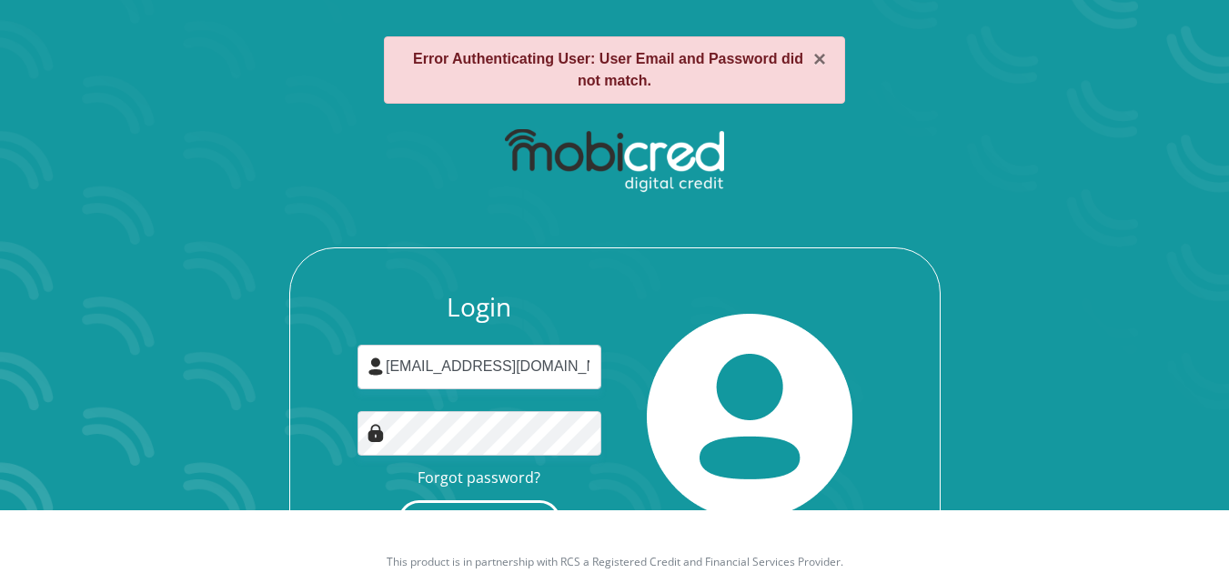
click at [486, 509] on button "Login" at bounding box center [479, 520] width 162 height 41
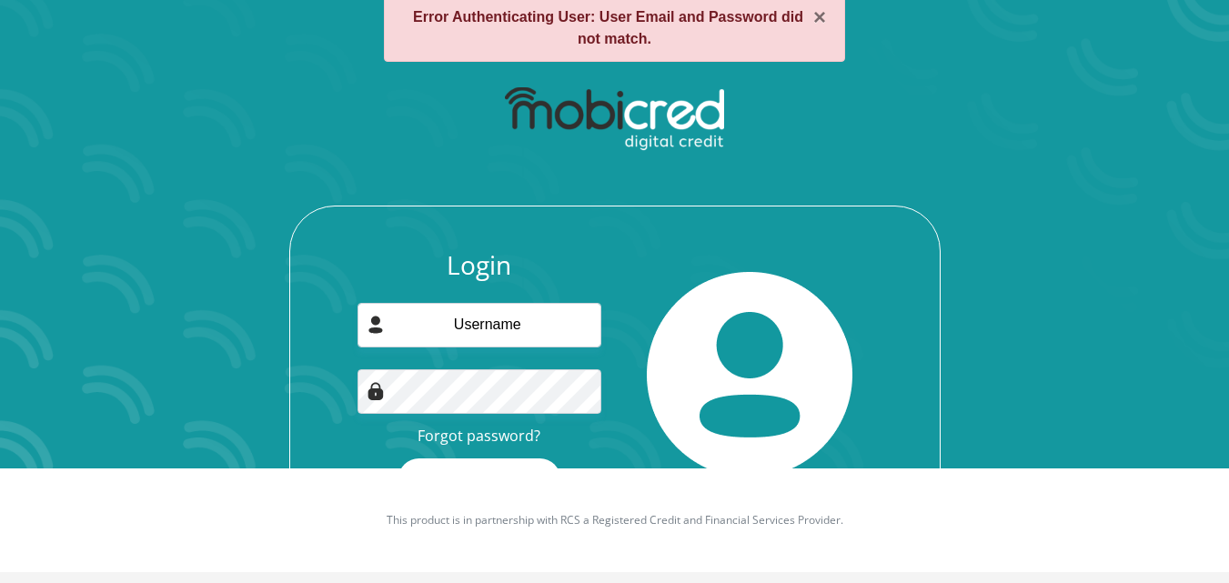
scroll to position [118, 0]
